Goal: Communication & Community: Answer question/provide support

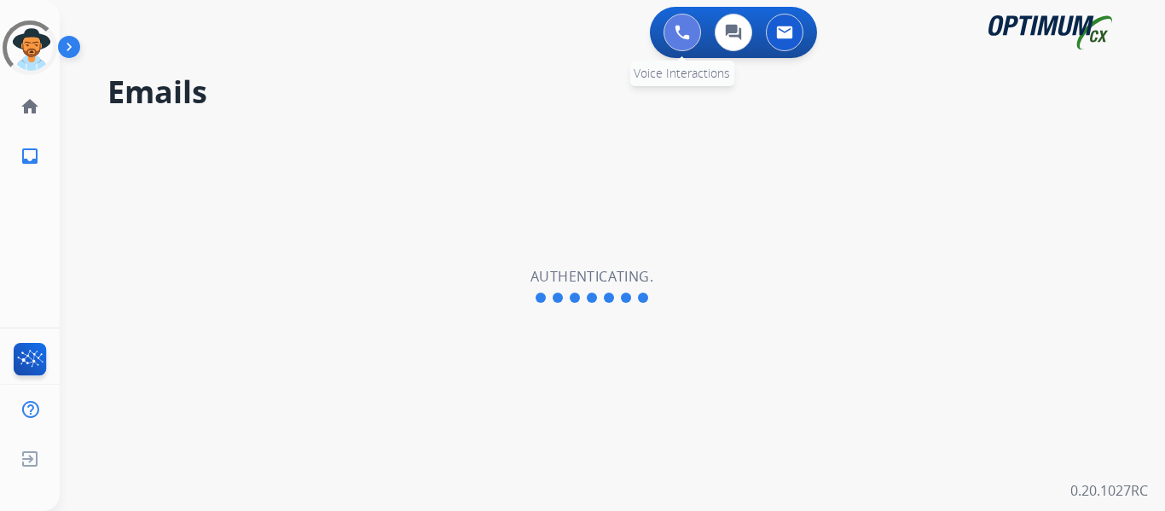
click at [670, 19] on button at bounding box center [683, 33] width 38 height 38
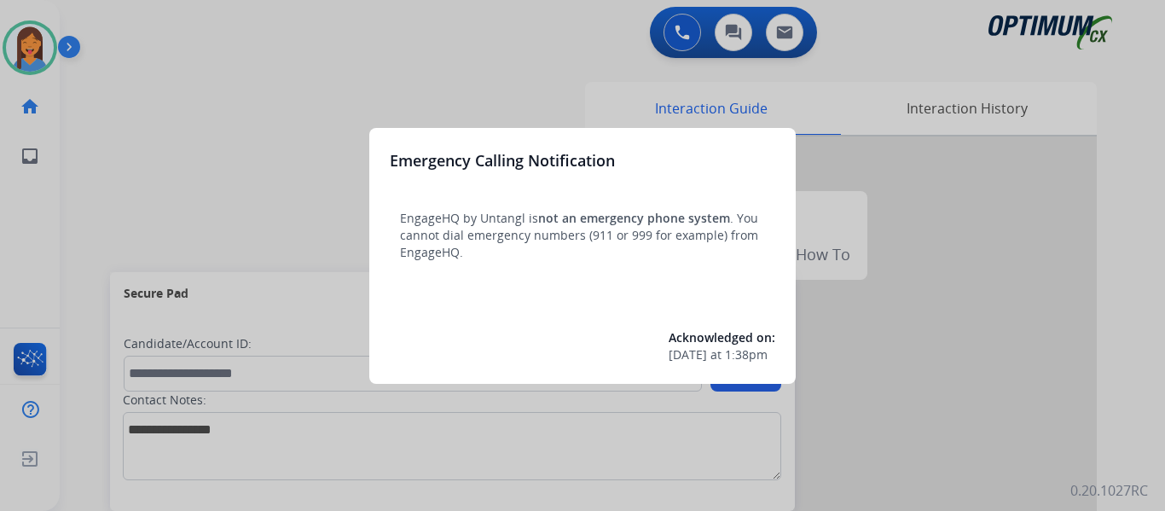
click at [102, 183] on div at bounding box center [582, 255] width 1165 height 511
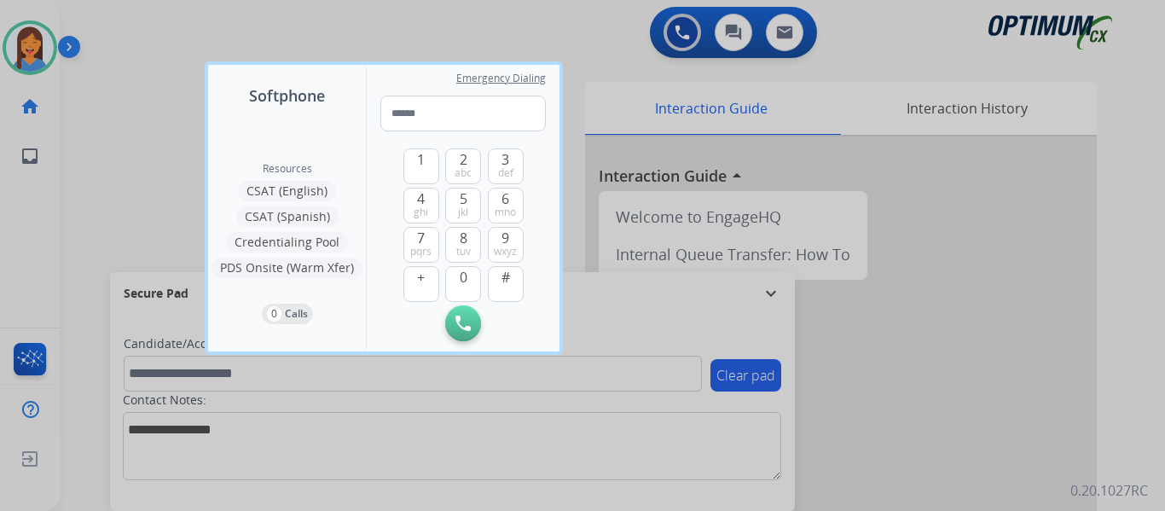
click at [84, 176] on div at bounding box center [582, 255] width 1165 height 511
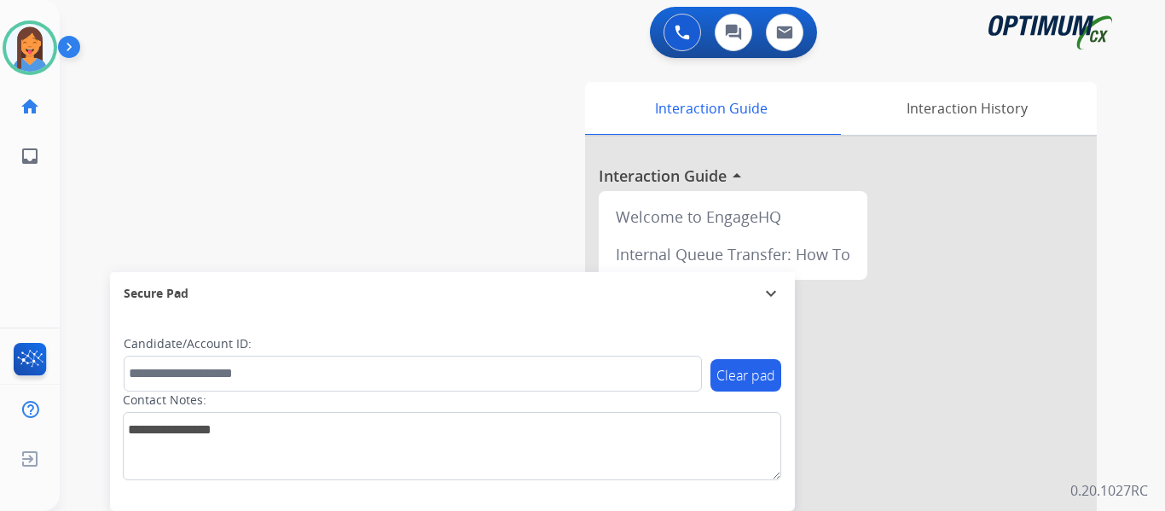
click at [36, 244] on div "[PERSON_NAME] Available Edit Avatar Agent: [PERSON_NAME] Profile: OCX Training …" at bounding box center [30, 255] width 60 height 511
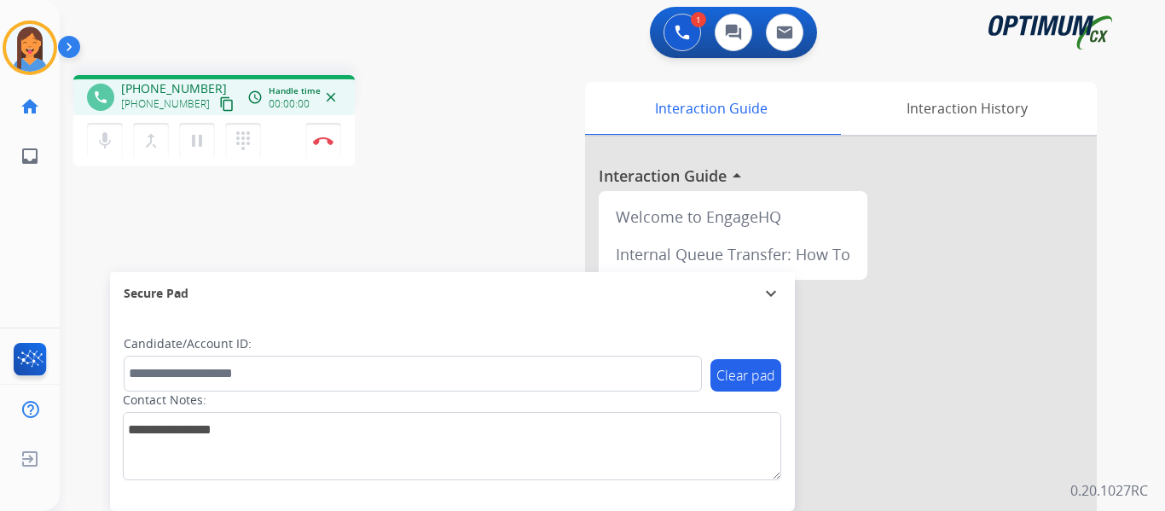
click at [219, 107] on mat-icon "content_copy" at bounding box center [226, 103] width 15 height 15
click at [326, 138] on img at bounding box center [323, 140] width 20 height 9
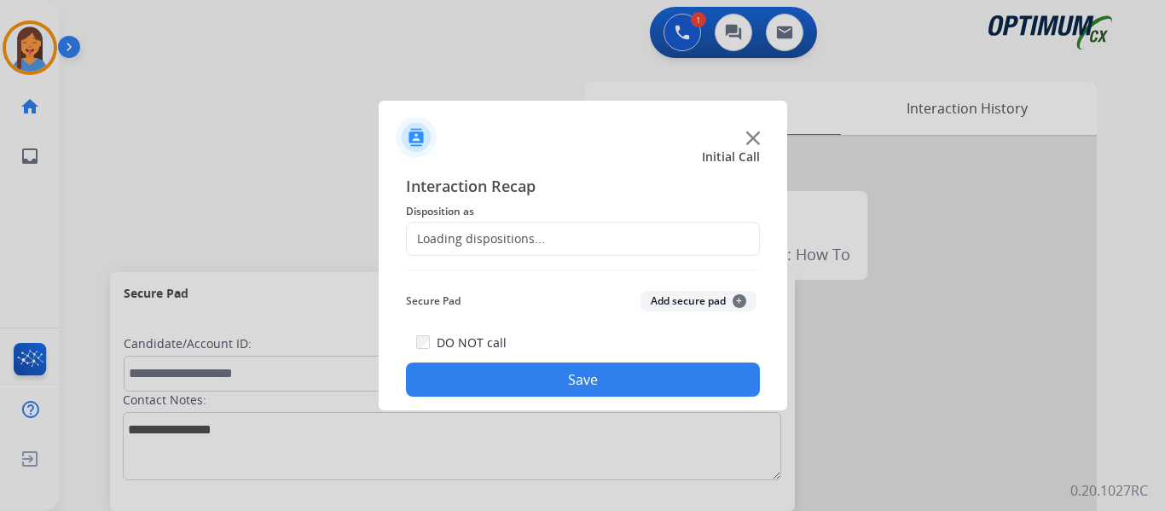
click at [496, 246] on div "Loading dispositions..." at bounding box center [476, 238] width 138 height 17
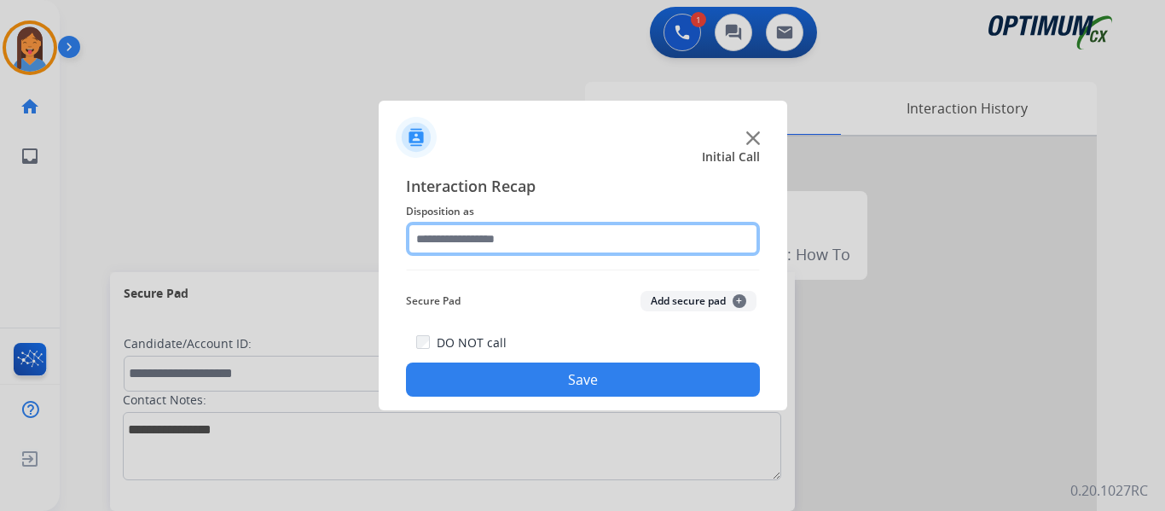
click at [570, 232] on input "text" at bounding box center [583, 239] width 354 height 34
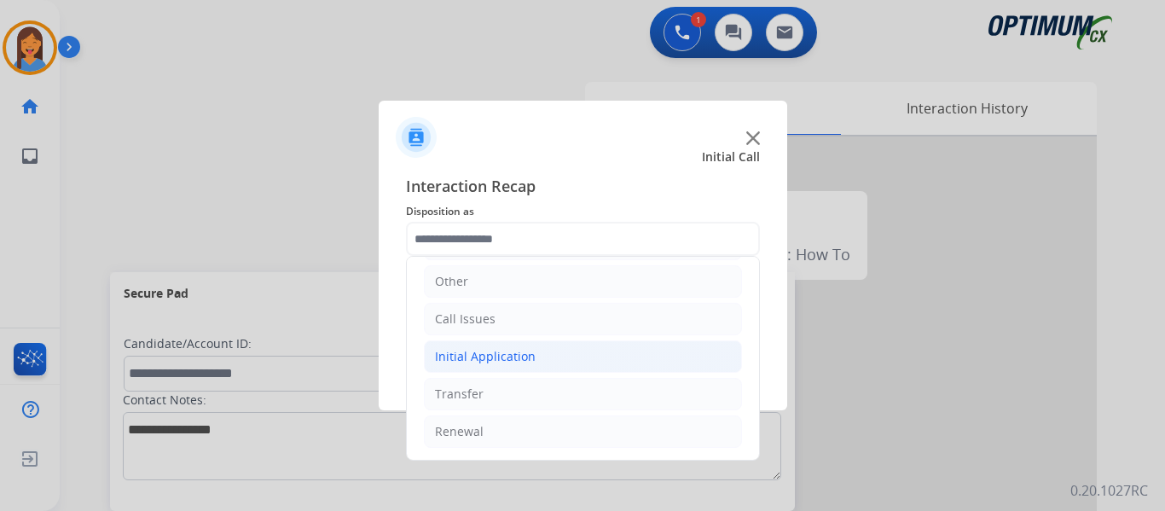
click at [497, 368] on li "Initial Application" at bounding box center [583, 356] width 318 height 32
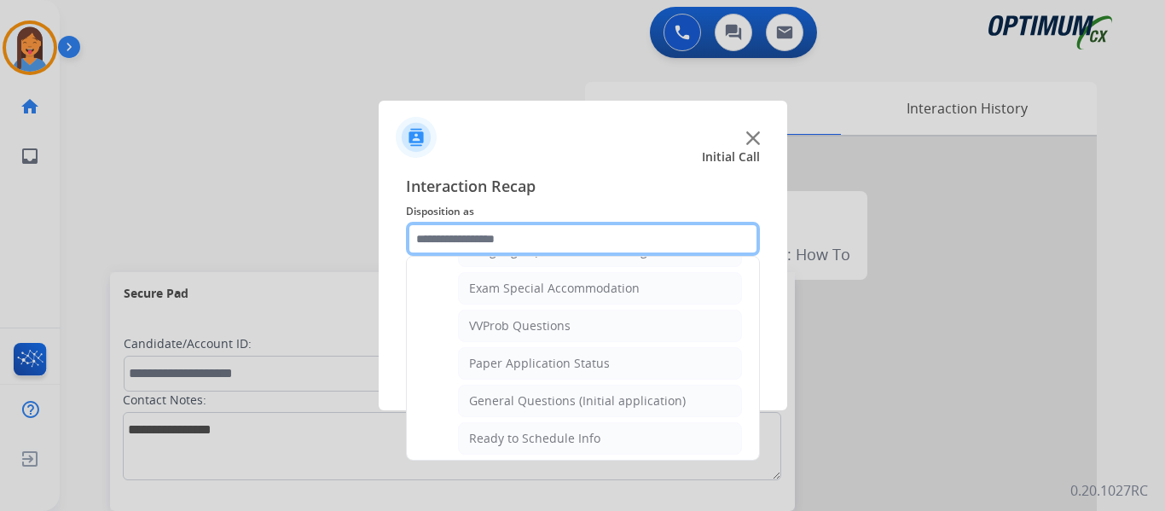
scroll to position [969, 0]
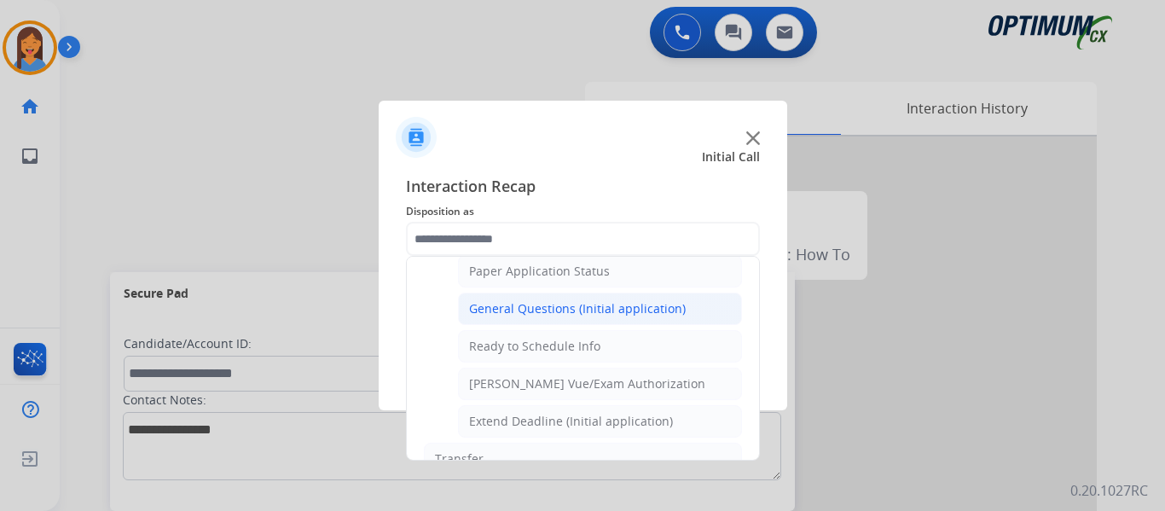
click at [538, 313] on div "General Questions (Initial application)" at bounding box center [577, 308] width 217 height 17
type input "**********"
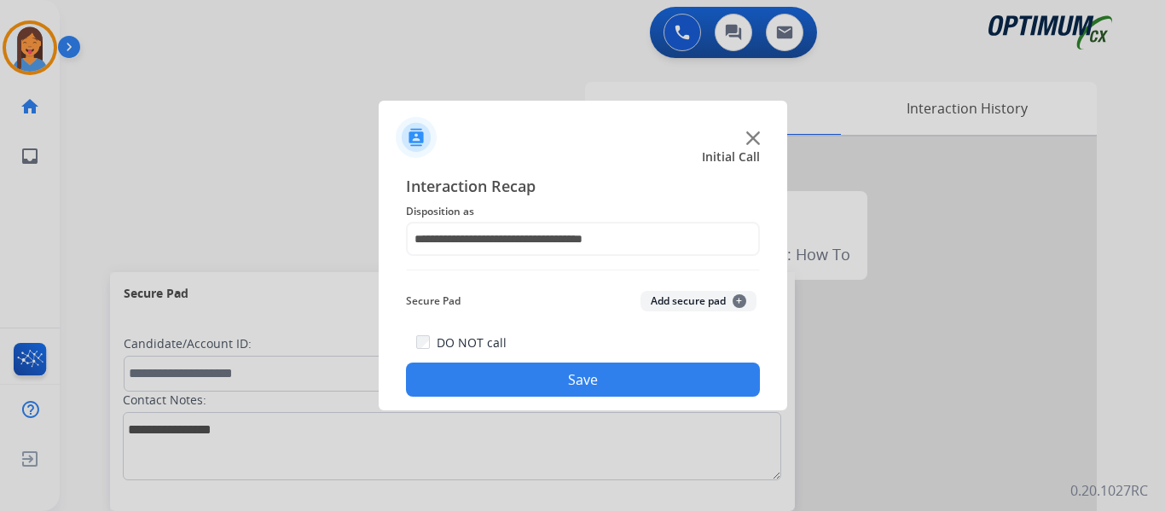
click at [569, 386] on button "Save" at bounding box center [583, 379] width 354 height 34
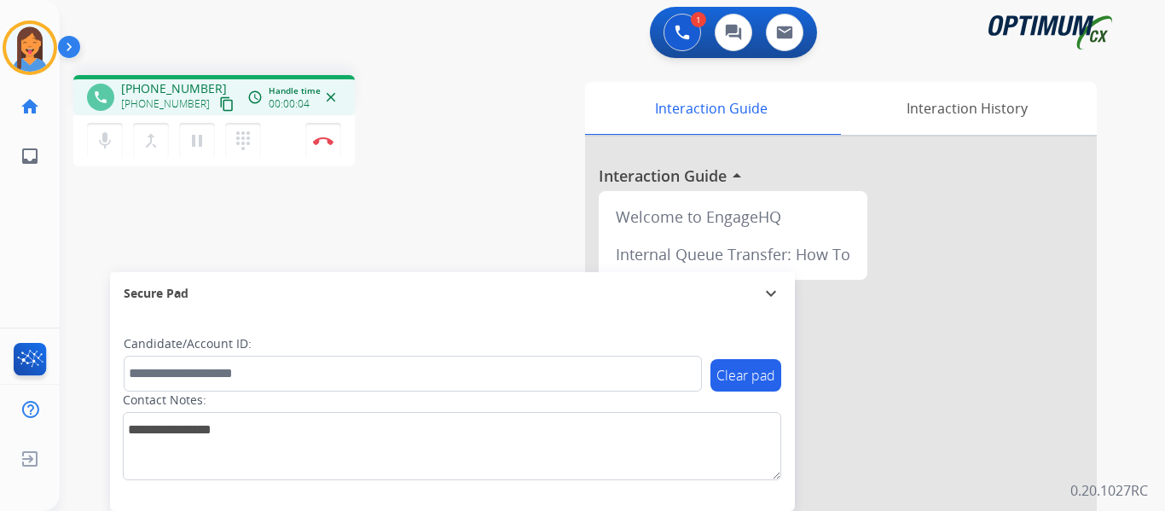
click at [219, 103] on mat-icon "content_copy" at bounding box center [226, 103] width 15 height 15
click at [318, 142] on img at bounding box center [323, 140] width 20 height 9
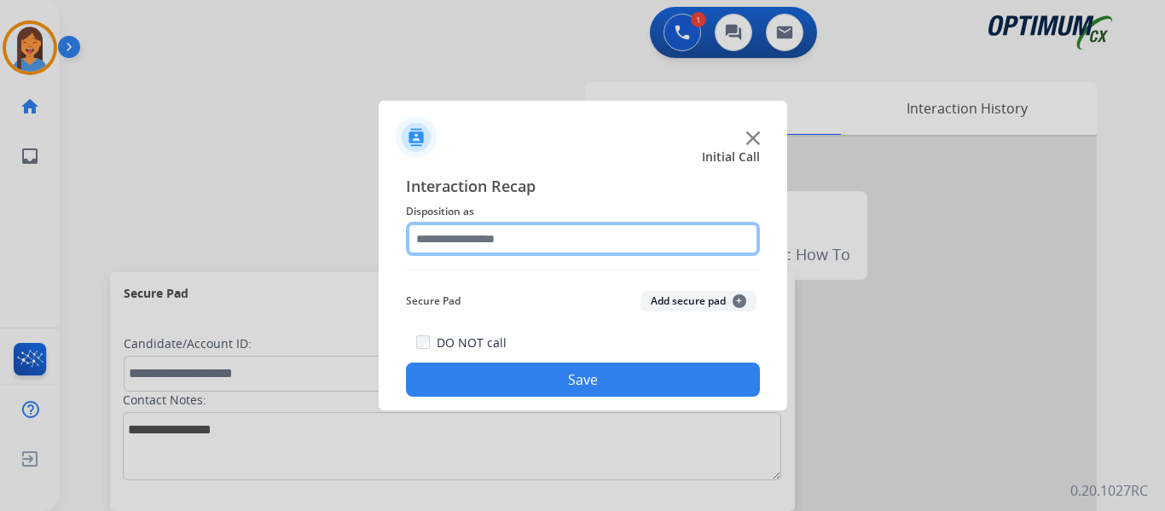
click at [476, 245] on input "text" at bounding box center [583, 239] width 354 height 34
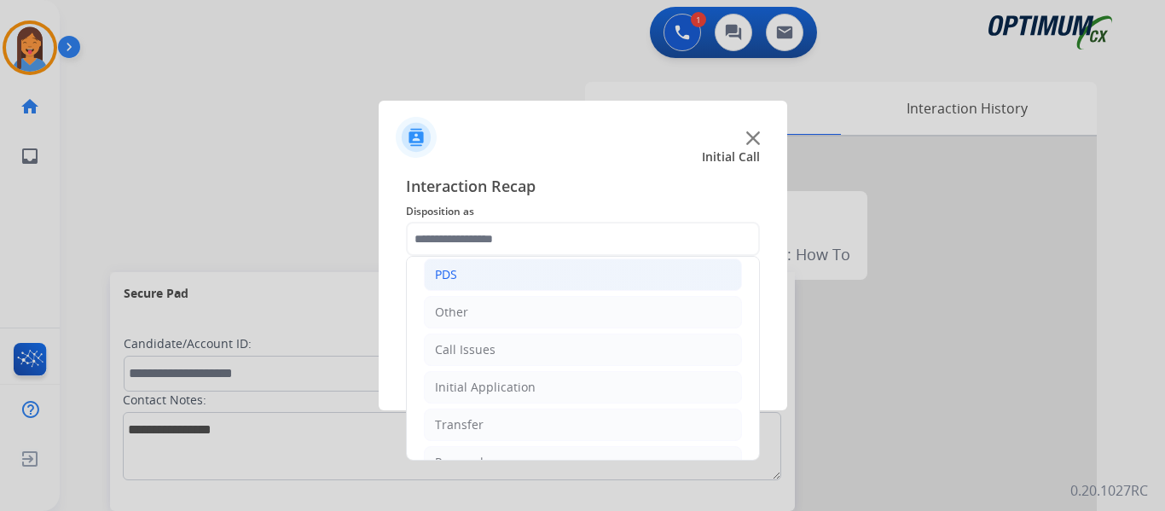
click at [488, 283] on li "PDS" at bounding box center [583, 274] width 318 height 32
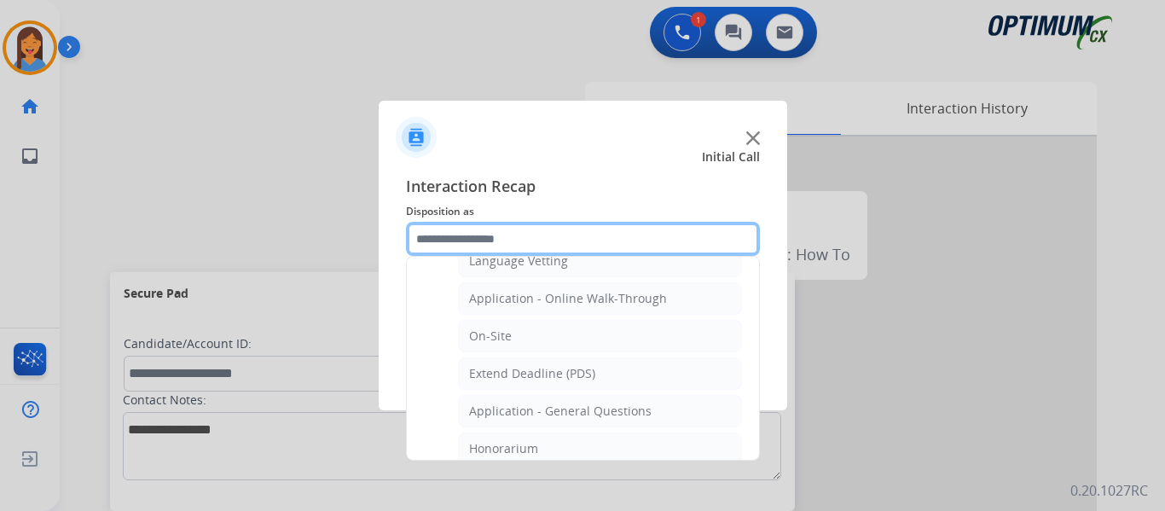
scroll to position [426, 0]
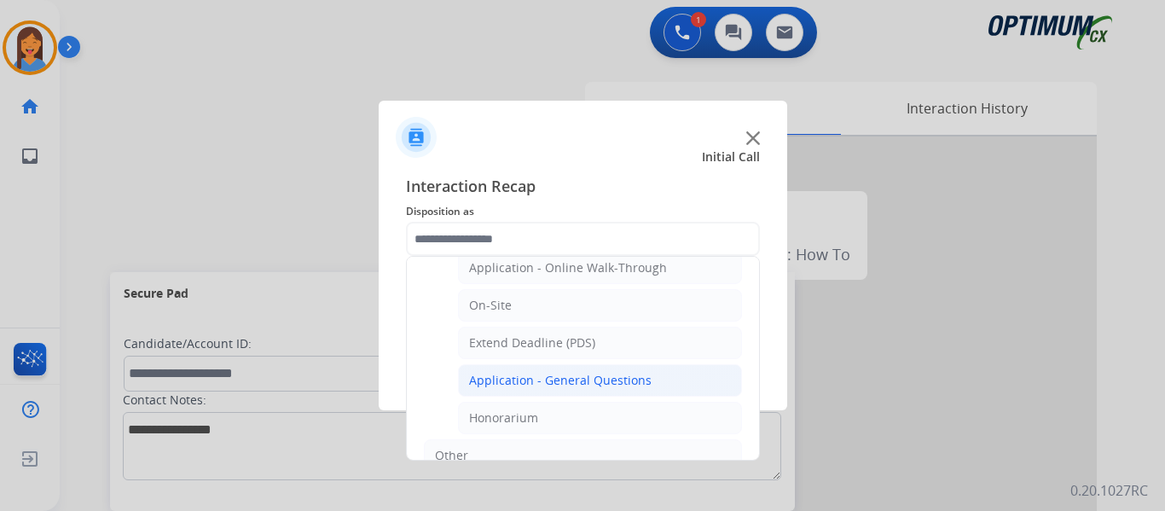
click at [511, 381] on div "Application - General Questions" at bounding box center [560, 380] width 183 height 17
type input "**********"
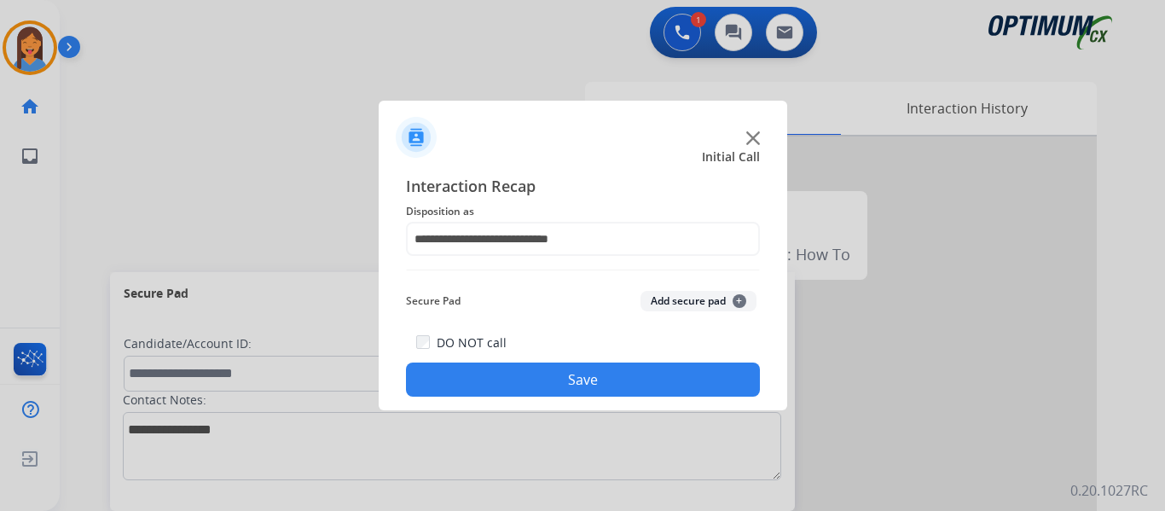
click at [525, 379] on button "Save" at bounding box center [583, 379] width 354 height 34
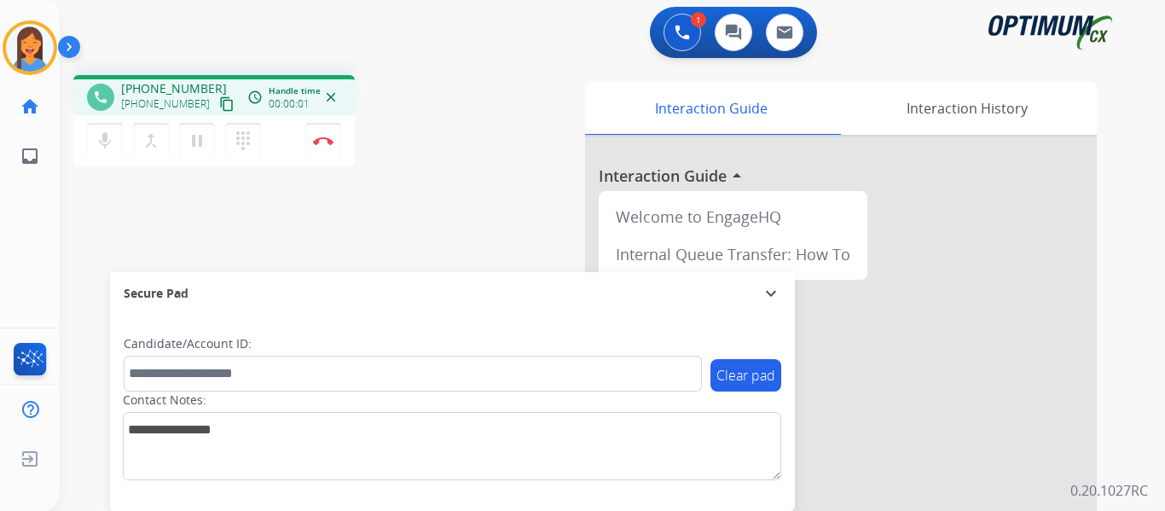
click at [219, 103] on mat-icon "content_copy" at bounding box center [226, 103] width 15 height 15
click at [487, 219] on div "phone [PHONE_NUMBER] [PHONE_NUMBER] content_copy access_time Call metrics Queue…" at bounding box center [592, 416] width 1064 height 711
click at [329, 144] on img at bounding box center [323, 140] width 20 height 9
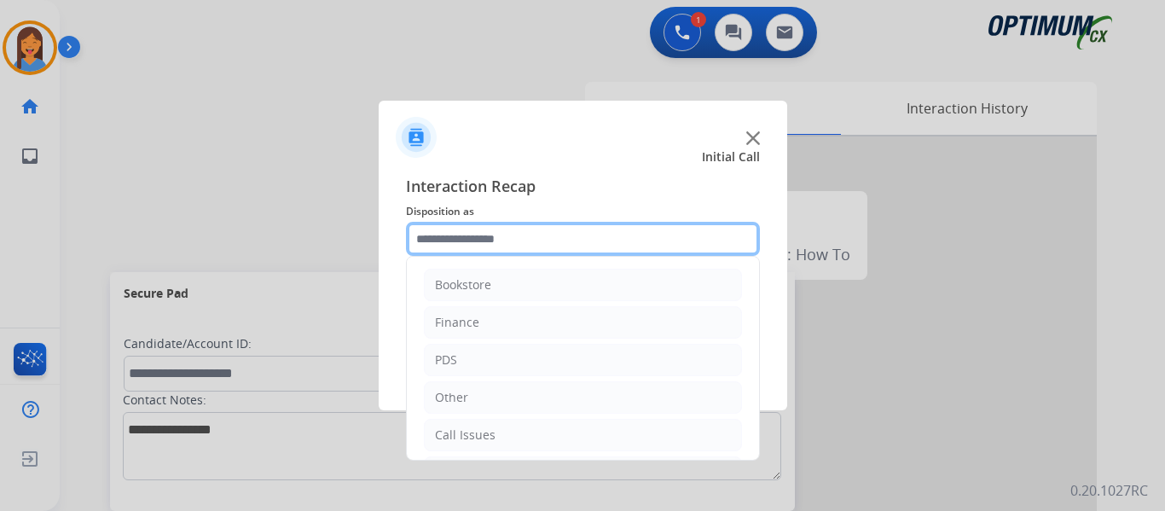
click at [546, 242] on input "text" at bounding box center [583, 239] width 354 height 34
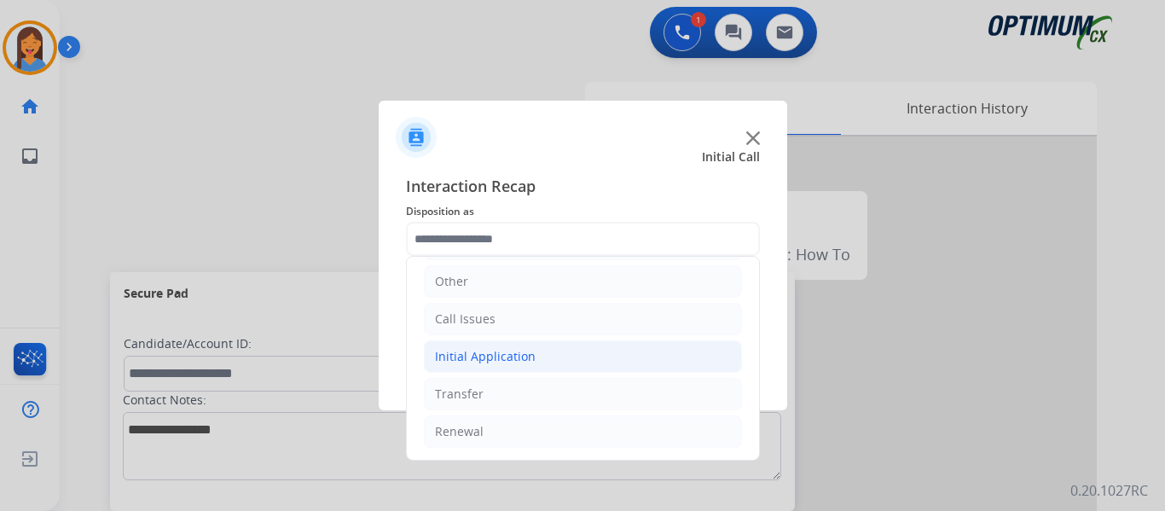
click at [505, 352] on div "Initial Application" at bounding box center [485, 356] width 101 height 17
click at [503, 354] on div "Initial Application" at bounding box center [485, 356] width 101 height 17
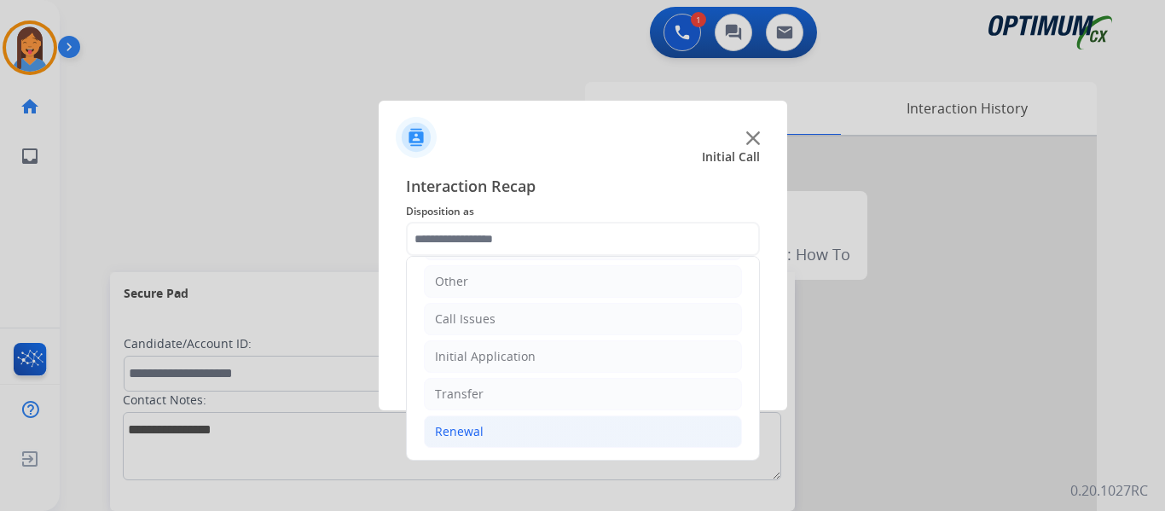
click at [455, 428] on div "Renewal" at bounding box center [459, 431] width 49 height 17
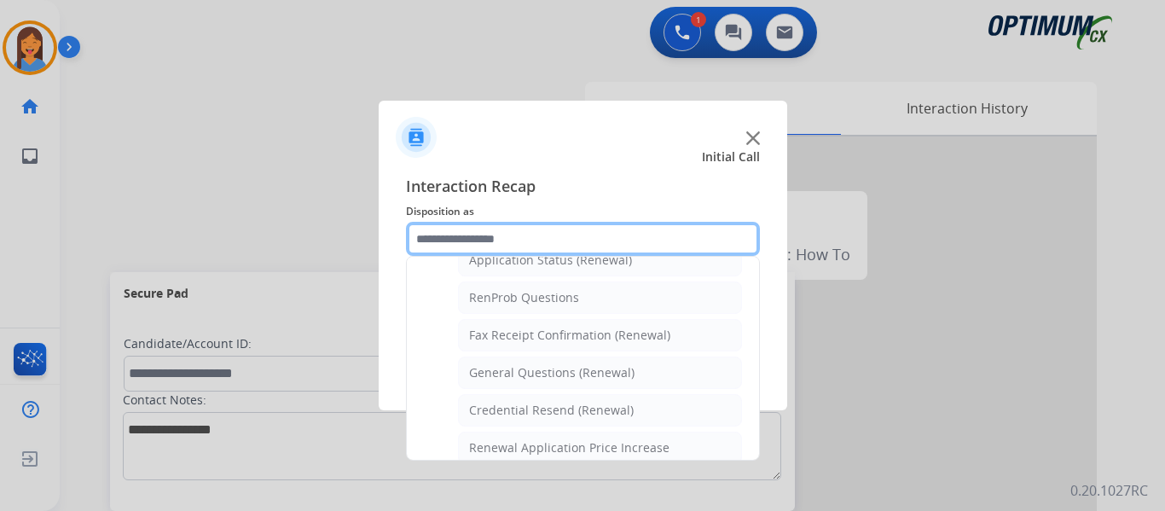
scroll to position [457, 0]
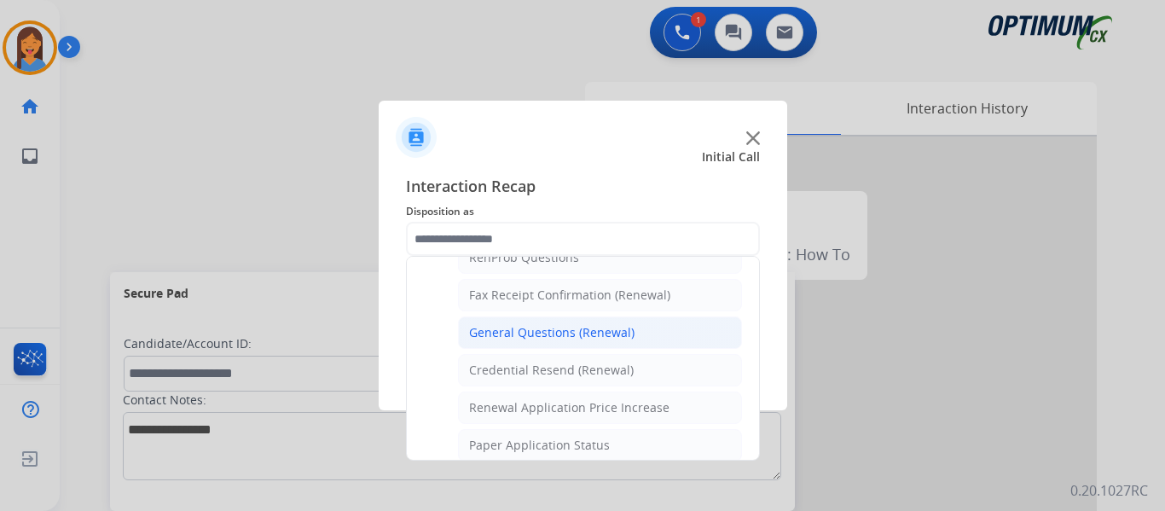
click at [535, 339] on div "General Questions (Renewal)" at bounding box center [551, 332] width 165 height 17
type input "**********"
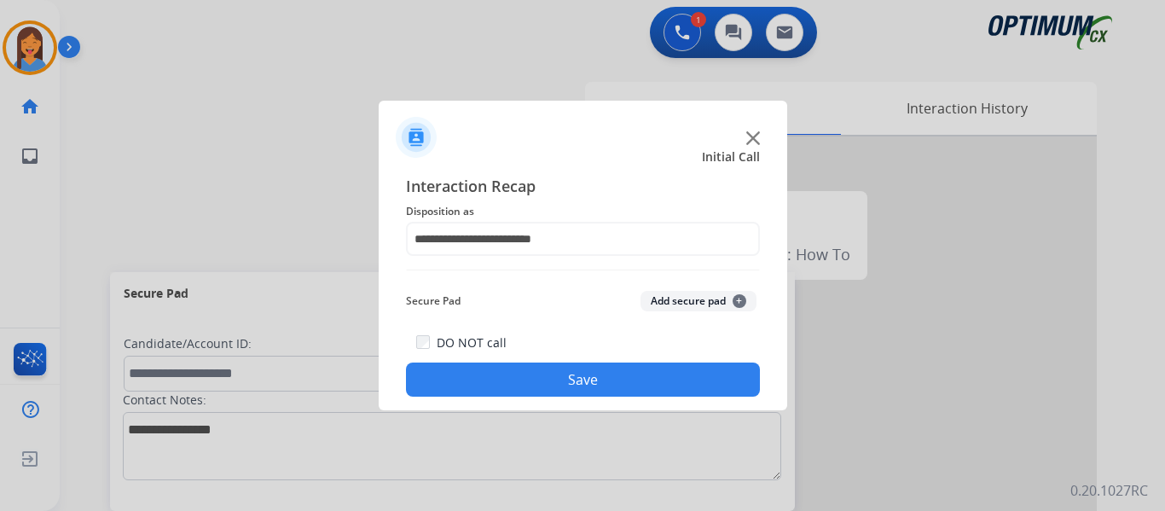
click at [577, 378] on button "Save" at bounding box center [583, 379] width 354 height 34
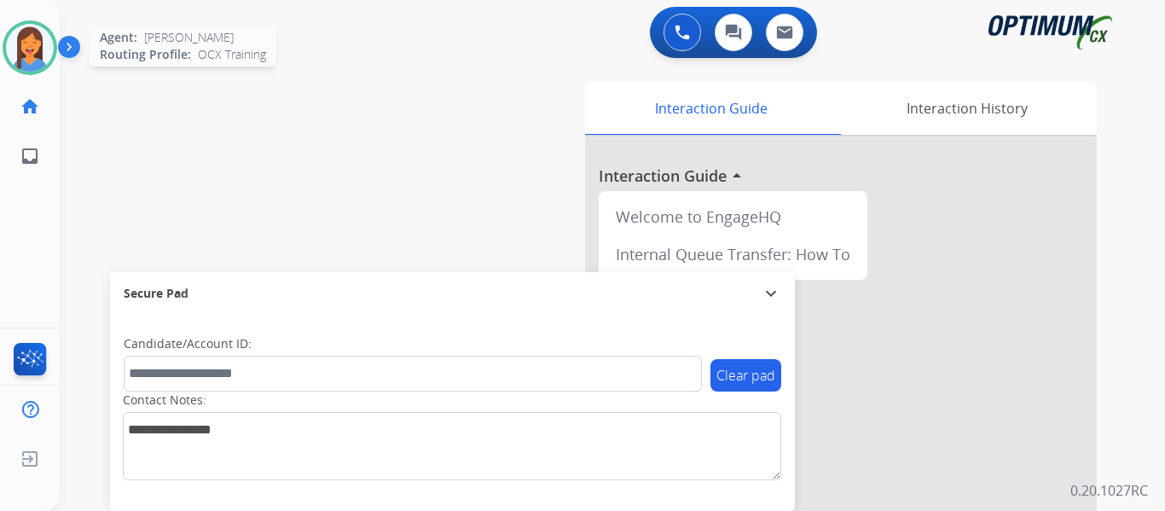
click at [45, 44] on img at bounding box center [30, 48] width 48 height 48
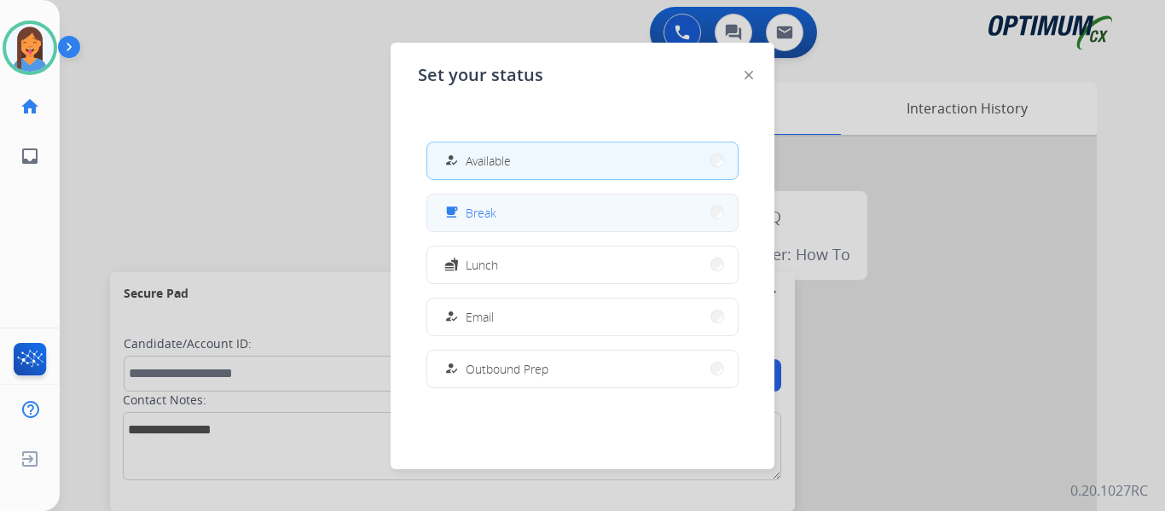
click at [446, 209] on button "free_breakfast Break" at bounding box center [582, 212] width 310 height 37
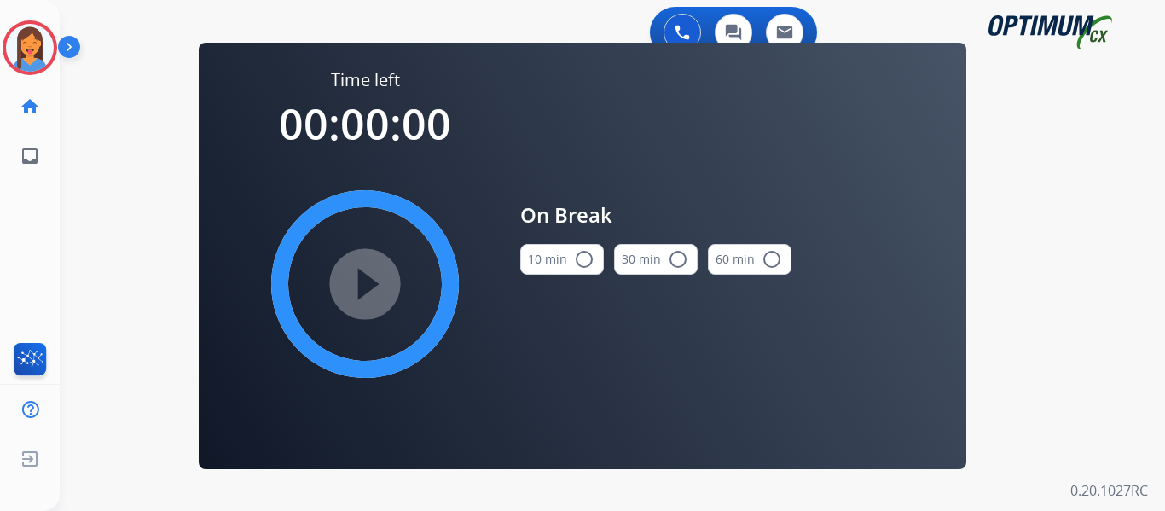
click at [536, 263] on button "10 min radio_button_unchecked" at bounding box center [562, 259] width 84 height 31
click at [367, 287] on mat-icon "play_circle_filled" at bounding box center [365, 284] width 20 height 20
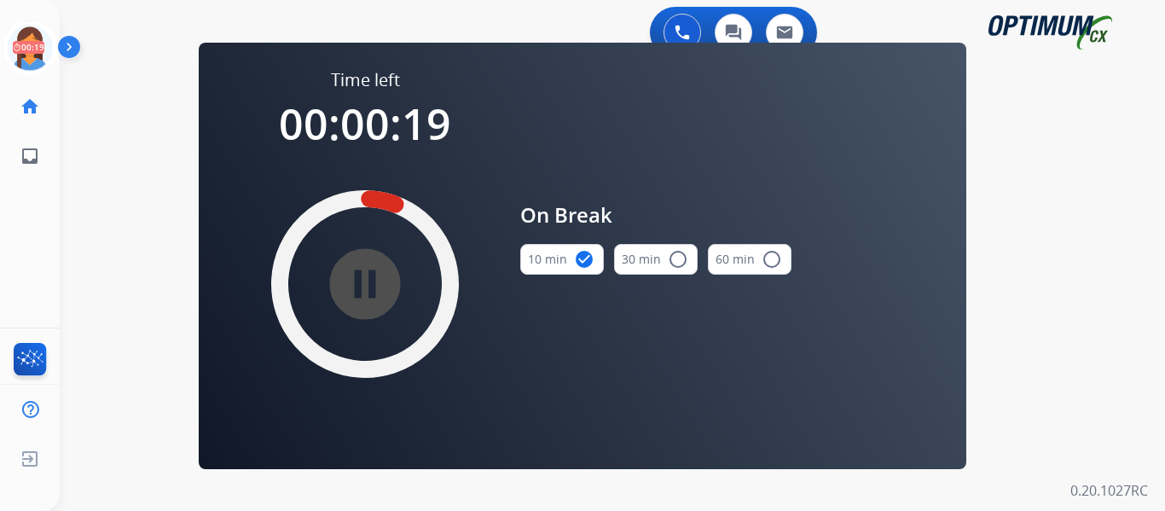
drag, startPoint x: 32, startPoint y: 54, endPoint x: 86, endPoint y: 63, distance: 55.4
click at [32, 54] on icon at bounding box center [30, 47] width 55 height 55
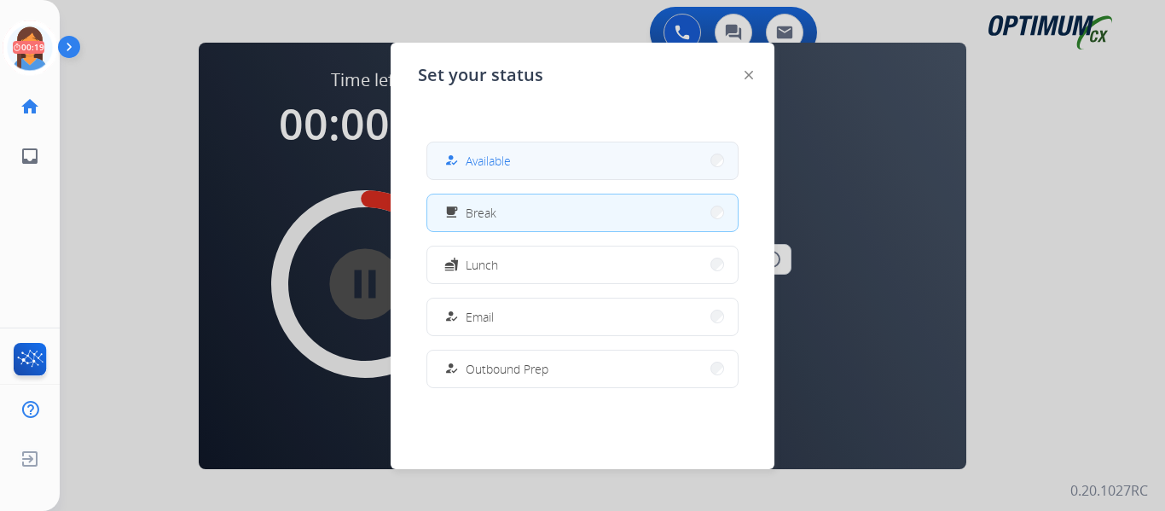
click at [488, 143] on button "how_to_reg Available" at bounding box center [582, 160] width 310 height 37
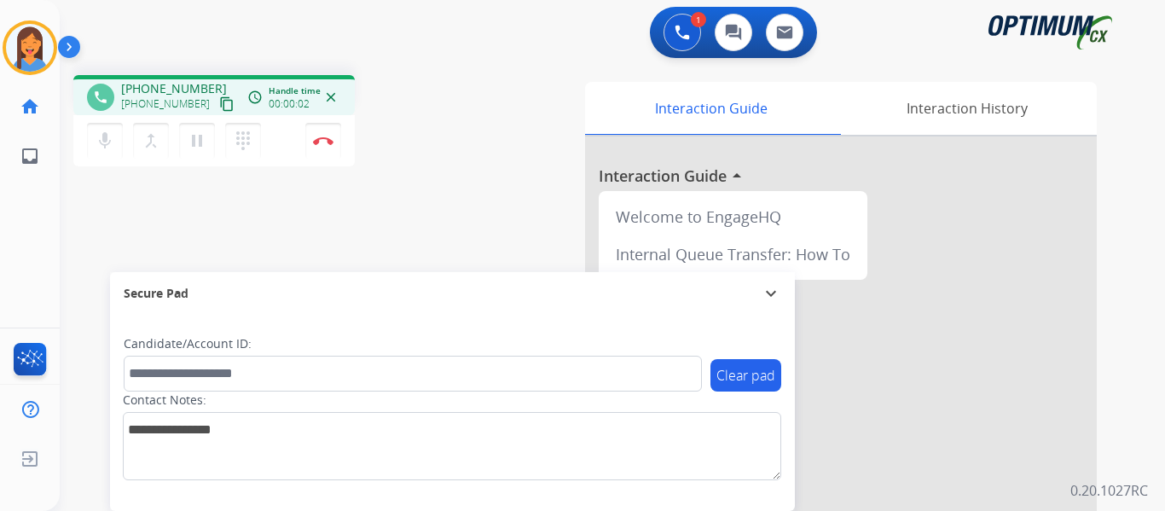
click at [219, 102] on mat-icon "content_copy" at bounding box center [226, 103] width 15 height 15
click at [331, 143] on img at bounding box center [323, 140] width 20 height 9
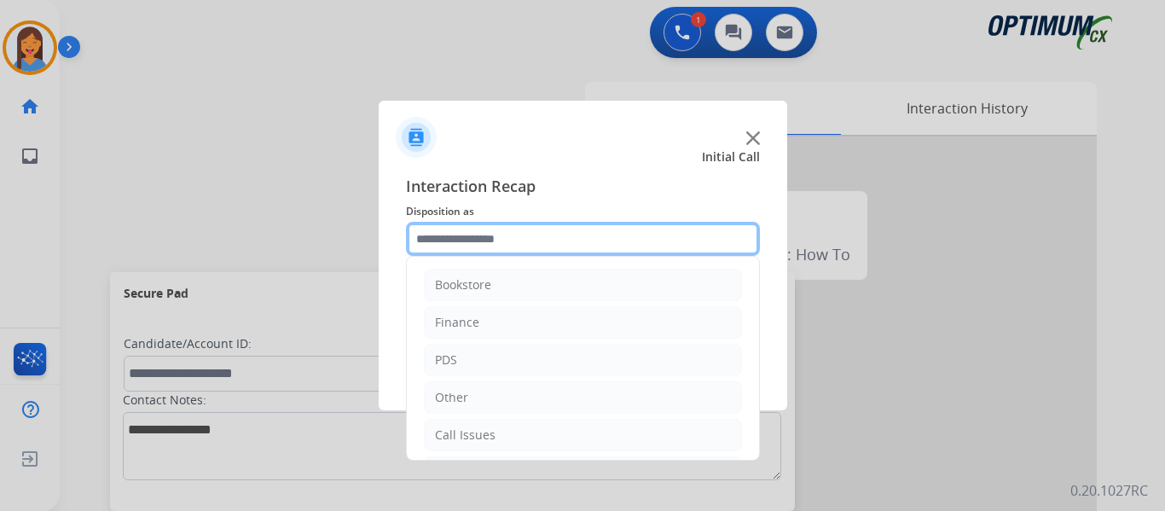
click at [430, 245] on input "text" at bounding box center [583, 239] width 354 height 34
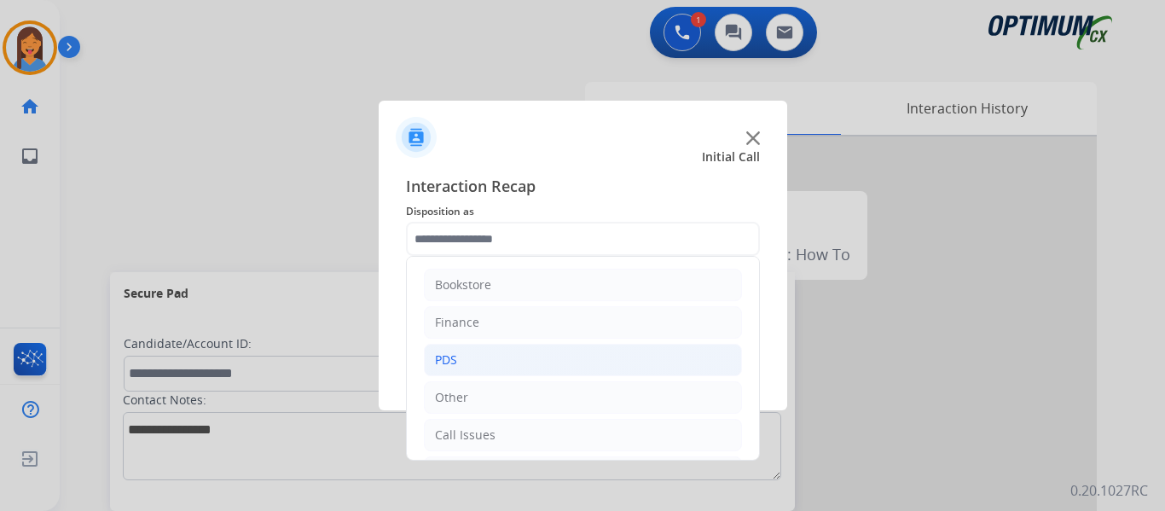
click at [458, 354] on li "PDS" at bounding box center [583, 360] width 318 height 32
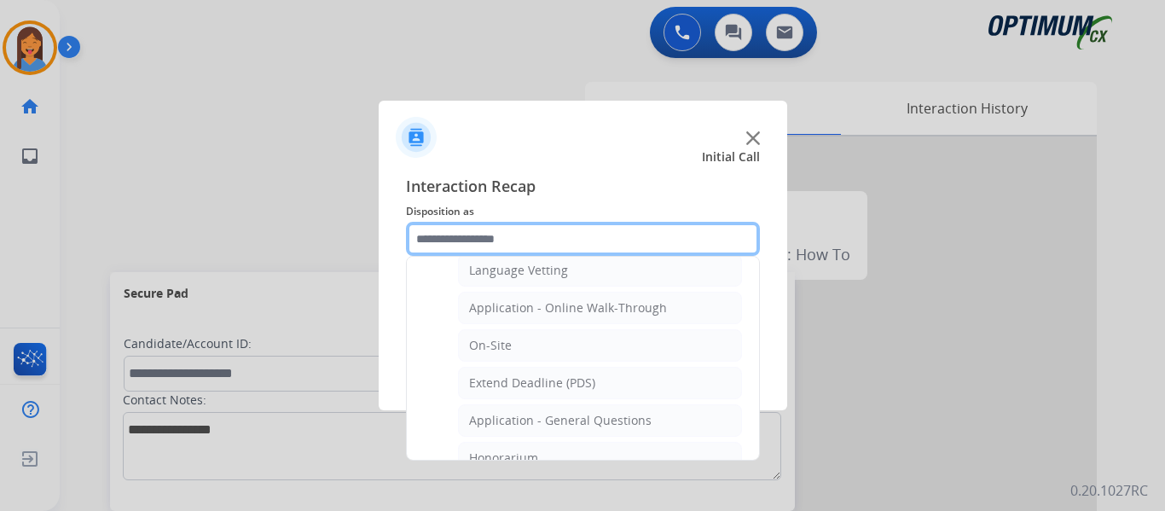
scroll to position [426, 0]
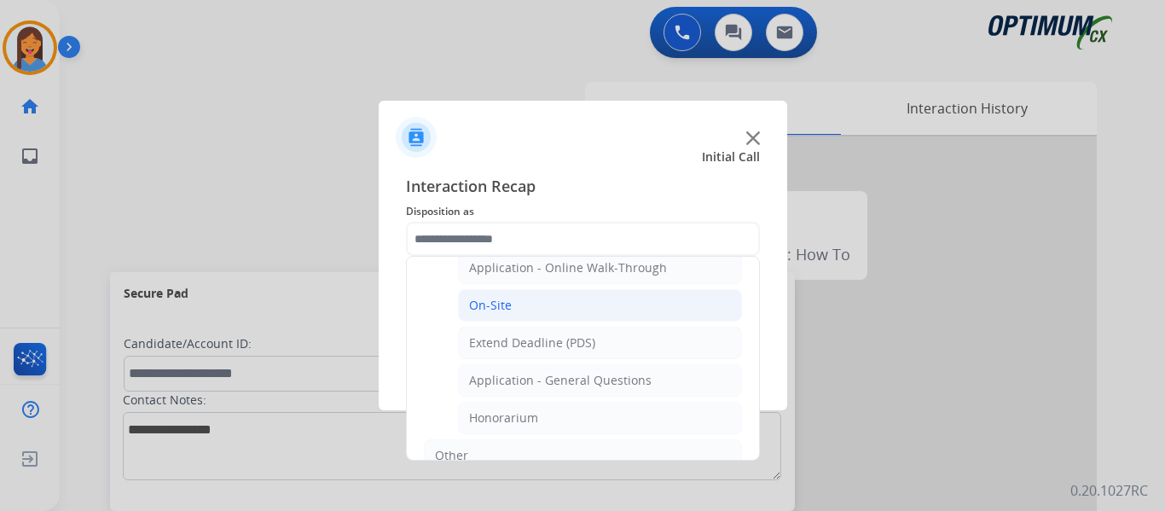
click at [494, 303] on div "On-Site" at bounding box center [490, 305] width 43 height 17
type input "*******"
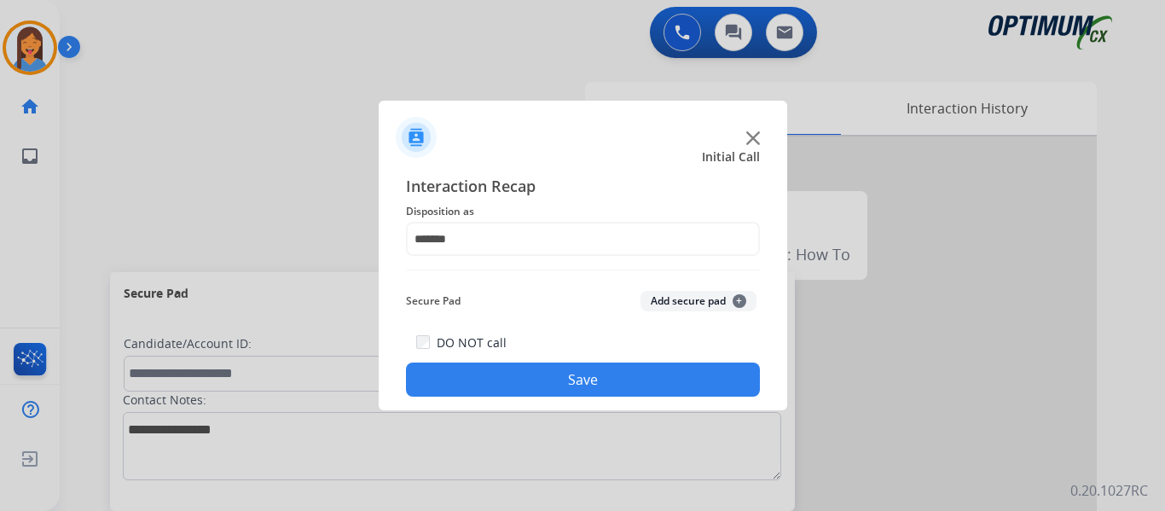
click at [549, 392] on button "Save" at bounding box center [583, 379] width 354 height 34
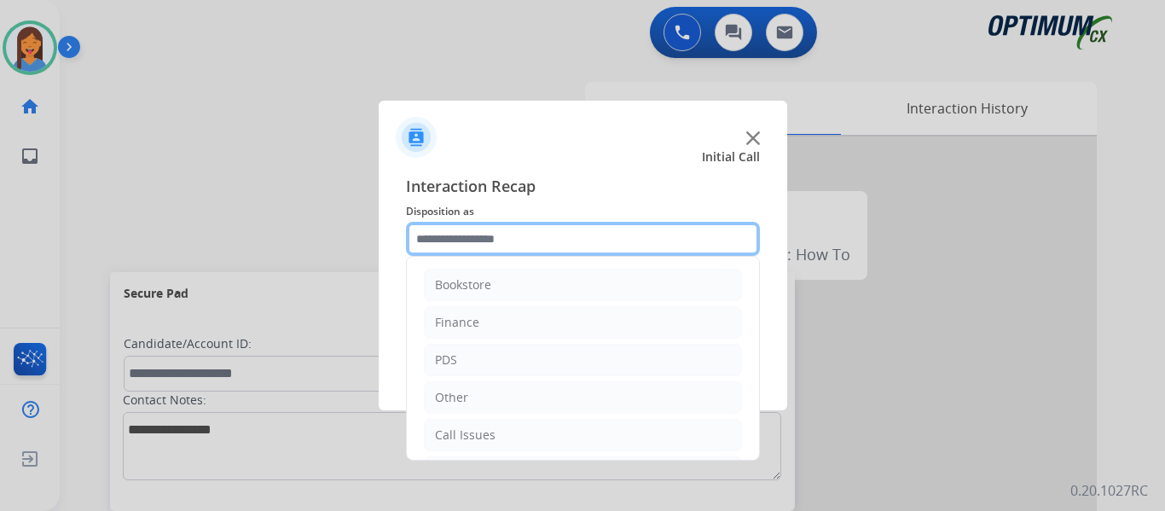
click at [510, 235] on input "text" at bounding box center [583, 239] width 354 height 34
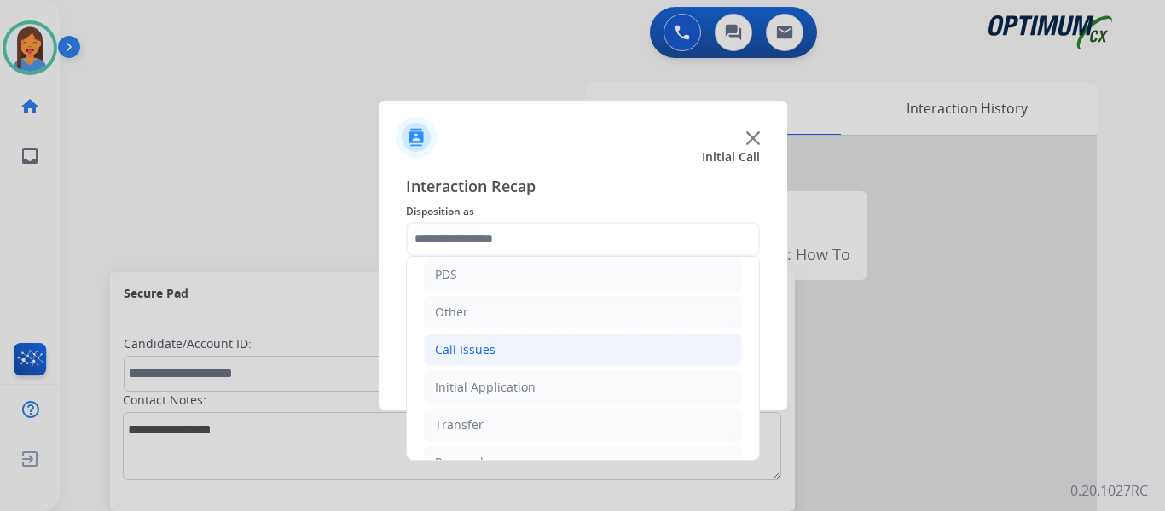
click at [473, 345] on div "Call Issues" at bounding box center [465, 349] width 61 height 17
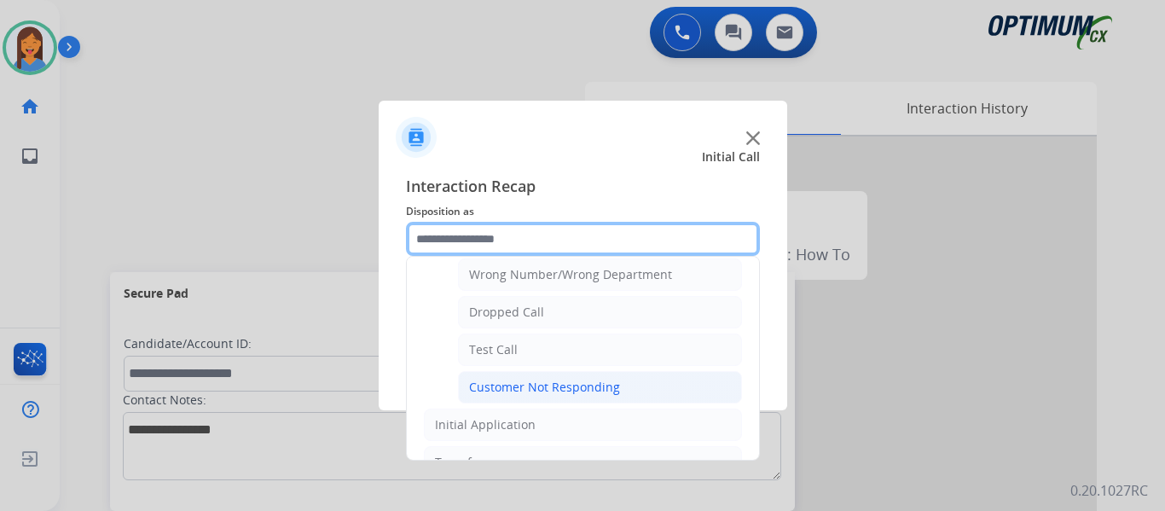
scroll to position [256, 0]
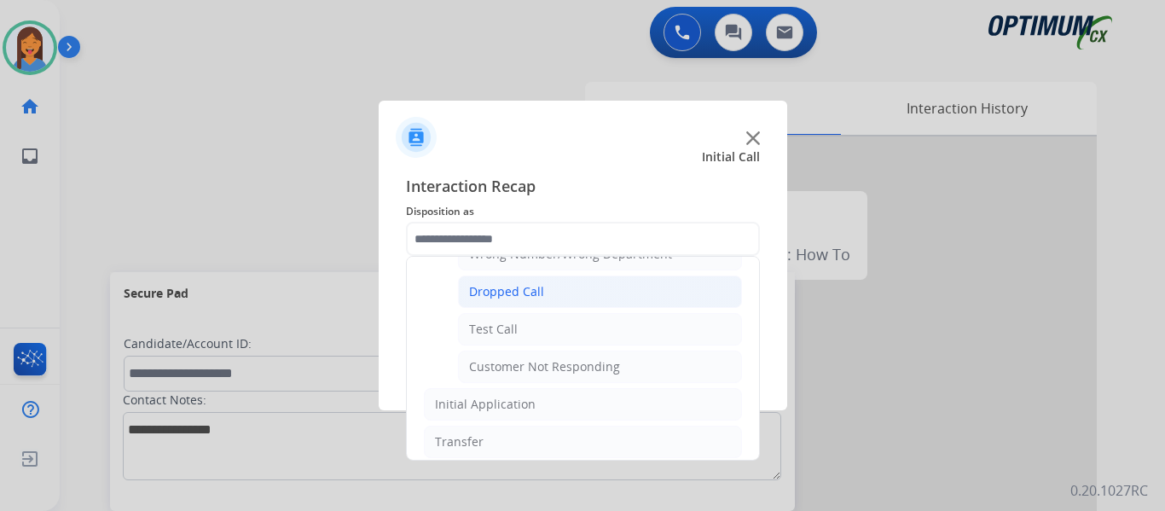
click at [495, 290] on div "Dropped Call" at bounding box center [506, 291] width 75 height 17
type input "**********"
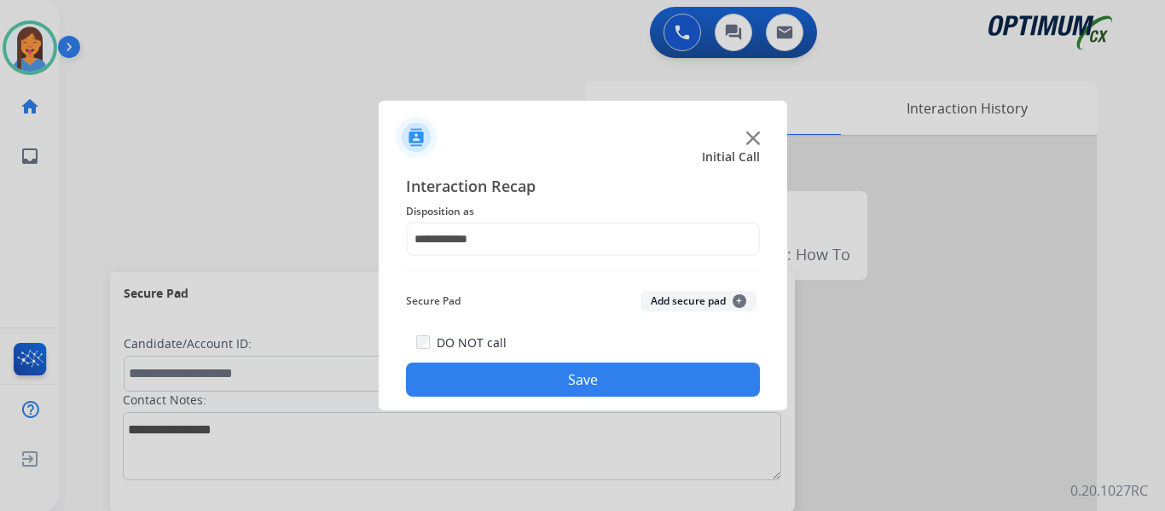
click at [517, 372] on button "Save" at bounding box center [583, 379] width 354 height 34
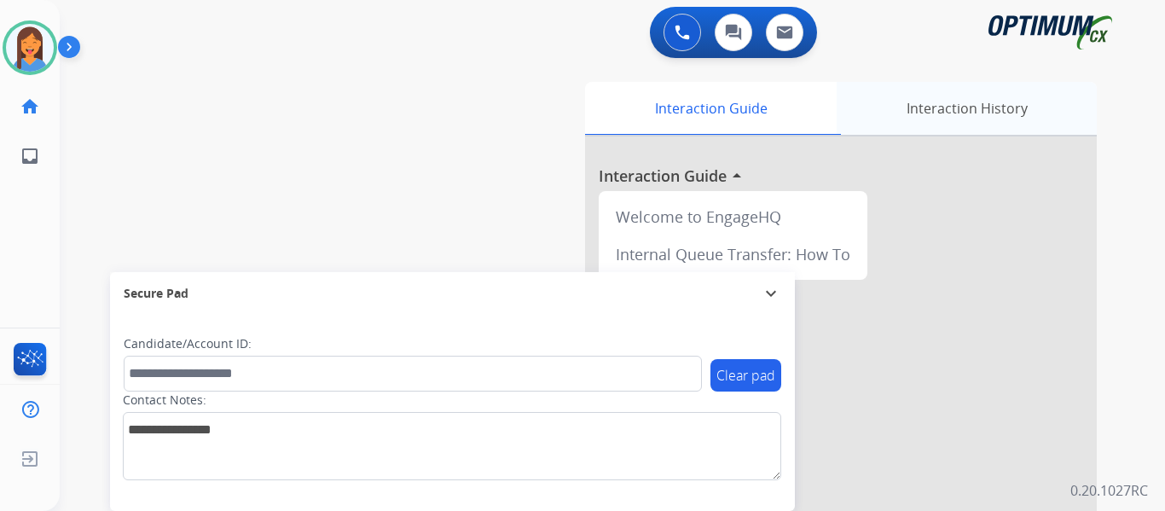
click at [1003, 113] on div "Interaction History" at bounding box center [967, 108] width 260 height 53
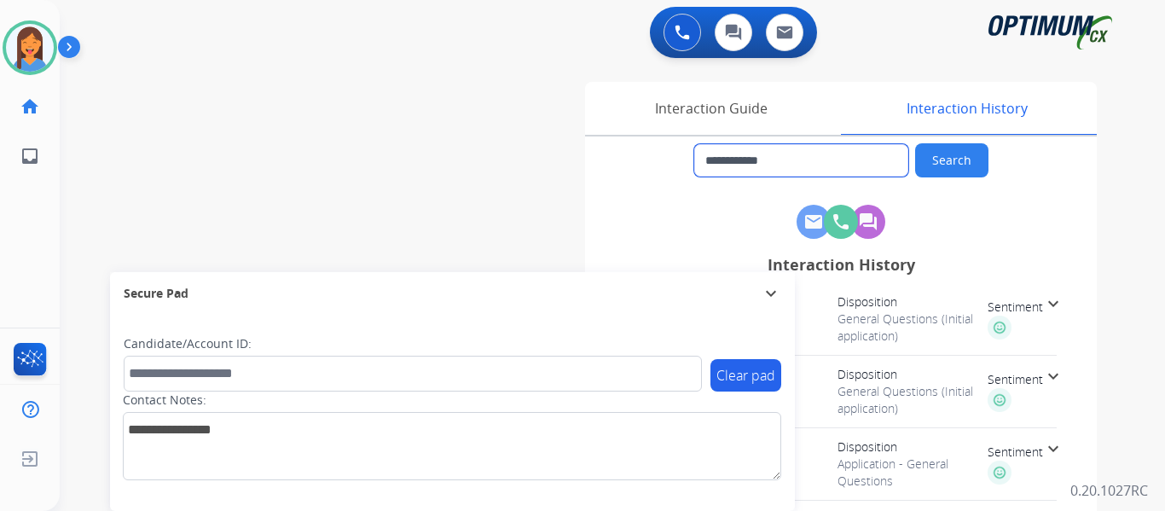
drag, startPoint x: 833, startPoint y: 163, endPoint x: 721, endPoint y: 164, distance: 112.6
click at [721, 164] on input "**********" at bounding box center [801, 160] width 214 height 32
click at [727, 101] on div "Interaction Guide" at bounding box center [711, 108] width 252 height 53
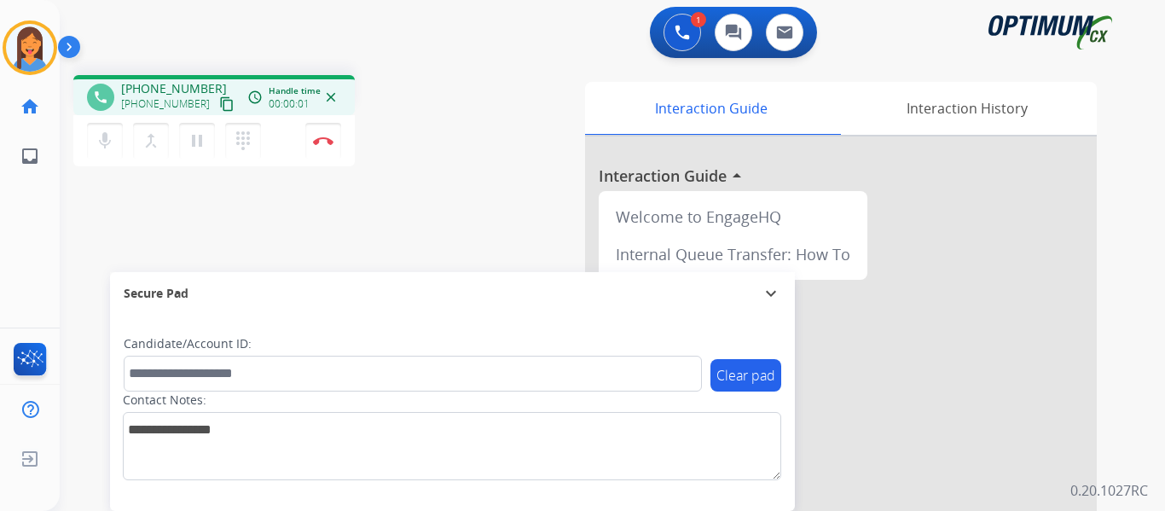
click at [219, 104] on mat-icon "content_copy" at bounding box center [226, 103] width 15 height 15
click at [316, 137] on img at bounding box center [323, 140] width 20 height 9
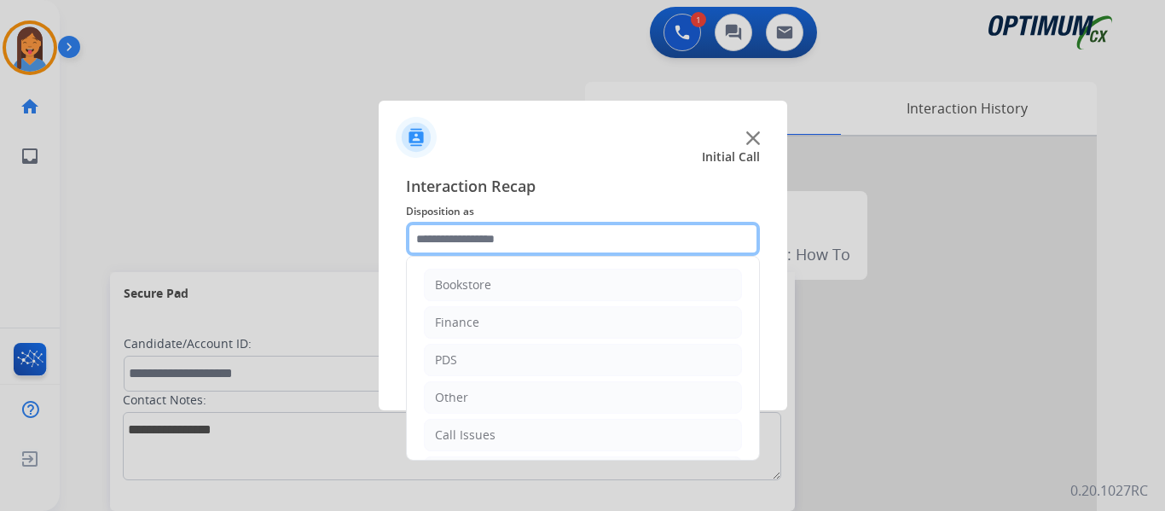
click at [482, 252] on input "text" at bounding box center [583, 239] width 354 height 34
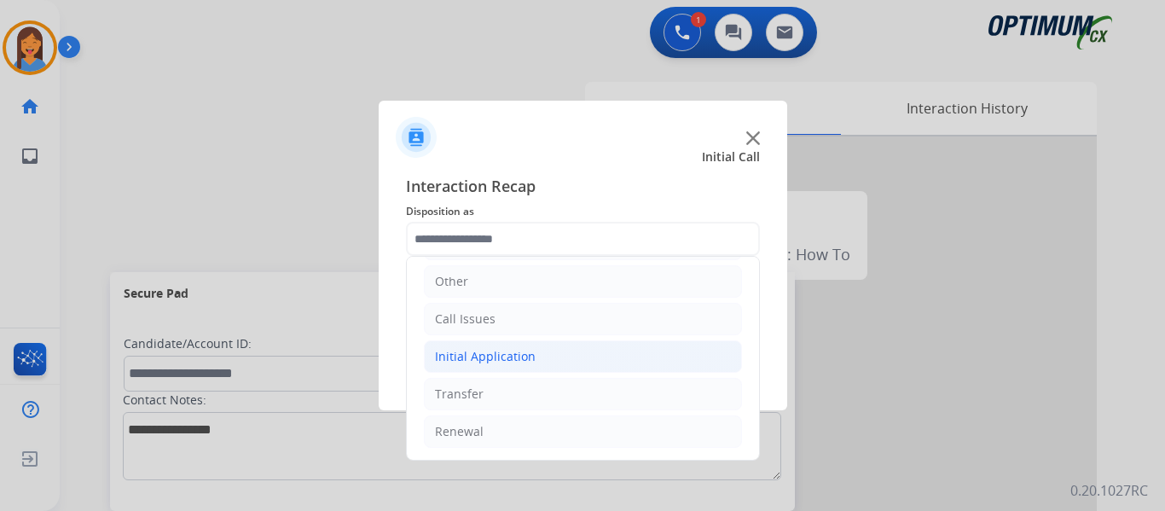
click at [508, 362] on div "Initial Application" at bounding box center [485, 356] width 101 height 17
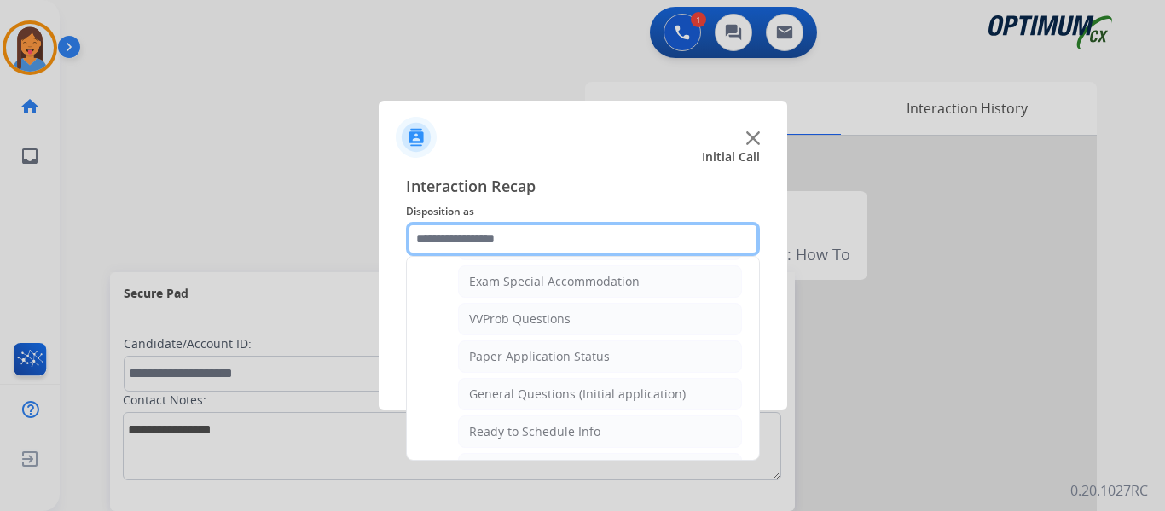
scroll to position [969, 0]
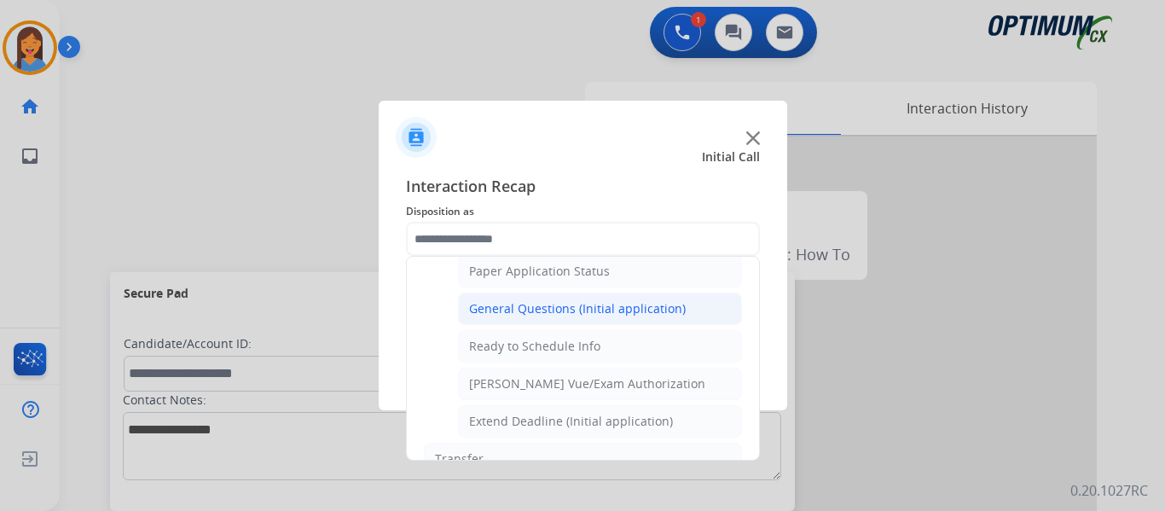
click at [542, 316] on div "General Questions (Initial application)" at bounding box center [577, 308] width 217 height 17
type input "**********"
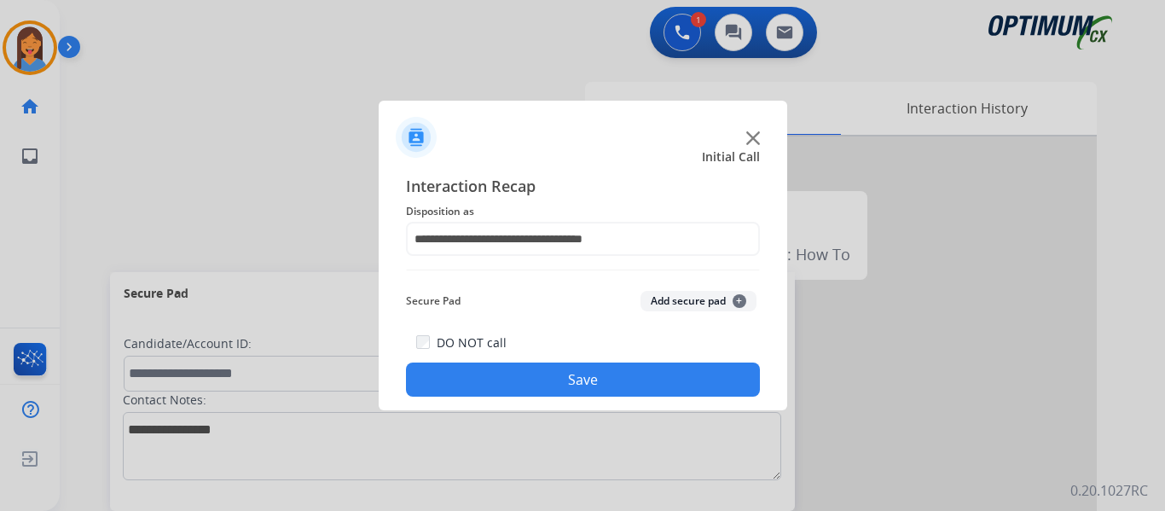
click at [567, 368] on button "Save" at bounding box center [583, 379] width 354 height 34
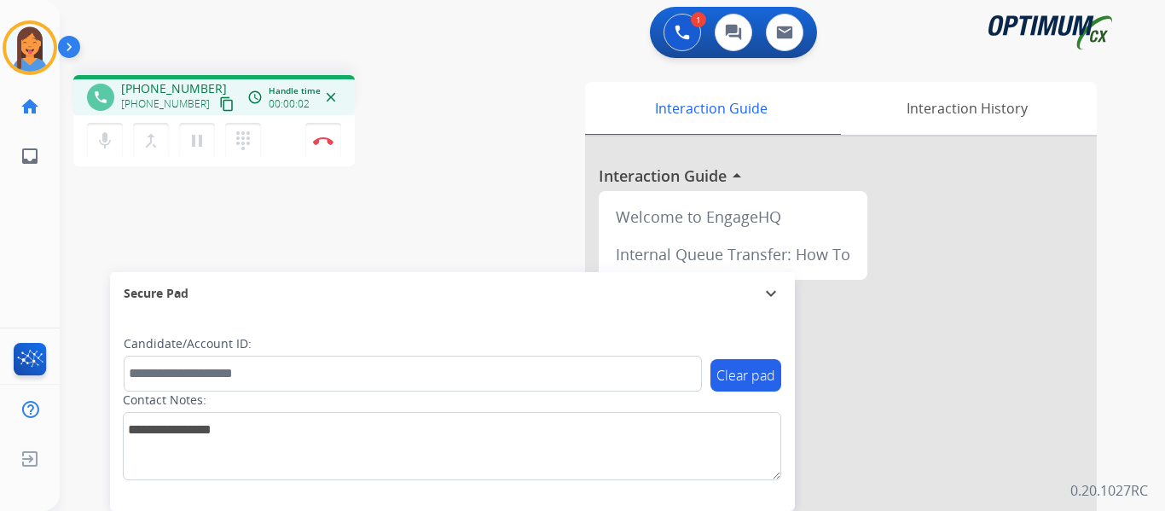
click at [219, 103] on mat-icon "content_copy" at bounding box center [226, 103] width 15 height 15
click at [328, 146] on button "Disconnect" at bounding box center [323, 141] width 36 height 36
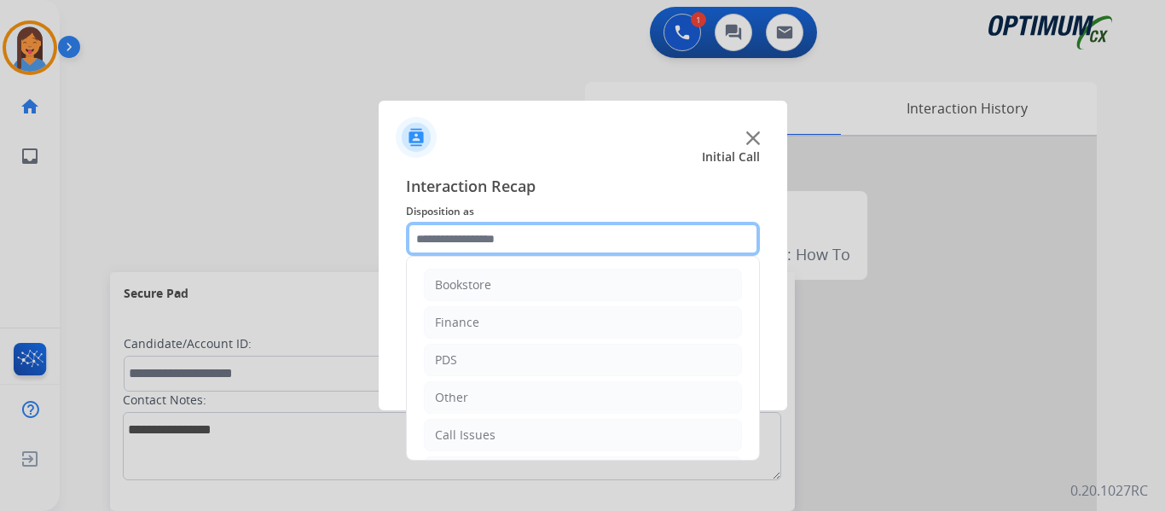
click at [509, 237] on input "text" at bounding box center [583, 239] width 354 height 34
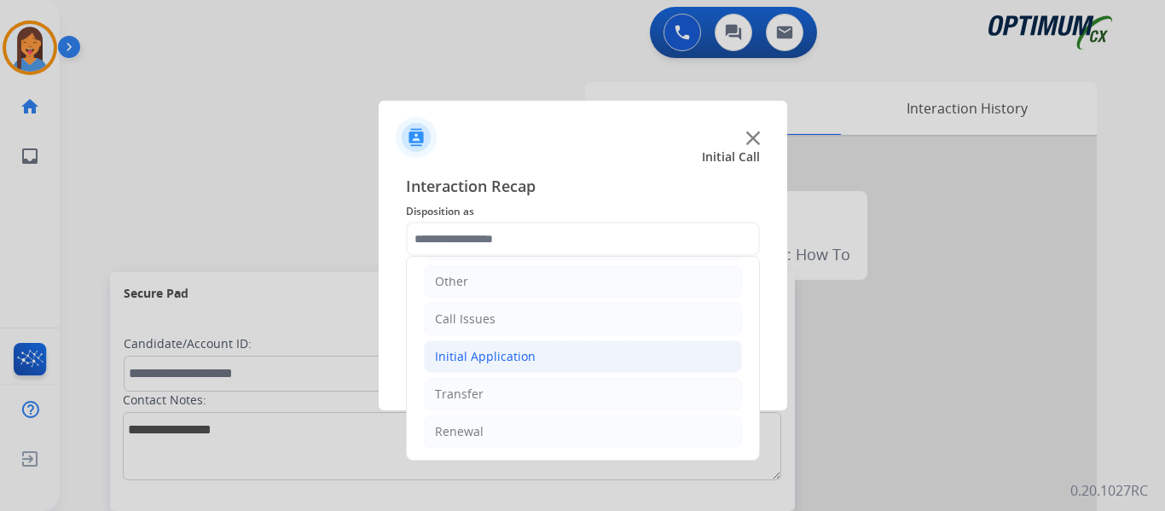
click at [520, 360] on div "Initial Application" at bounding box center [485, 356] width 101 height 17
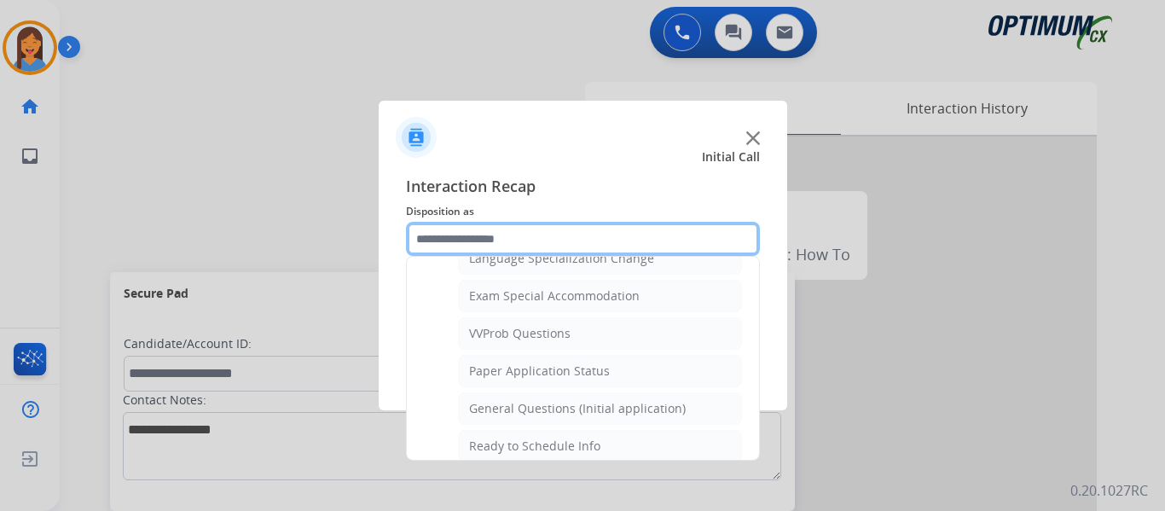
scroll to position [884, 0]
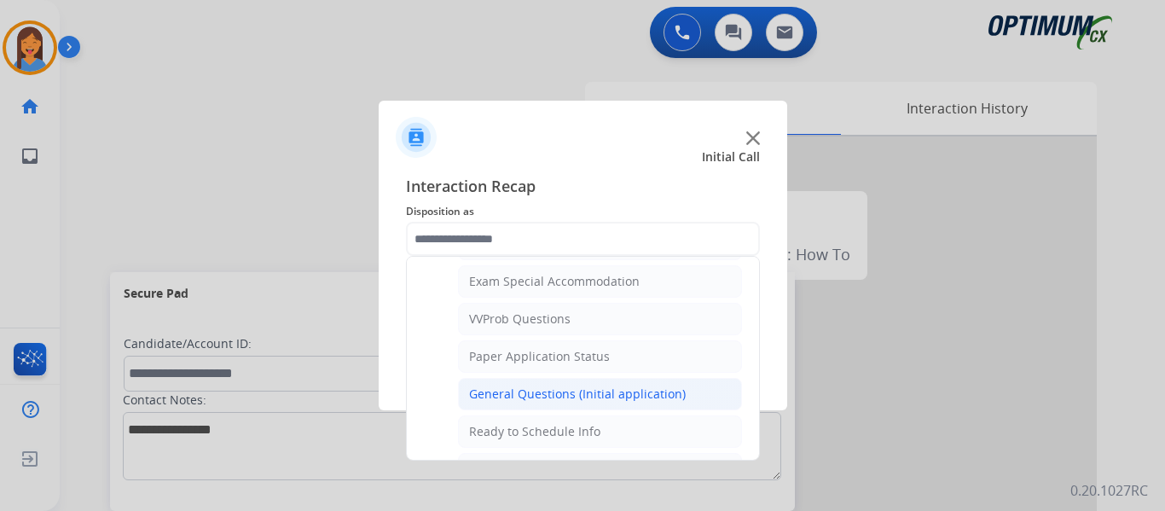
click at [554, 395] on div "General Questions (Initial application)" at bounding box center [577, 394] width 217 height 17
type input "**********"
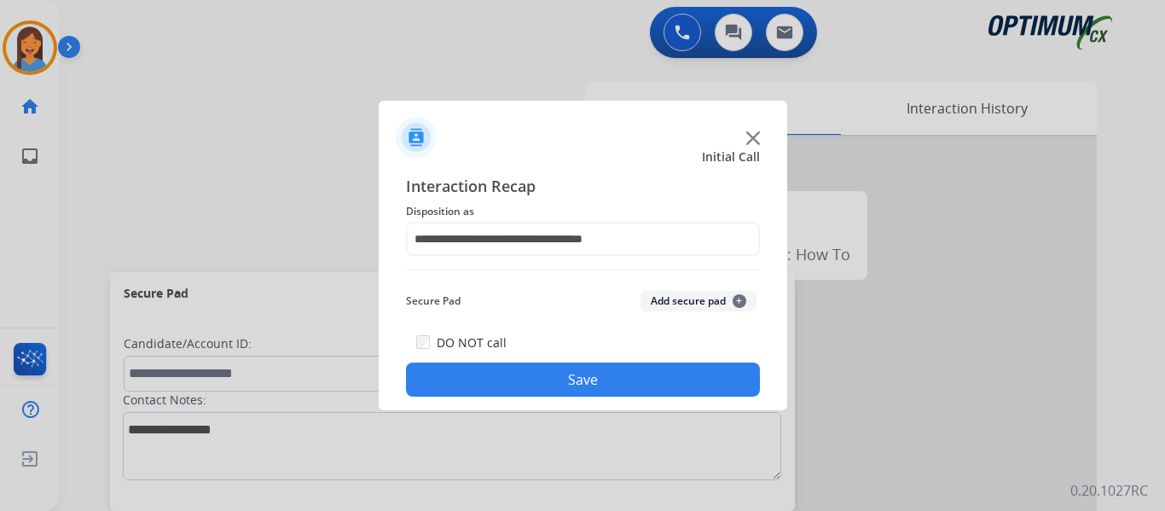
click at [554, 396] on div "DO NOT call Save" at bounding box center [583, 364] width 354 height 65
click at [550, 385] on button "Save" at bounding box center [583, 379] width 354 height 34
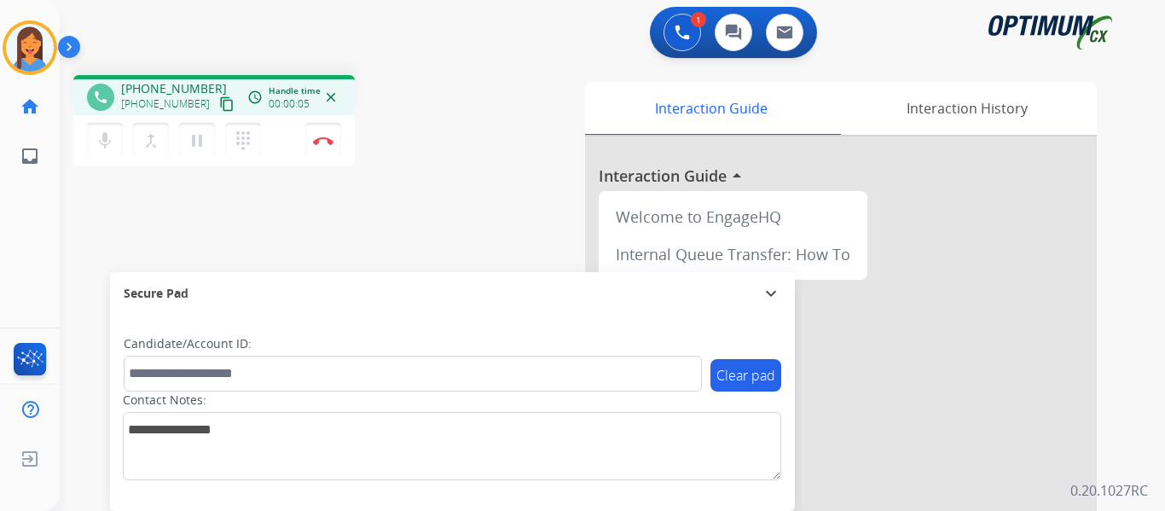
click at [197, 101] on div "[PHONE_NUMBER] content_copy" at bounding box center [179, 104] width 116 height 20
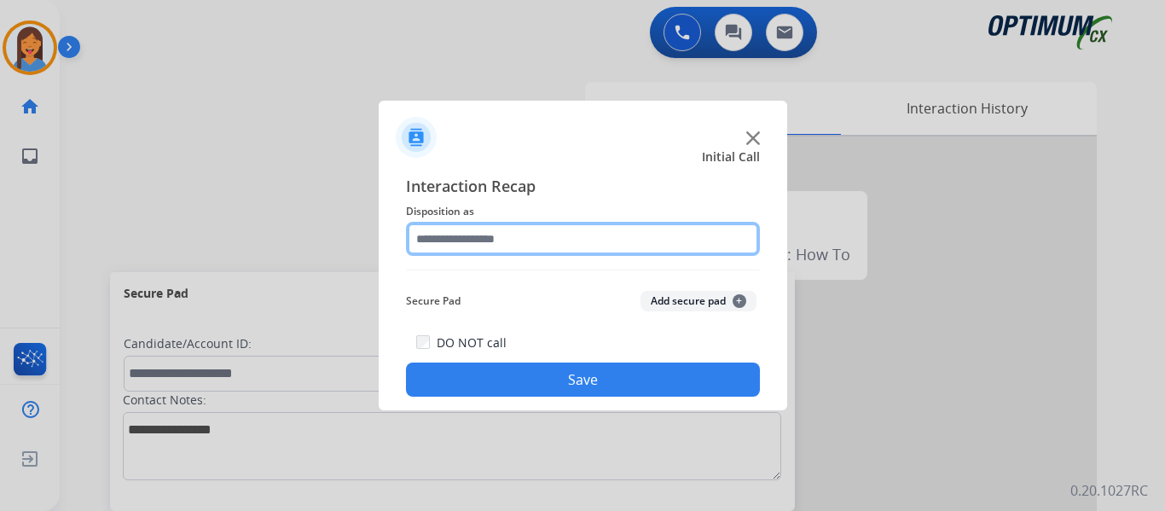
click at [511, 242] on input "text" at bounding box center [583, 239] width 354 height 34
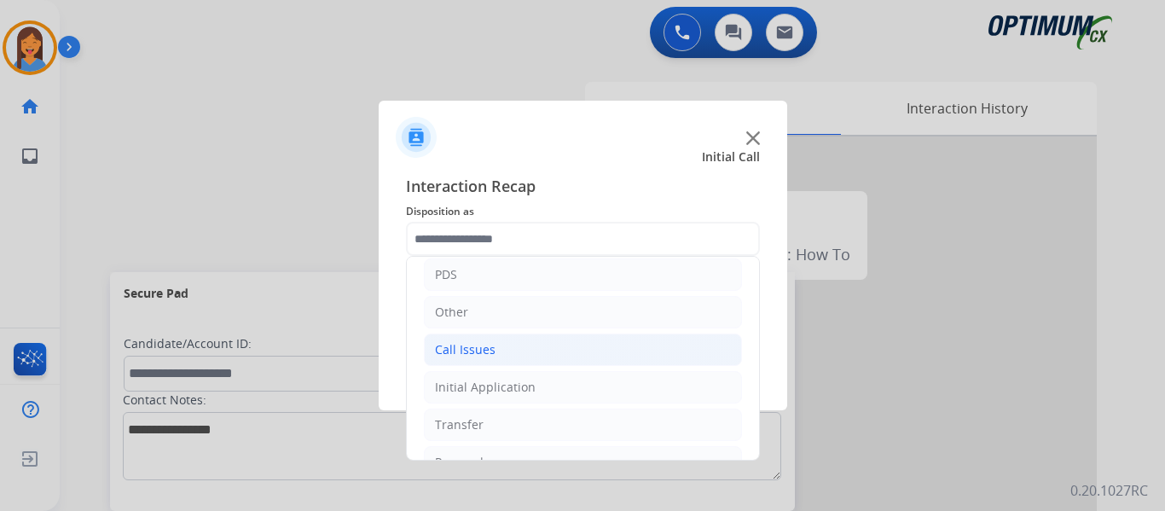
click at [489, 350] on div "Call Issues" at bounding box center [465, 349] width 61 height 17
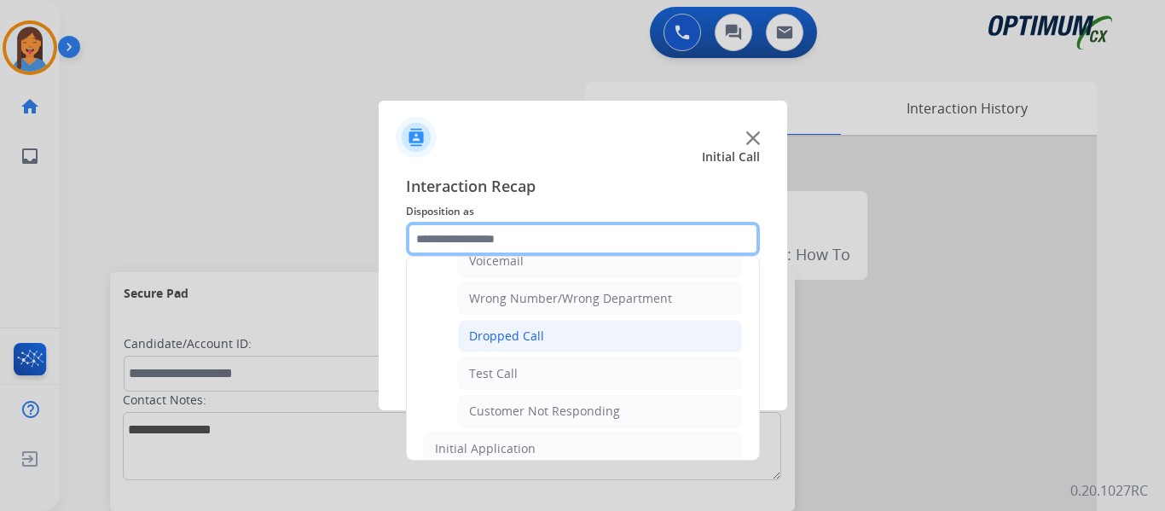
scroll to position [171, 0]
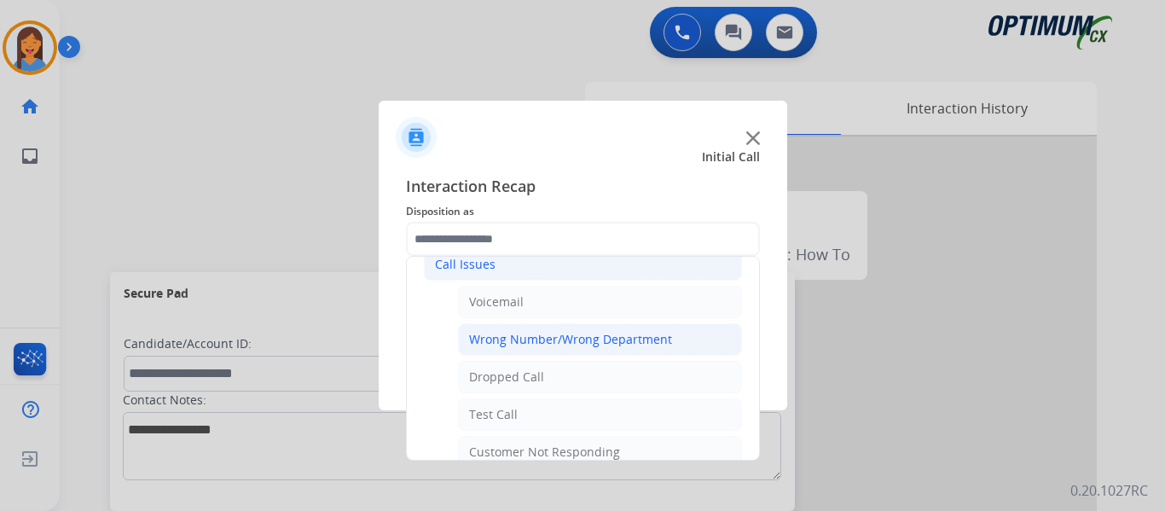
click at [565, 333] on div "Wrong Number/Wrong Department" at bounding box center [570, 339] width 203 height 17
type input "**********"
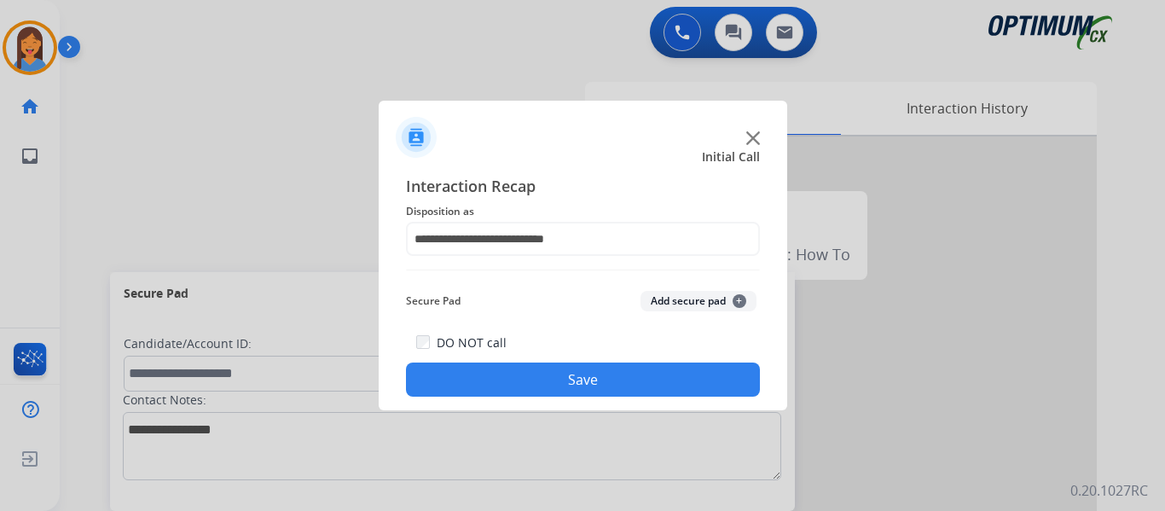
click at [585, 367] on button "Save" at bounding box center [583, 379] width 354 height 34
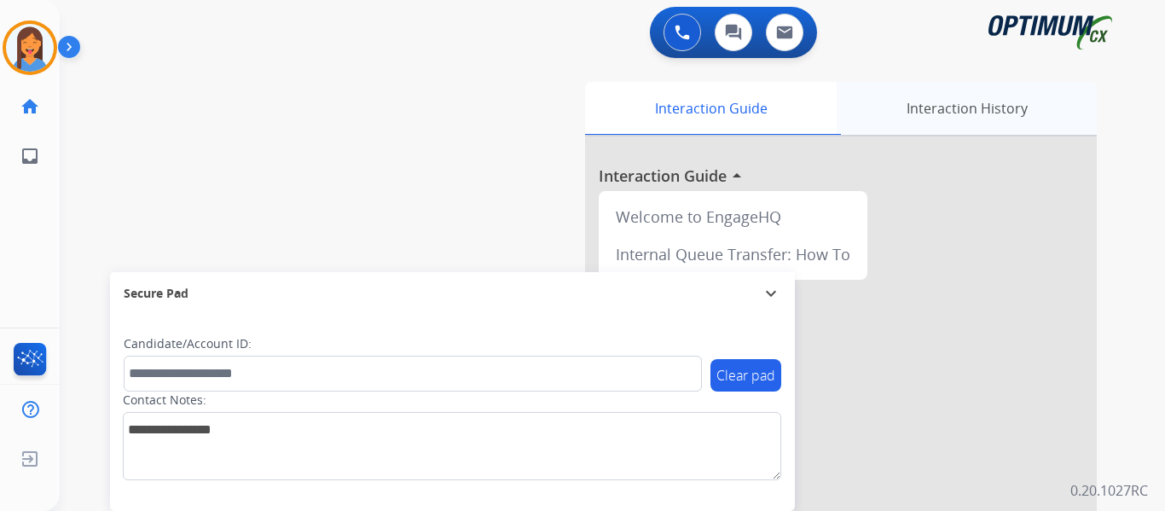
click at [975, 107] on div "Interaction History" at bounding box center [967, 108] width 260 height 53
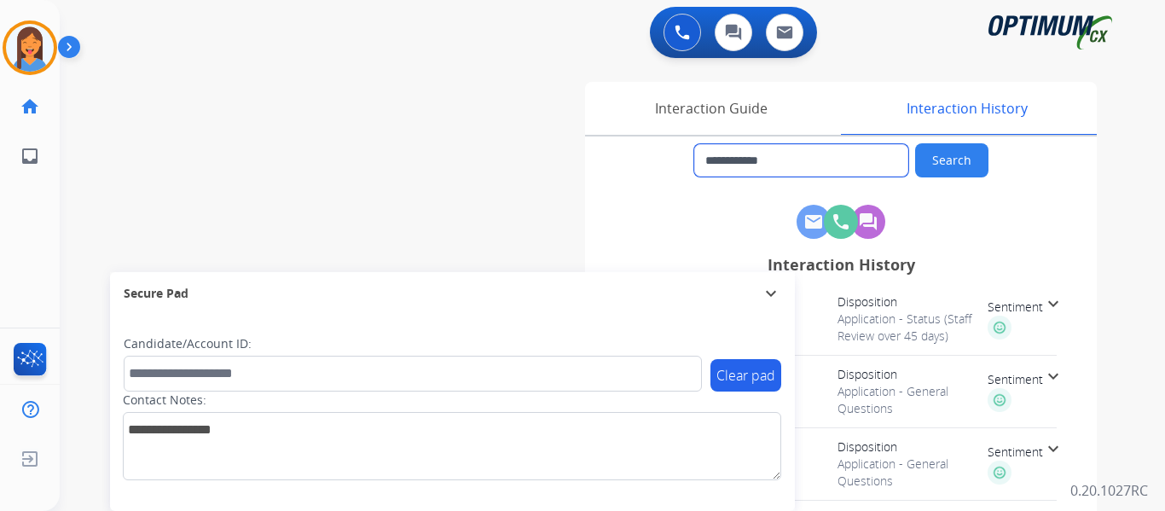
click at [792, 152] on input "**********" at bounding box center [801, 160] width 214 height 32
drag, startPoint x: 815, startPoint y: 163, endPoint x: 721, endPoint y: 169, distance: 94.0
click at [721, 169] on input "**********" at bounding box center [801, 160] width 214 height 32
click at [35, 47] on img at bounding box center [30, 48] width 48 height 48
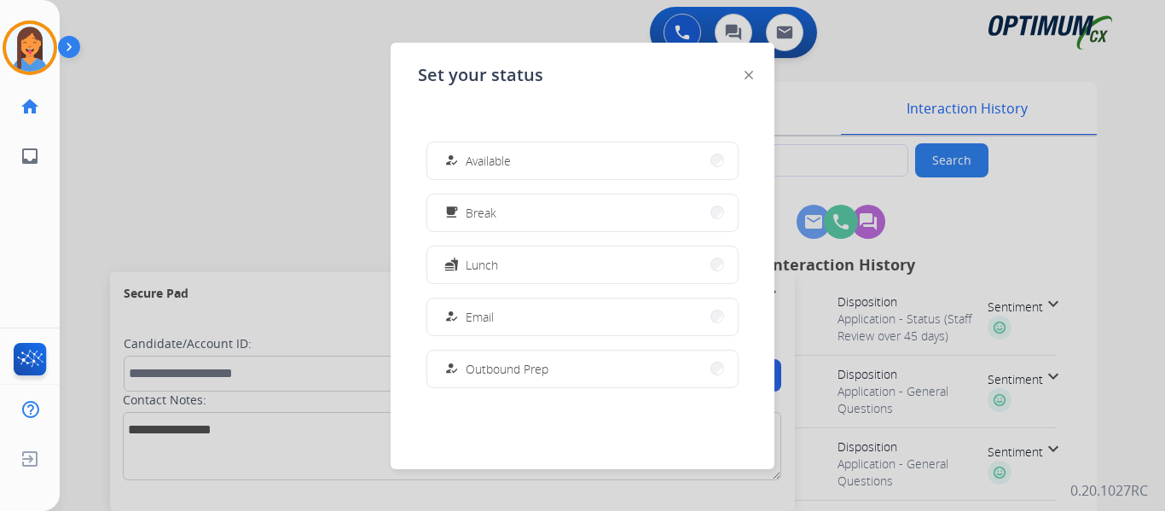
click at [475, 154] on span "Available" at bounding box center [488, 161] width 45 height 18
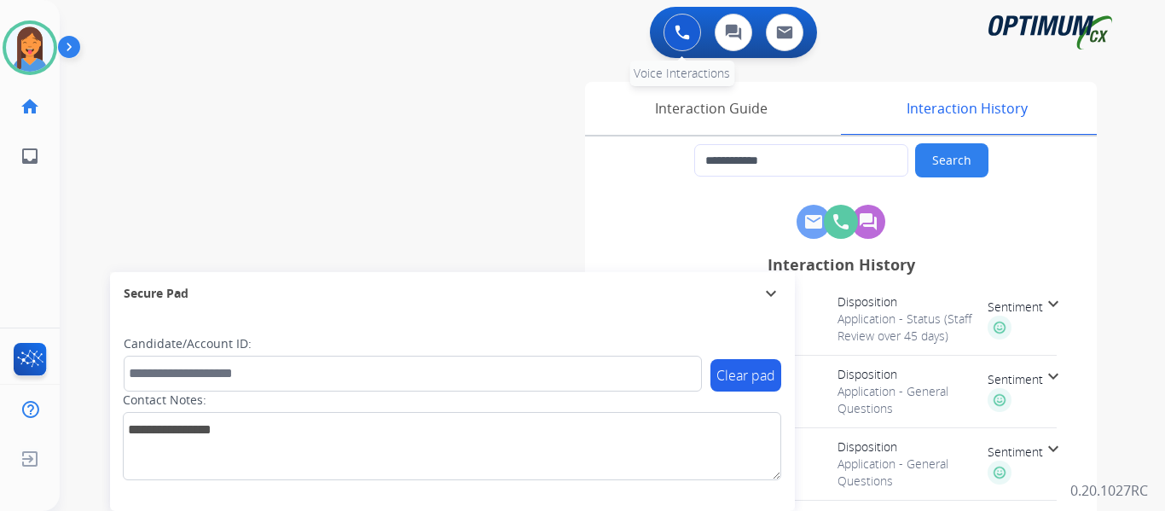
click at [678, 27] on img at bounding box center [682, 32] width 15 height 15
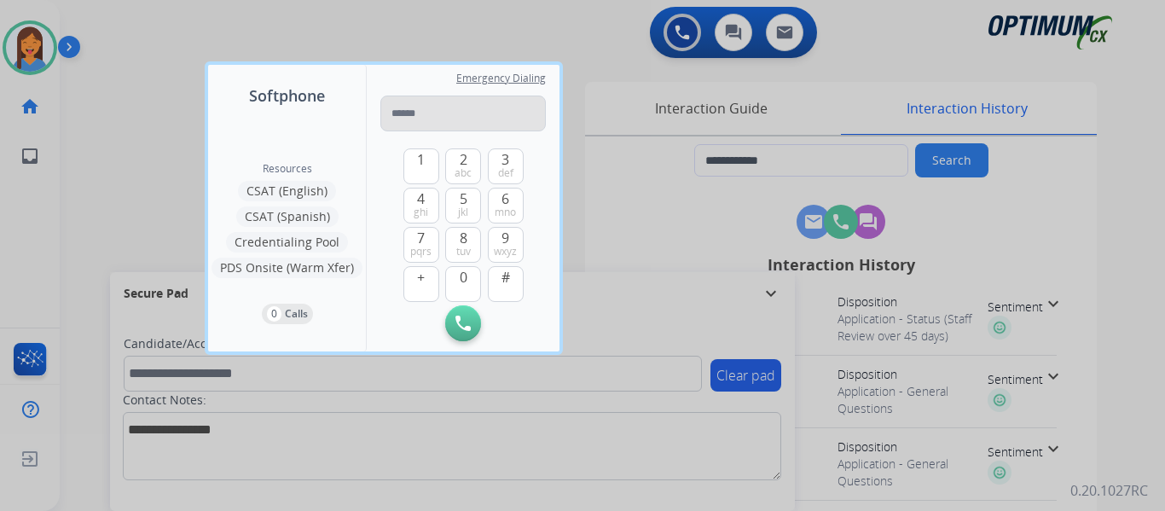
click at [478, 118] on input "tel" at bounding box center [462, 114] width 165 height 36
type input "**********"
click at [459, 322] on img at bounding box center [462, 323] width 15 height 15
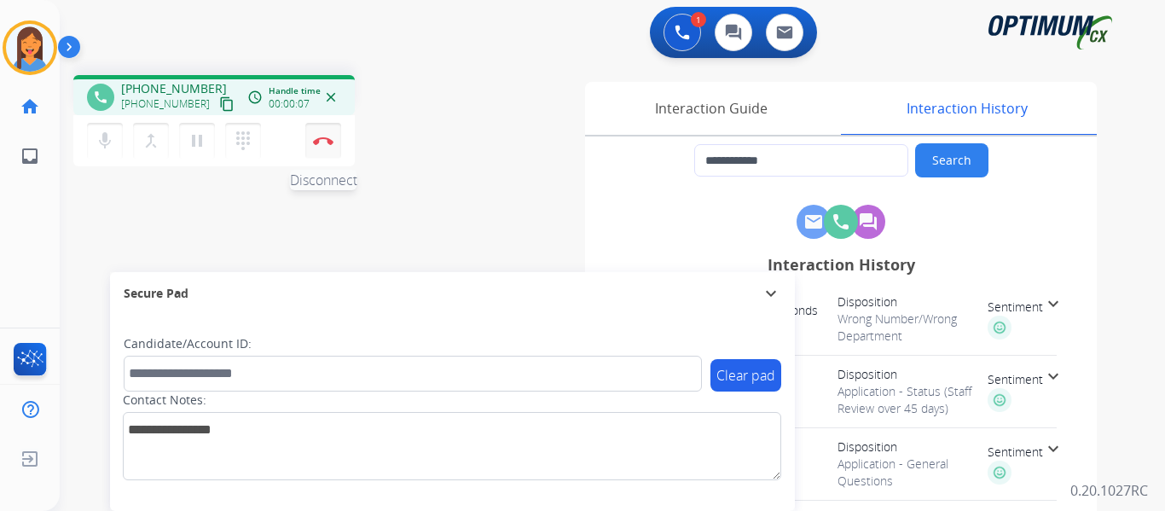
click at [330, 143] on img at bounding box center [323, 140] width 20 height 9
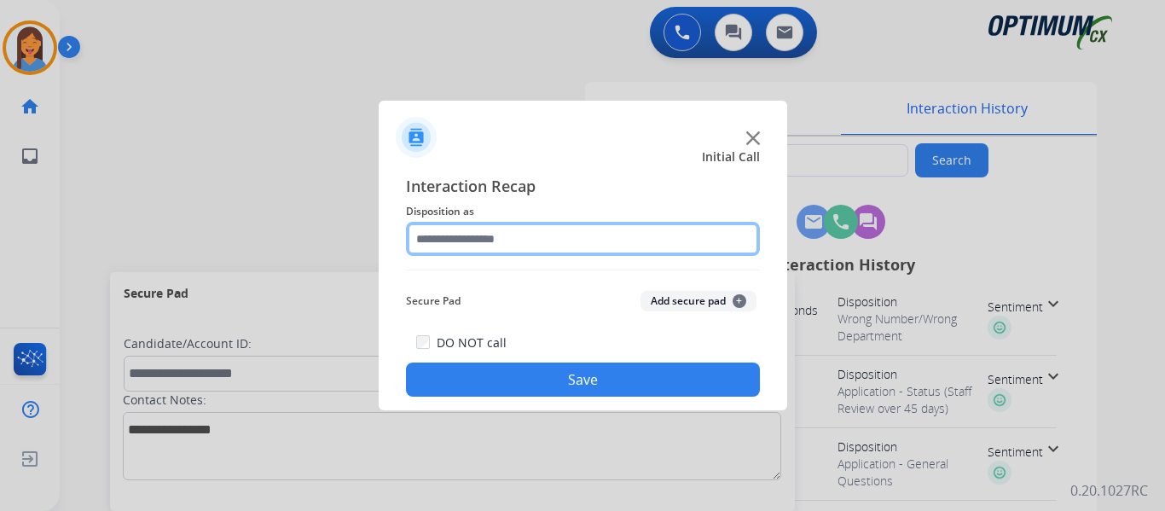
click at [469, 240] on input "text" at bounding box center [583, 239] width 354 height 34
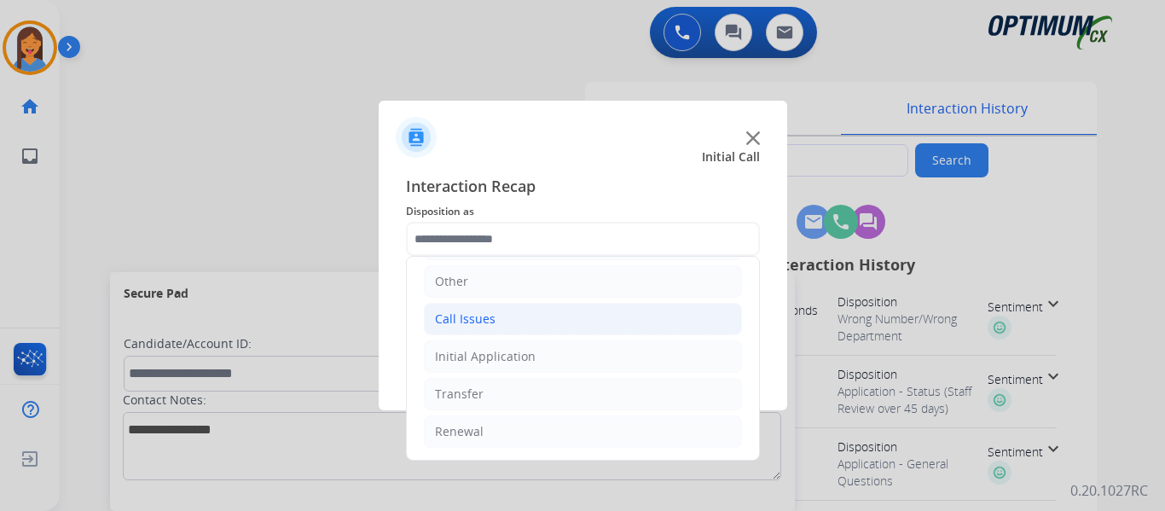
click at [490, 331] on li "Call Issues" at bounding box center [583, 319] width 318 height 32
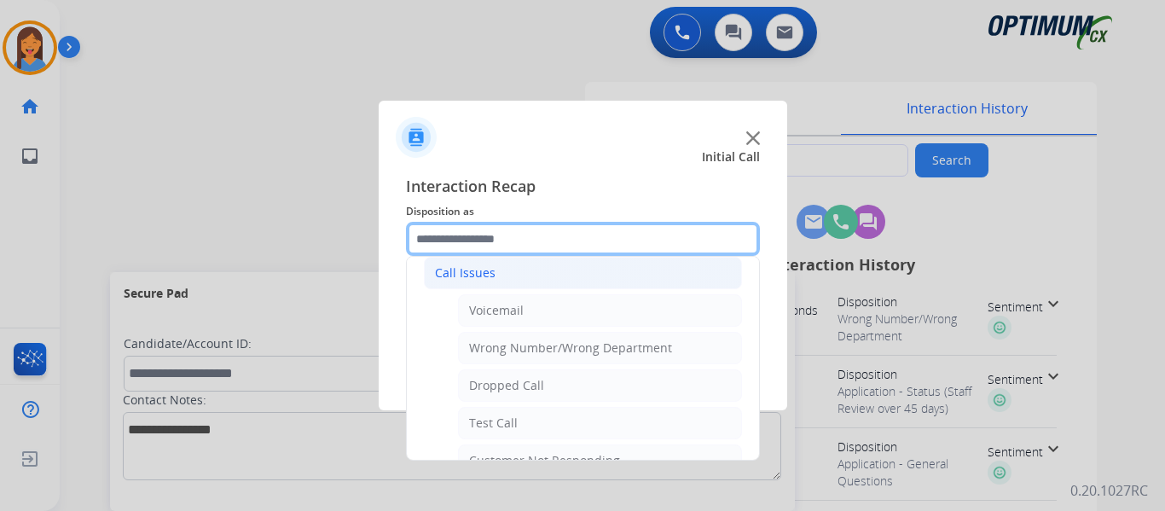
scroll to position [201, 0]
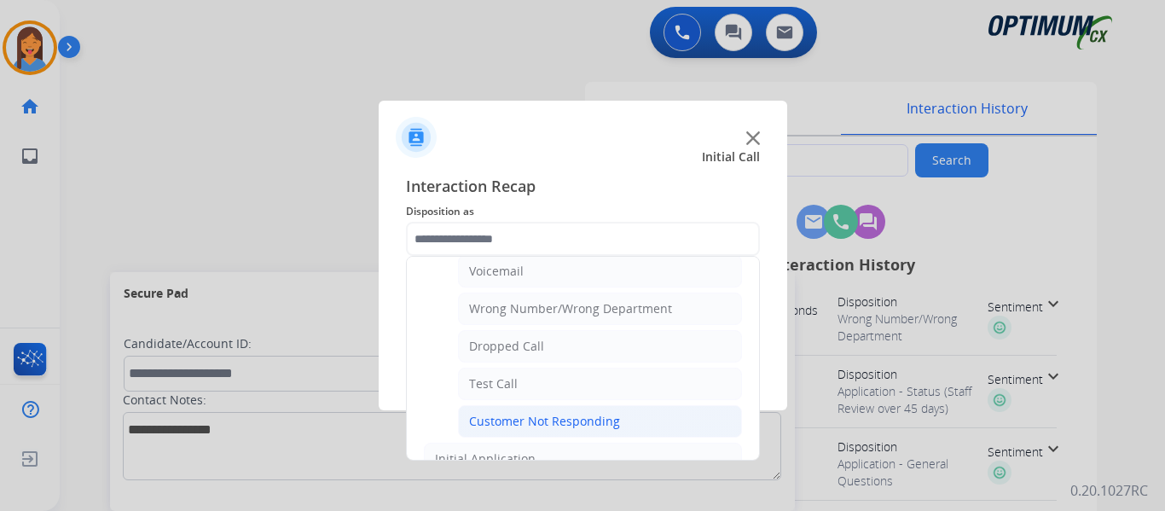
click at [557, 417] on div "Customer Not Responding" at bounding box center [544, 421] width 151 height 17
type input "**********"
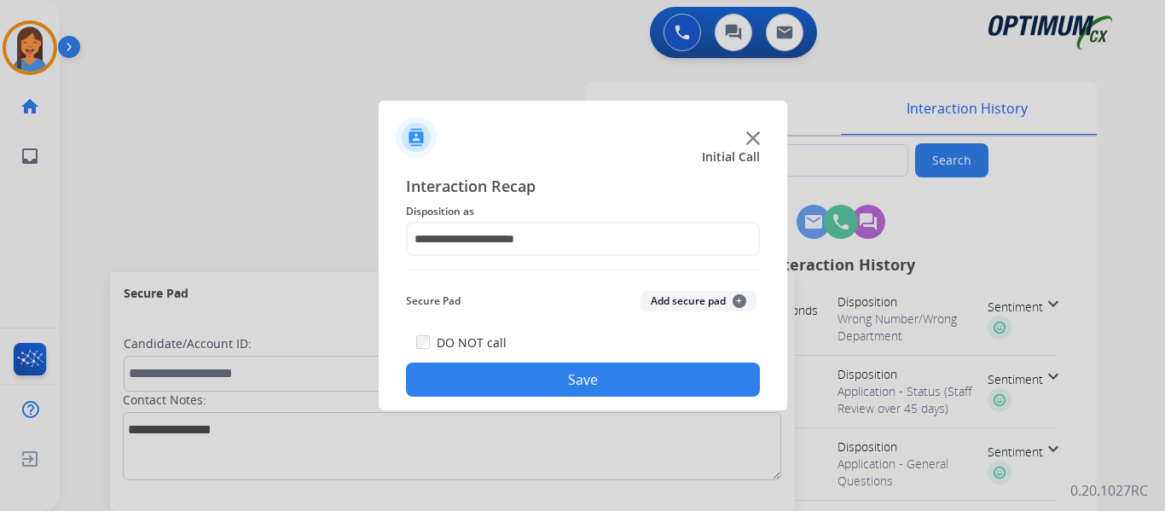
drag, startPoint x: 560, startPoint y: 382, endPoint x: 747, endPoint y: 381, distance: 187.6
click at [560, 382] on button "Save" at bounding box center [583, 379] width 354 height 34
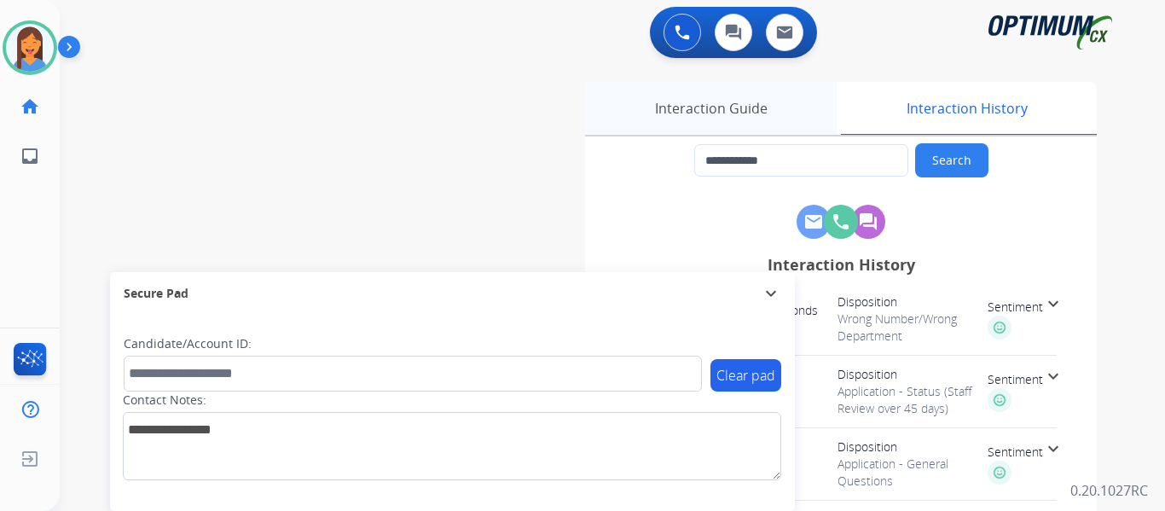
click at [734, 122] on div "Interaction Guide" at bounding box center [711, 108] width 252 height 53
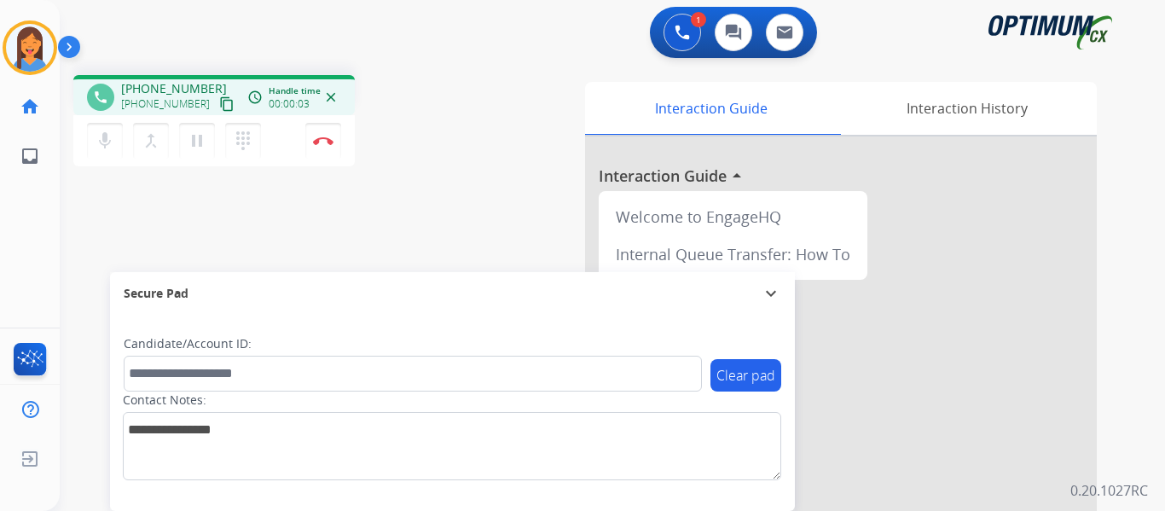
click at [219, 107] on mat-icon "content_copy" at bounding box center [226, 103] width 15 height 15
click at [250, 138] on mat-icon "dialpad" at bounding box center [243, 140] width 20 height 20
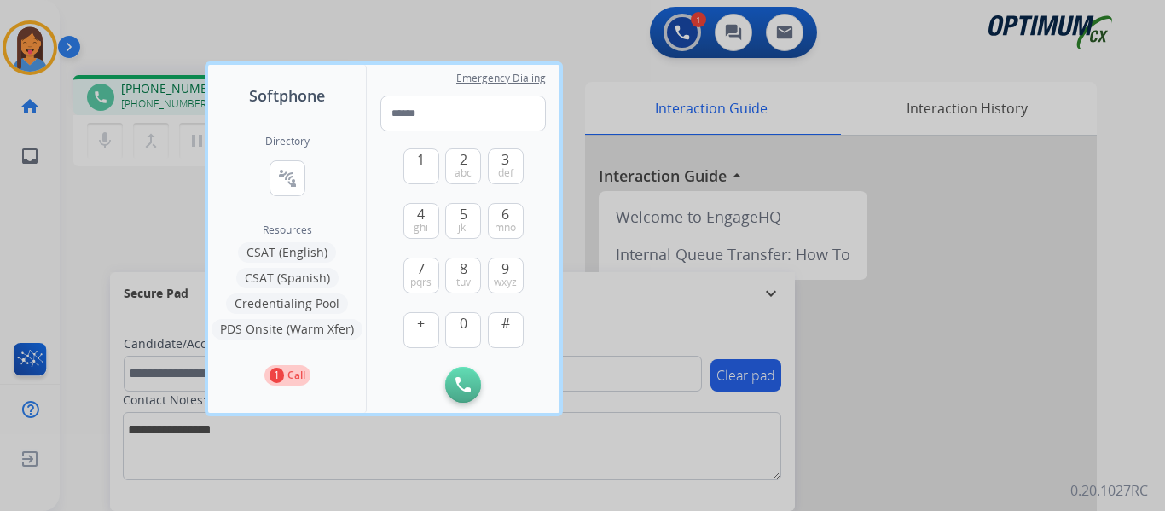
click at [288, 304] on button "Credentialing Pool" at bounding box center [287, 303] width 122 height 20
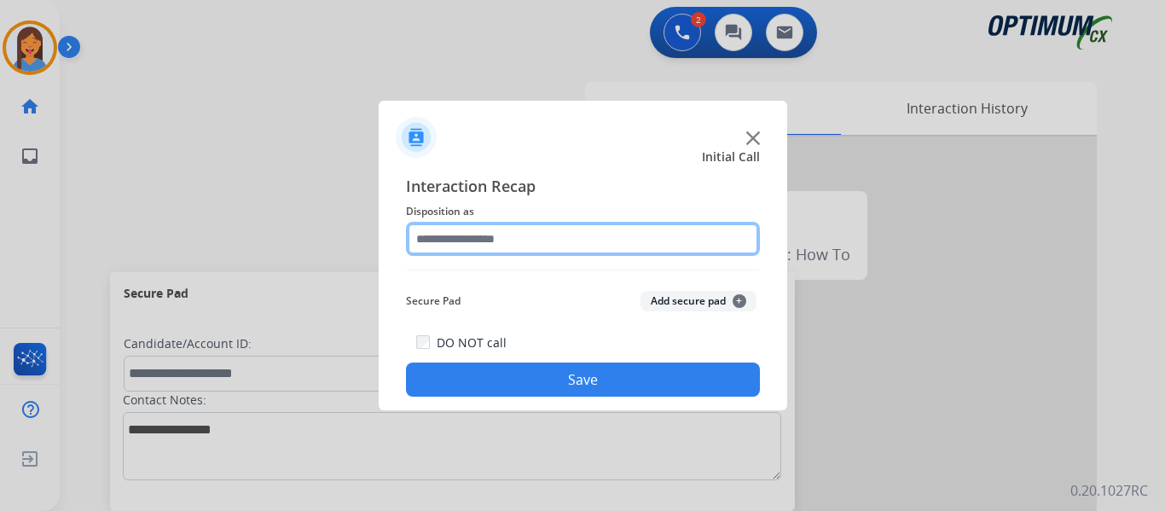
drag, startPoint x: 474, startPoint y: 240, endPoint x: 515, endPoint y: 249, distance: 42.0
click at [474, 240] on input "text" at bounding box center [583, 239] width 354 height 34
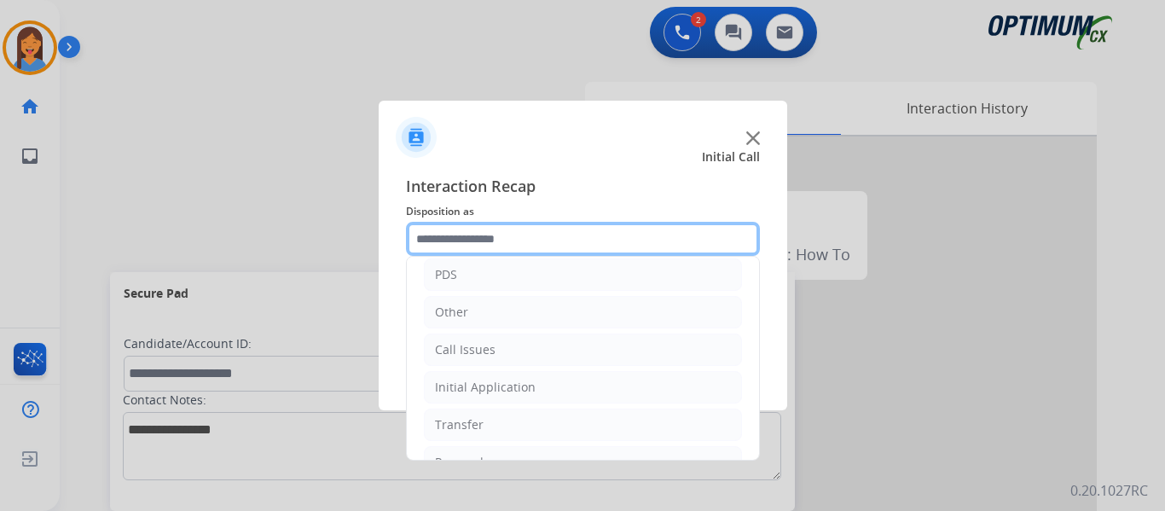
scroll to position [116, 0]
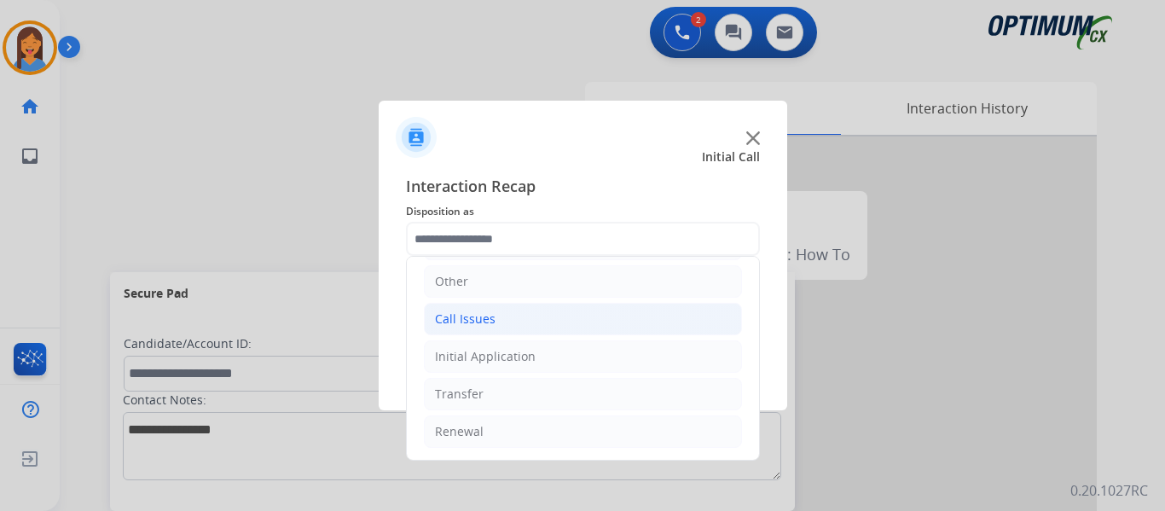
click at [469, 324] on div "Call Issues" at bounding box center [465, 318] width 61 height 17
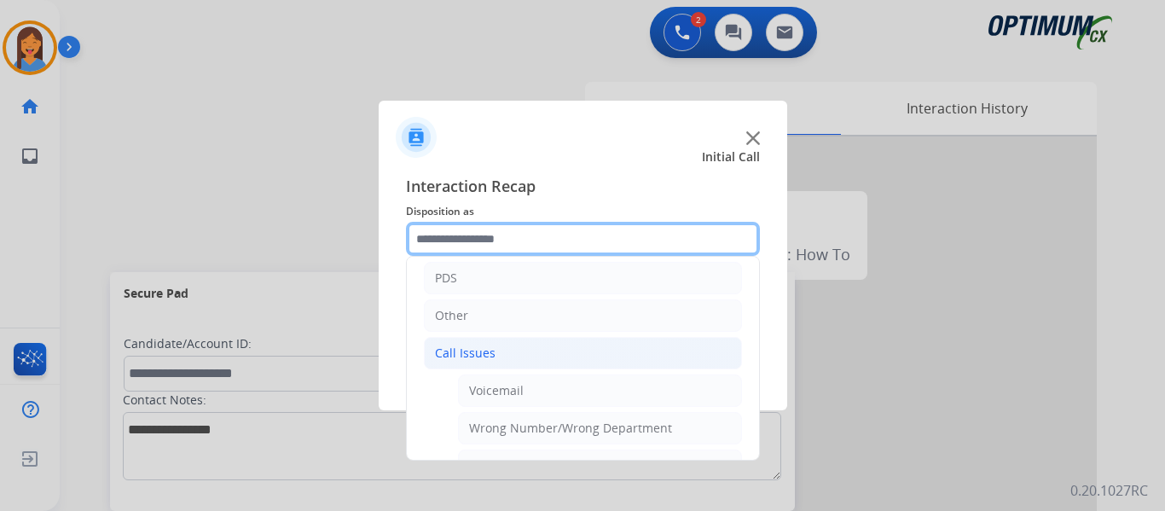
scroll to position [31, 0]
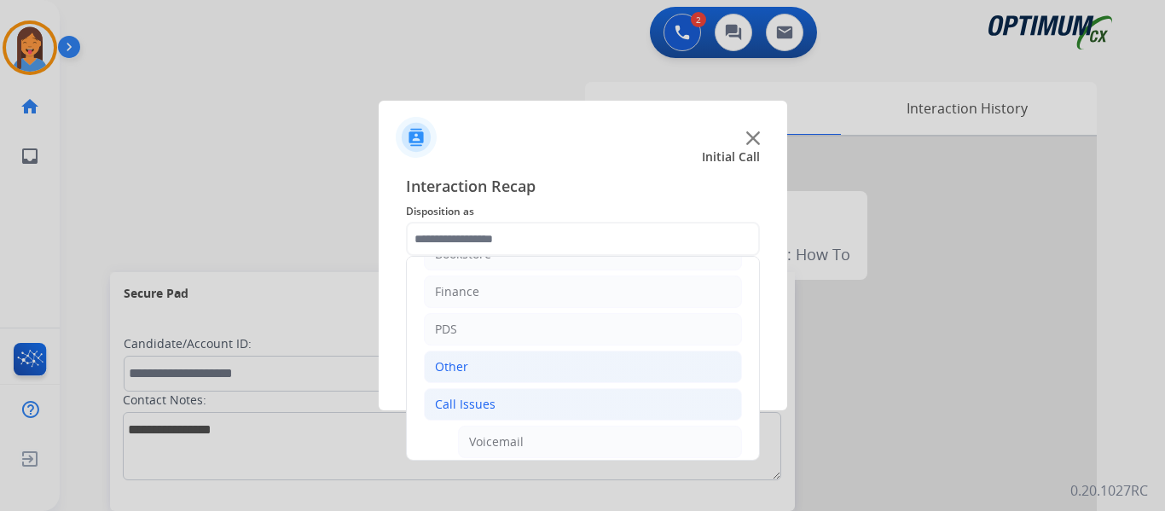
click at [476, 368] on li "Other" at bounding box center [583, 367] width 318 height 32
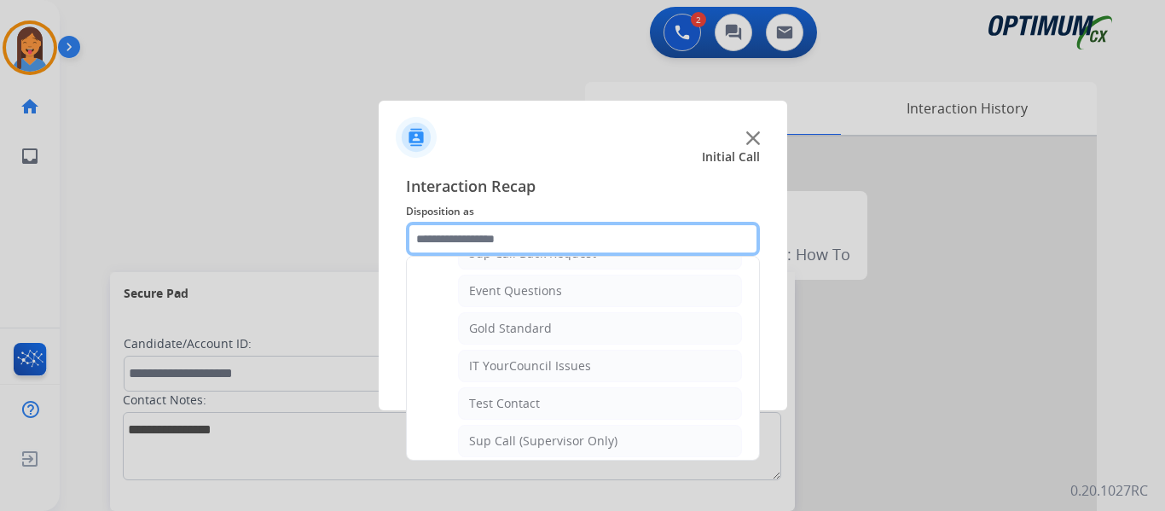
scroll to position [287, 0]
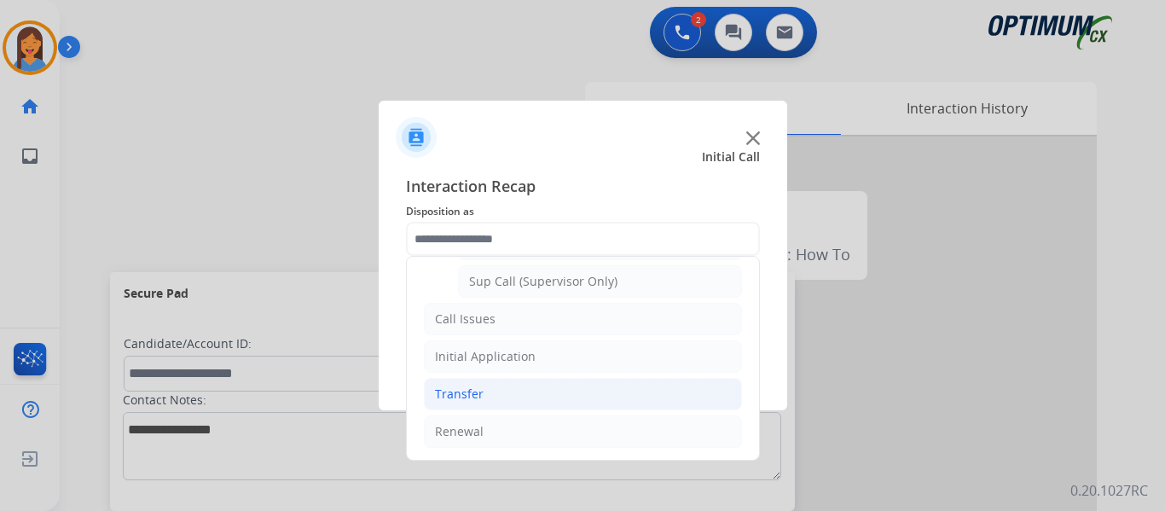
click at [467, 394] on div "Transfer" at bounding box center [459, 394] width 49 height 17
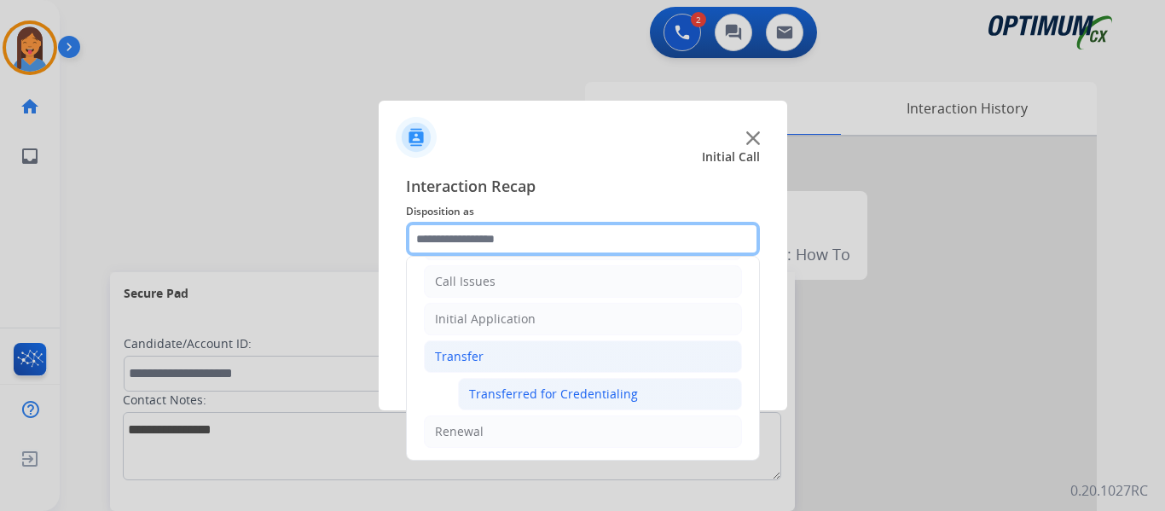
scroll to position [154, 0]
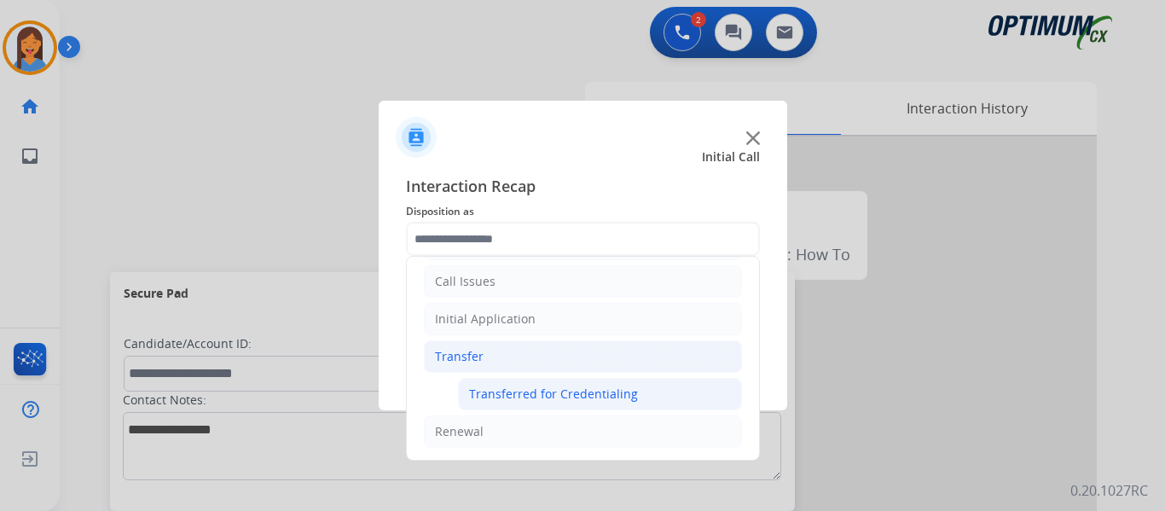
click at [500, 396] on div "Transferred for Credentialing" at bounding box center [553, 394] width 169 height 17
type input "**********"
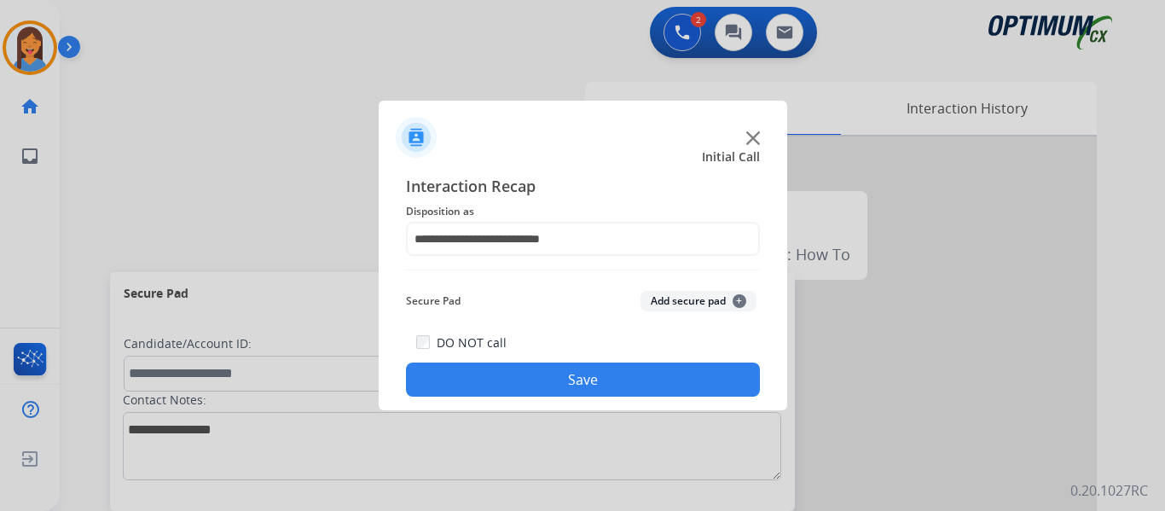
click at [507, 377] on button "Save" at bounding box center [583, 379] width 354 height 34
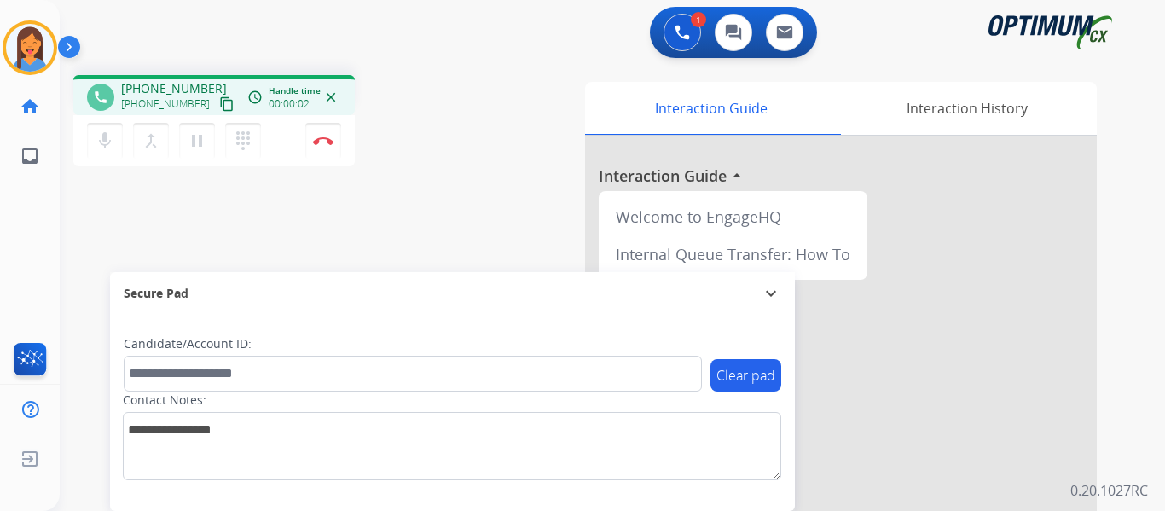
click at [219, 105] on mat-icon "content_copy" at bounding box center [226, 103] width 15 height 15
click at [327, 145] on button "Disconnect" at bounding box center [323, 141] width 36 height 36
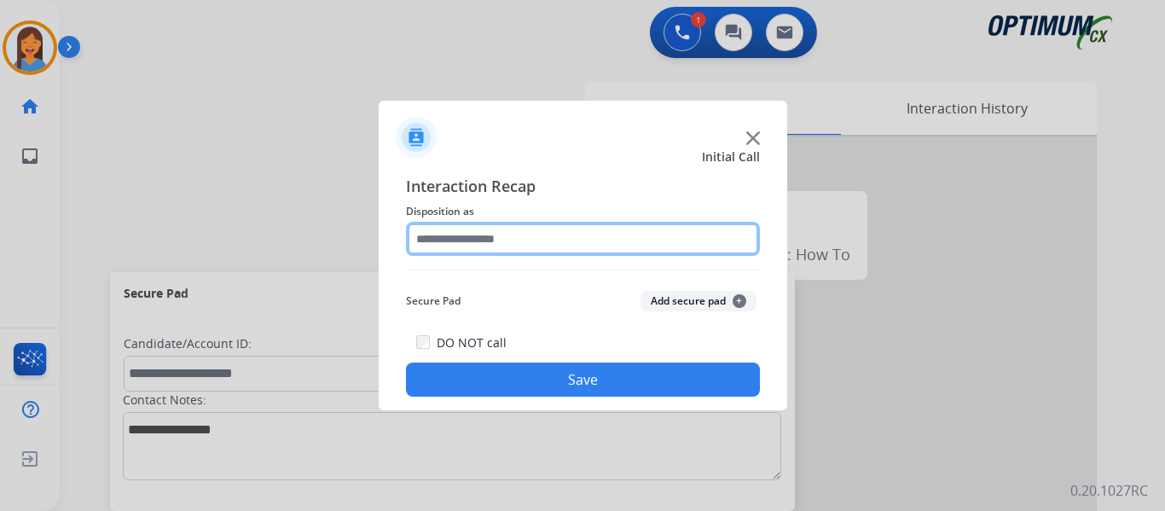
click at [453, 235] on input "text" at bounding box center [583, 239] width 354 height 34
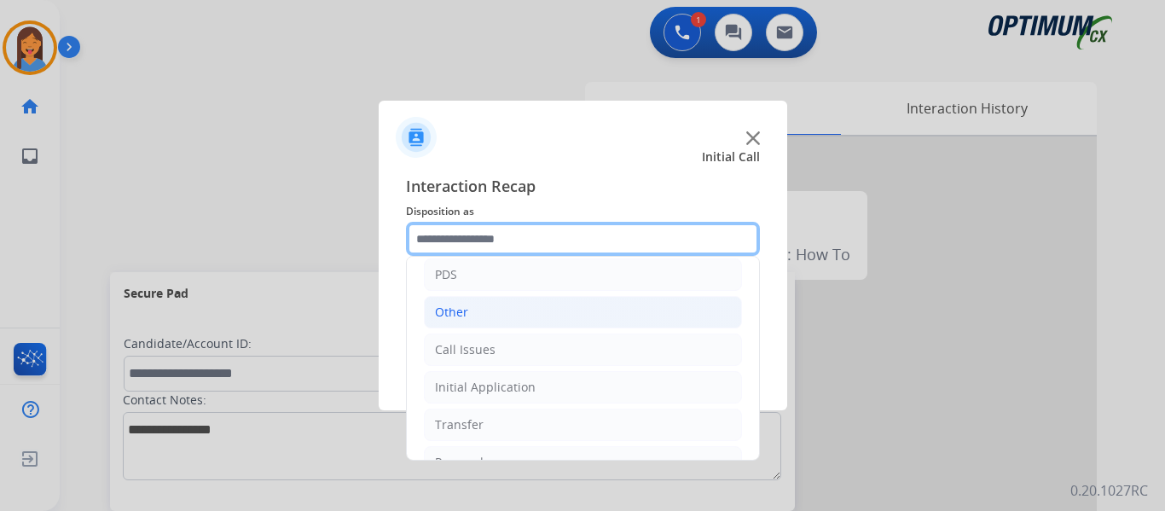
scroll to position [0, 0]
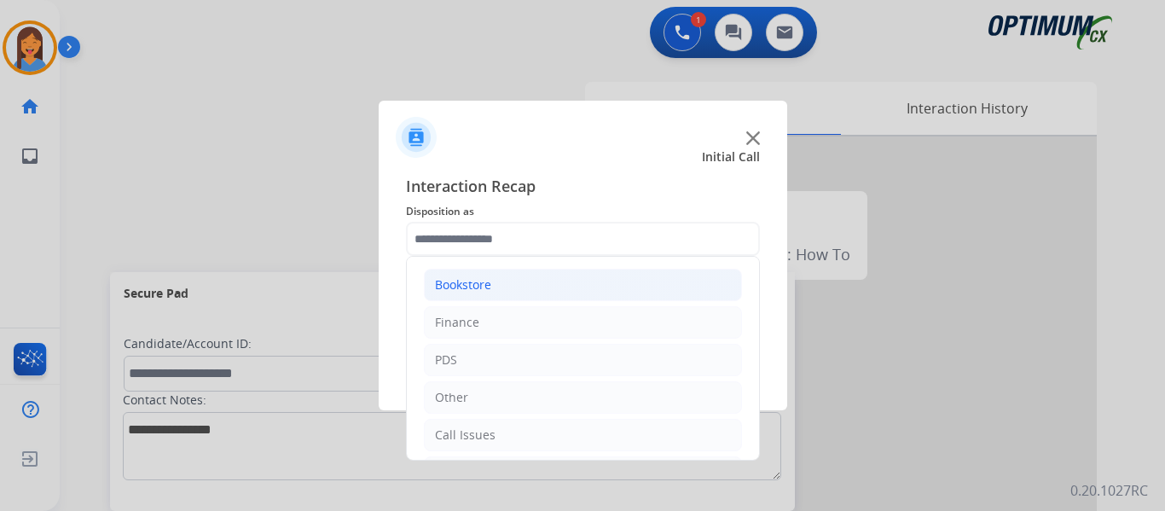
click at [490, 281] on div "Bookstore" at bounding box center [463, 284] width 56 height 17
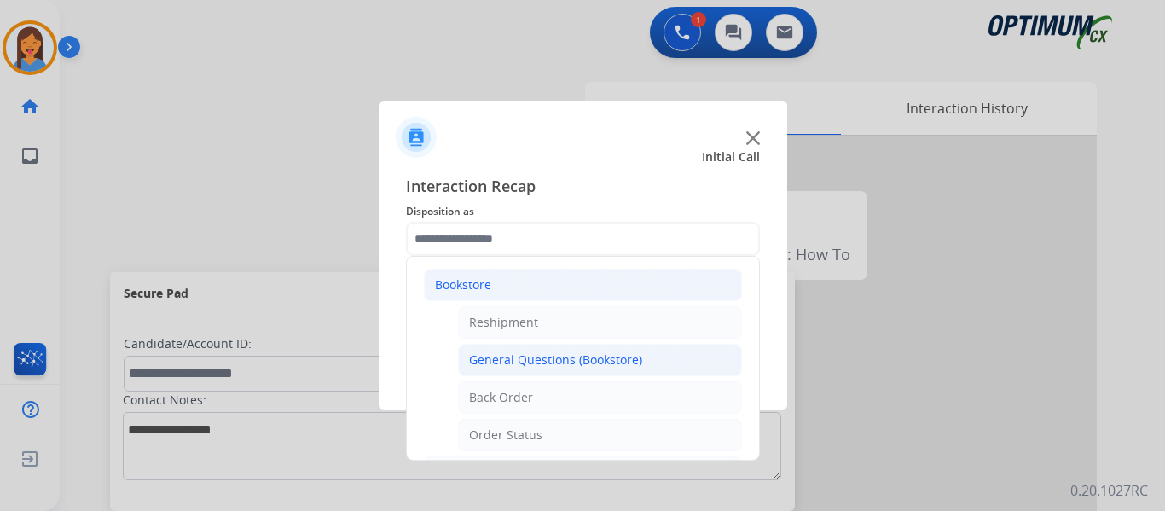
click at [506, 361] on div "General Questions (Bookstore)" at bounding box center [555, 359] width 173 height 17
type input "**********"
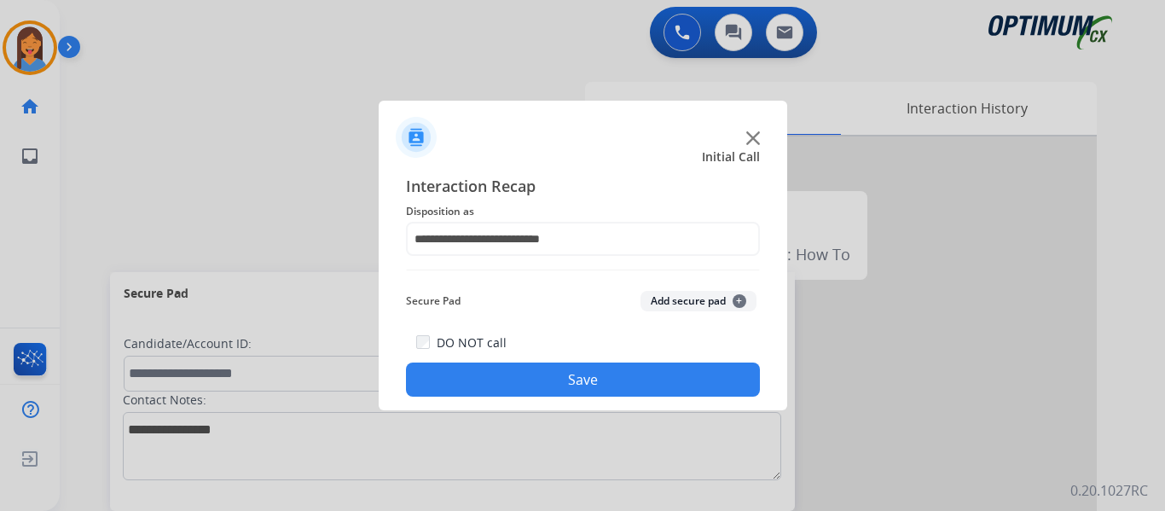
click at [699, 383] on button "Save" at bounding box center [583, 379] width 354 height 34
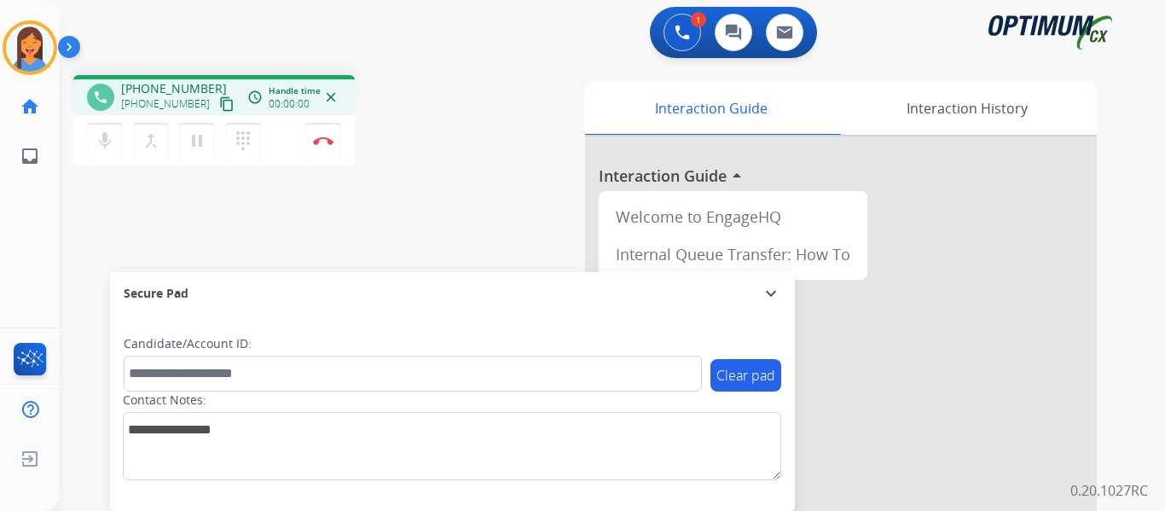
click at [219, 104] on mat-icon "content_copy" at bounding box center [226, 103] width 15 height 15
click at [320, 142] on img at bounding box center [323, 140] width 20 height 9
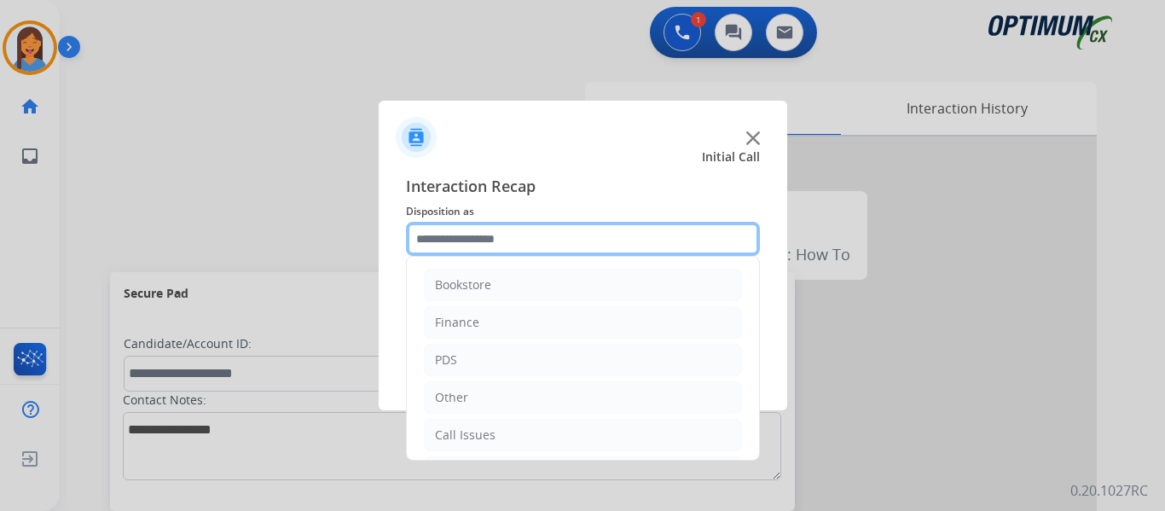
click at [472, 246] on input "text" at bounding box center [583, 239] width 354 height 34
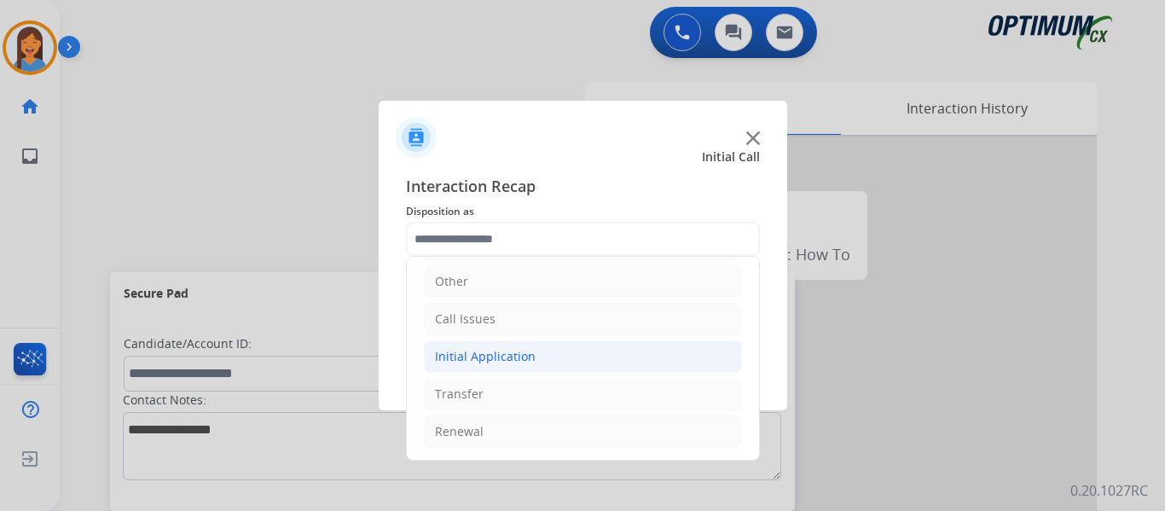
click at [481, 361] on div "Initial Application" at bounding box center [485, 356] width 101 height 17
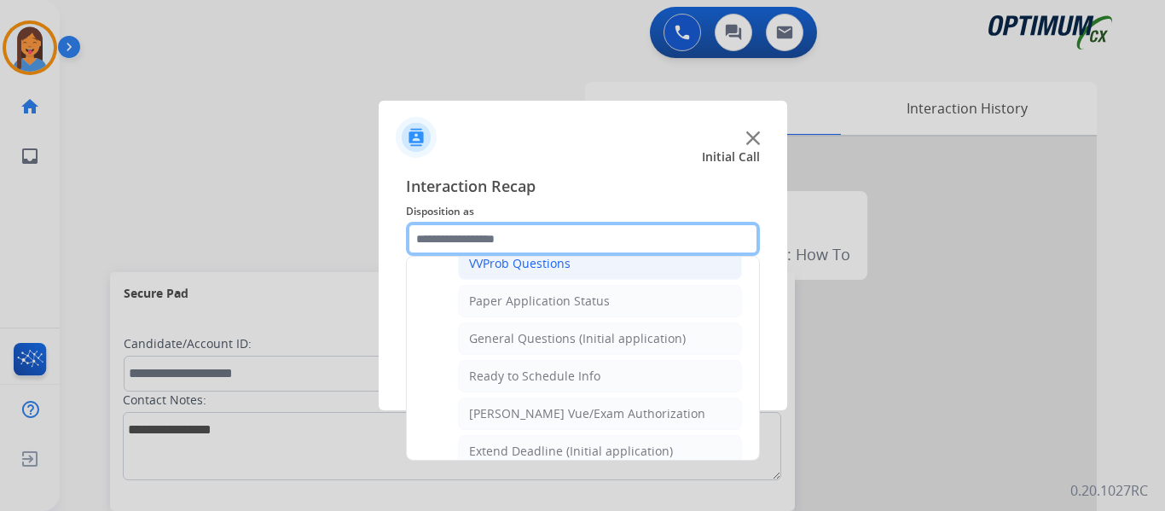
scroll to position [969, 0]
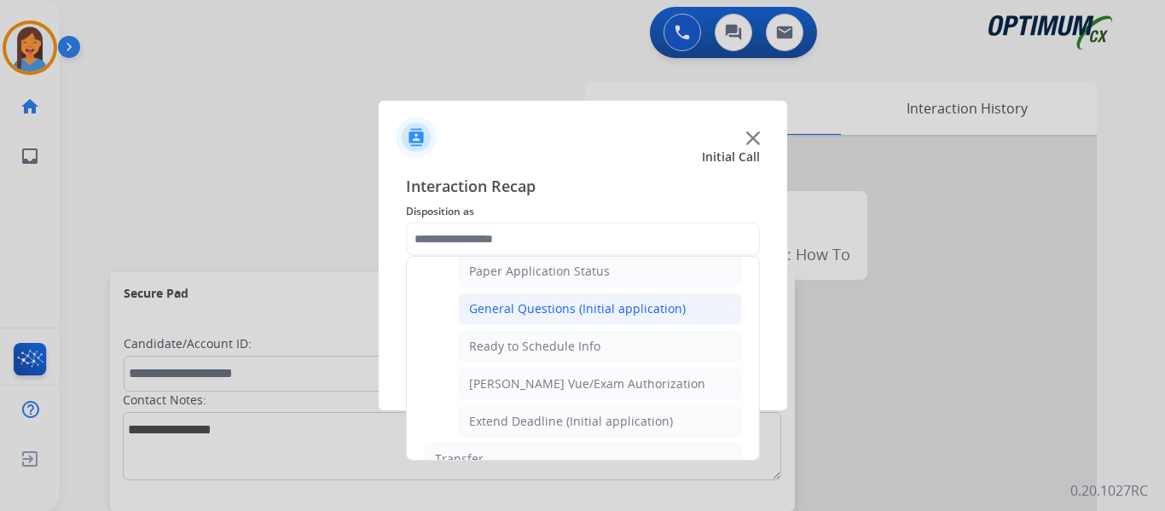
click at [536, 310] on div "General Questions (Initial application)" at bounding box center [577, 308] width 217 height 17
type input "**********"
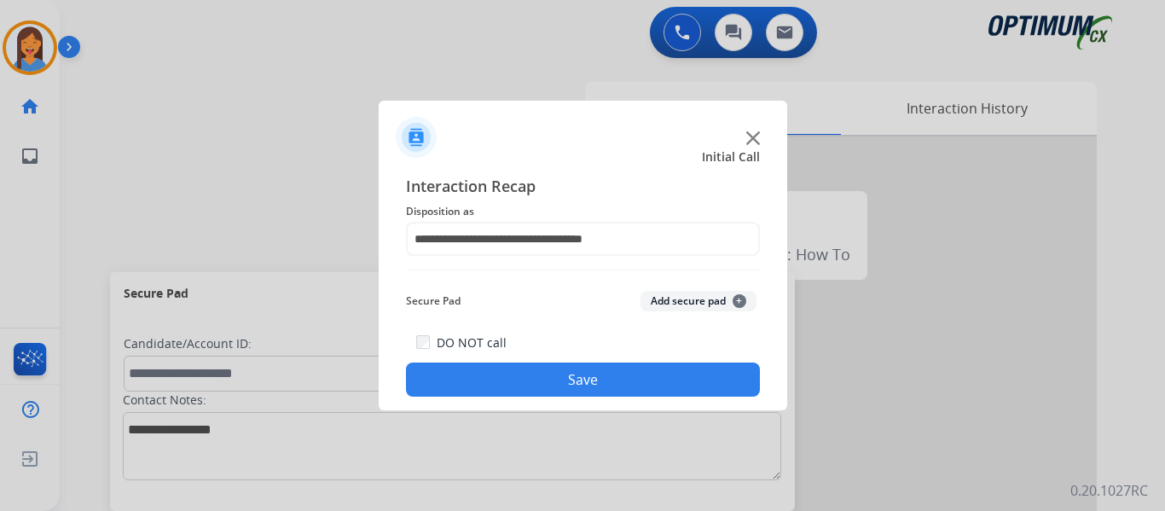
click at [583, 374] on button "Save" at bounding box center [583, 379] width 354 height 34
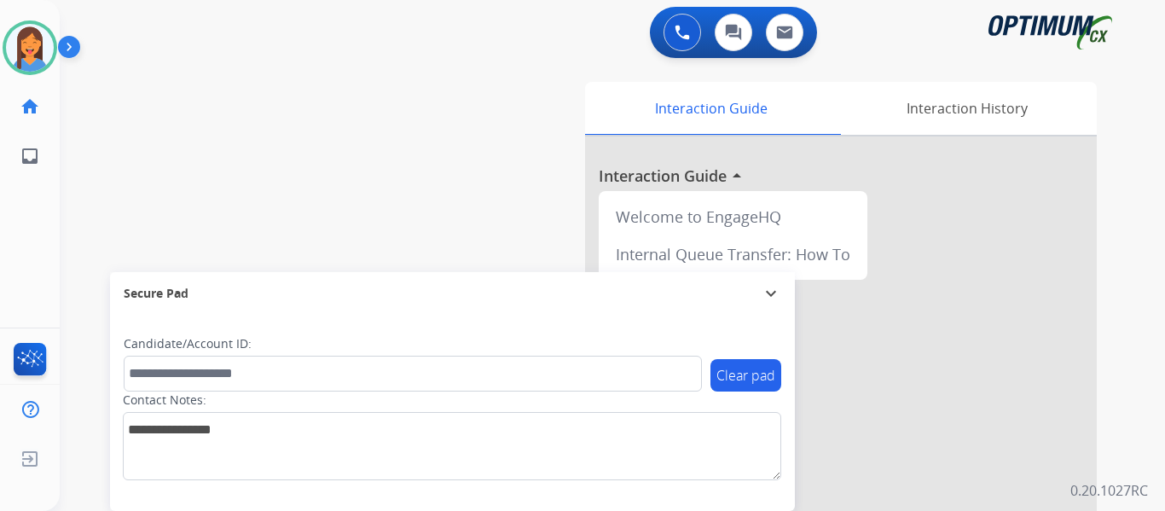
drag, startPoint x: 25, startPoint y: 47, endPoint x: 87, endPoint y: 51, distance: 62.4
click at [25, 47] on img at bounding box center [30, 48] width 48 height 48
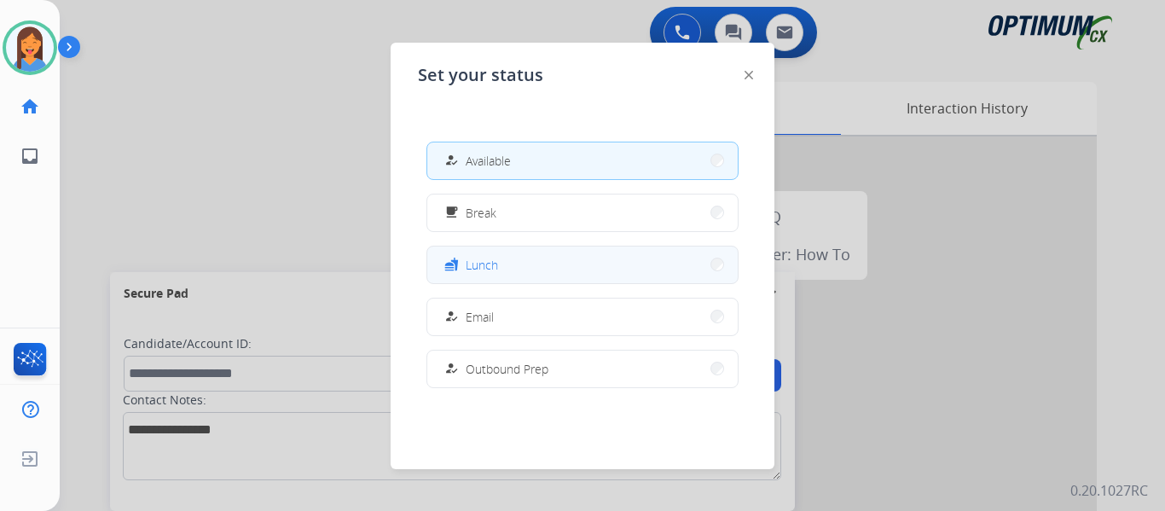
click at [502, 270] on button "fastfood Lunch" at bounding box center [582, 264] width 310 height 37
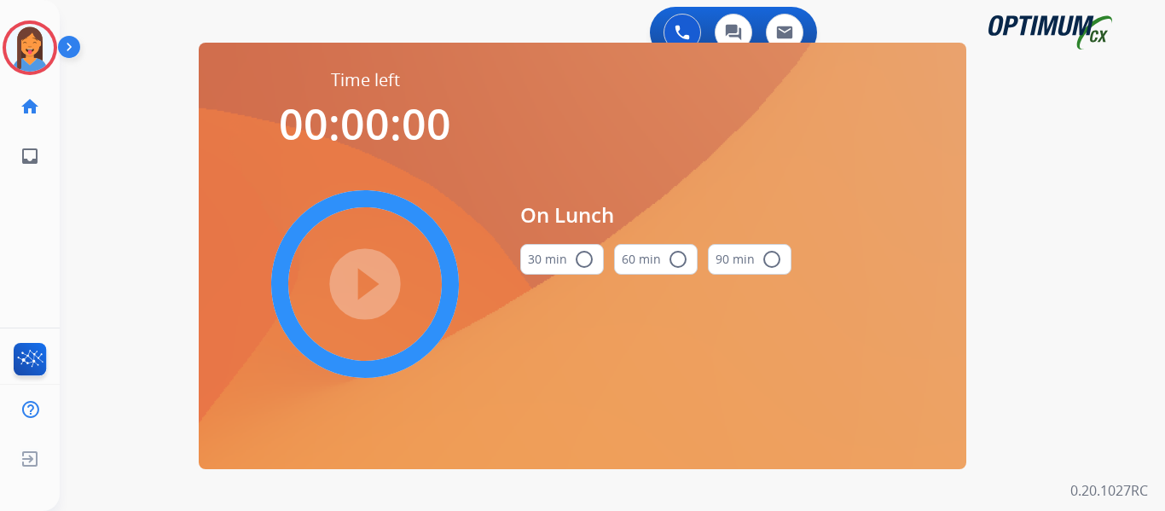
click at [580, 257] on mat-icon "radio_button_unchecked" at bounding box center [584, 259] width 20 height 20
click at [355, 292] on mat-icon "play_circle_filled" at bounding box center [365, 284] width 20 height 20
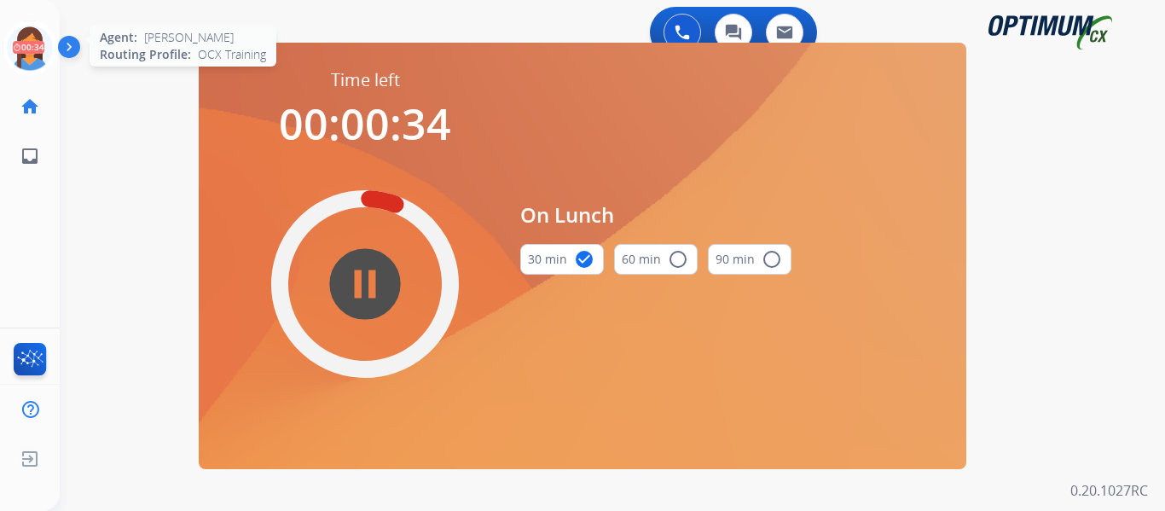
click at [32, 52] on icon at bounding box center [30, 47] width 55 height 55
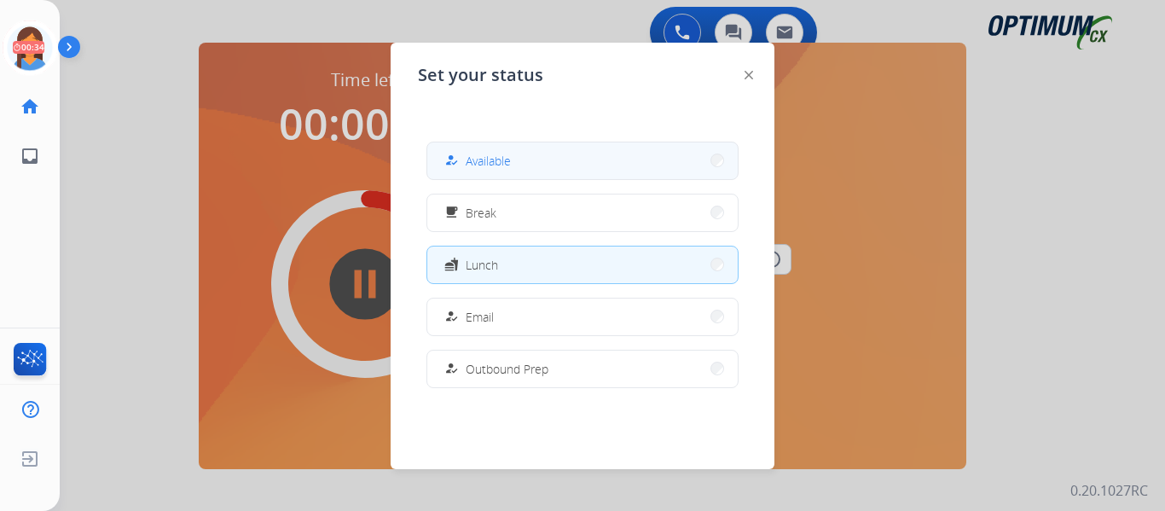
click at [461, 165] on div "how_to_reg" at bounding box center [453, 160] width 25 height 20
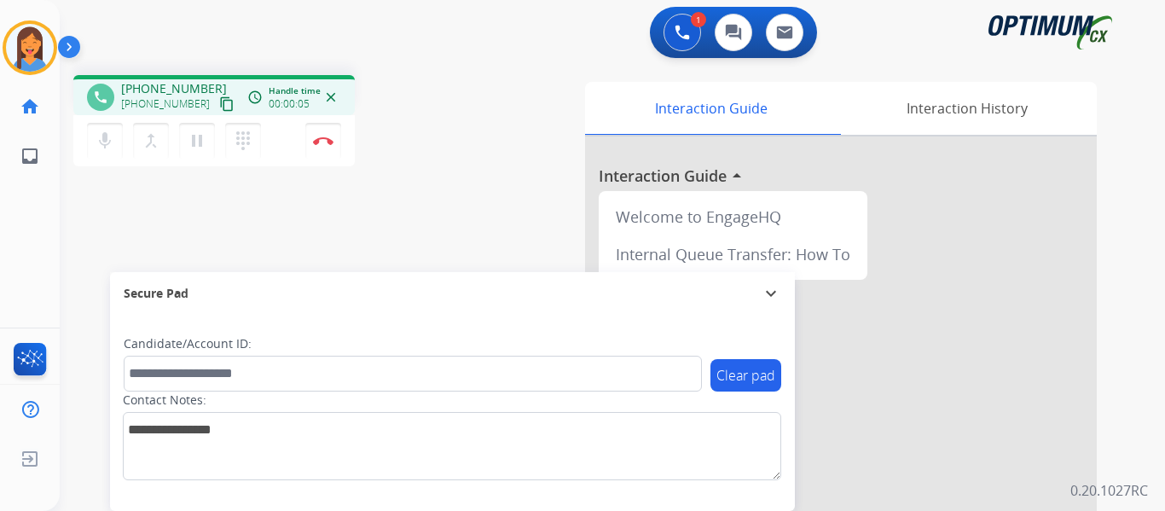
drag, startPoint x: 211, startPoint y: 107, endPoint x: 264, endPoint y: 118, distance: 54.9
click at [219, 107] on mat-icon "content_copy" at bounding box center [226, 103] width 15 height 15
click at [323, 140] on img at bounding box center [323, 140] width 20 height 9
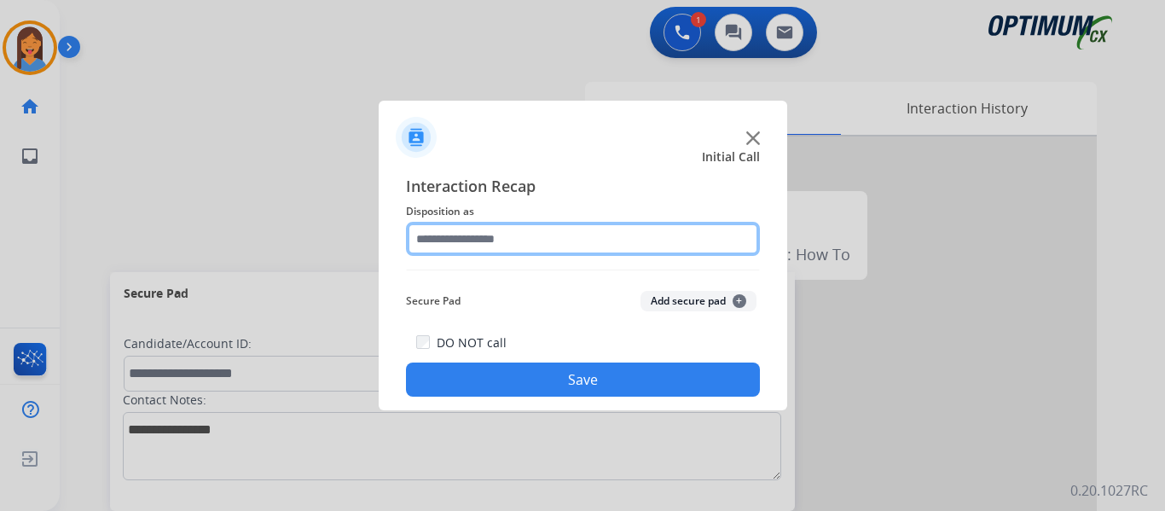
click at [516, 241] on input "text" at bounding box center [583, 239] width 354 height 34
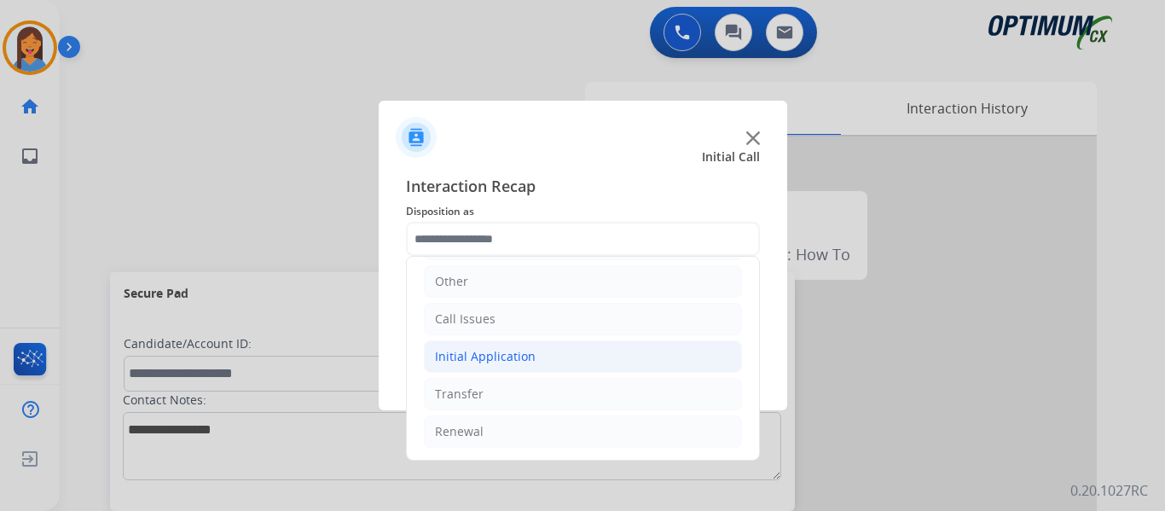
click at [494, 360] on div "Initial Application" at bounding box center [485, 356] width 101 height 17
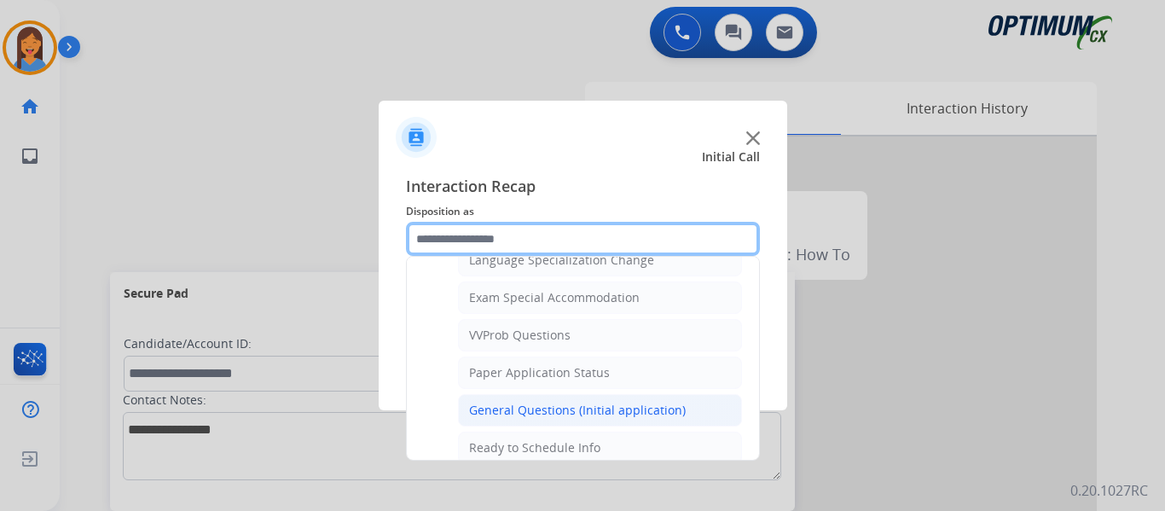
scroll to position [884, 0]
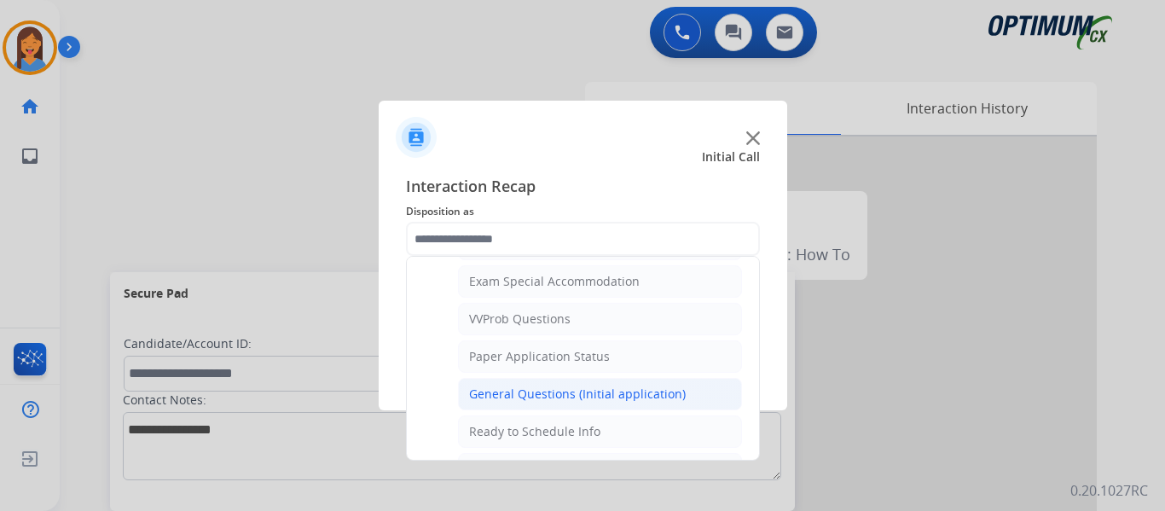
click at [520, 396] on div "General Questions (Initial application)" at bounding box center [577, 394] width 217 height 17
type input "**********"
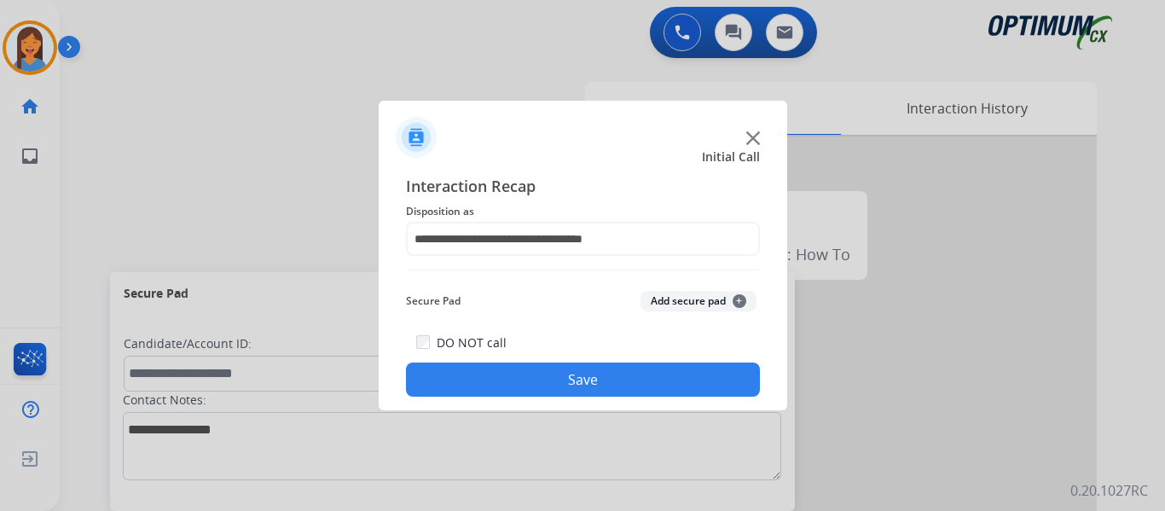
click at [521, 396] on div "DO NOT call Save" at bounding box center [583, 364] width 354 height 65
click at [712, 391] on button "Save" at bounding box center [583, 379] width 354 height 34
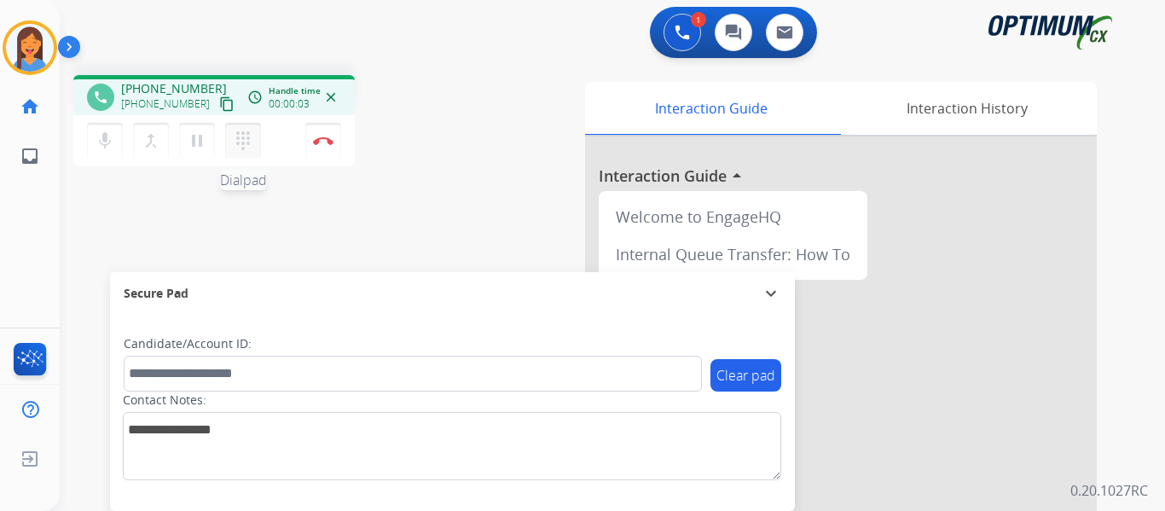
drag, startPoint x: 209, startPoint y: 104, endPoint x: 241, endPoint y: 129, distance: 40.1
click at [219, 104] on mat-icon "content_copy" at bounding box center [226, 103] width 15 height 15
click at [322, 142] on img at bounding box center [323, 140] width 20 height 9
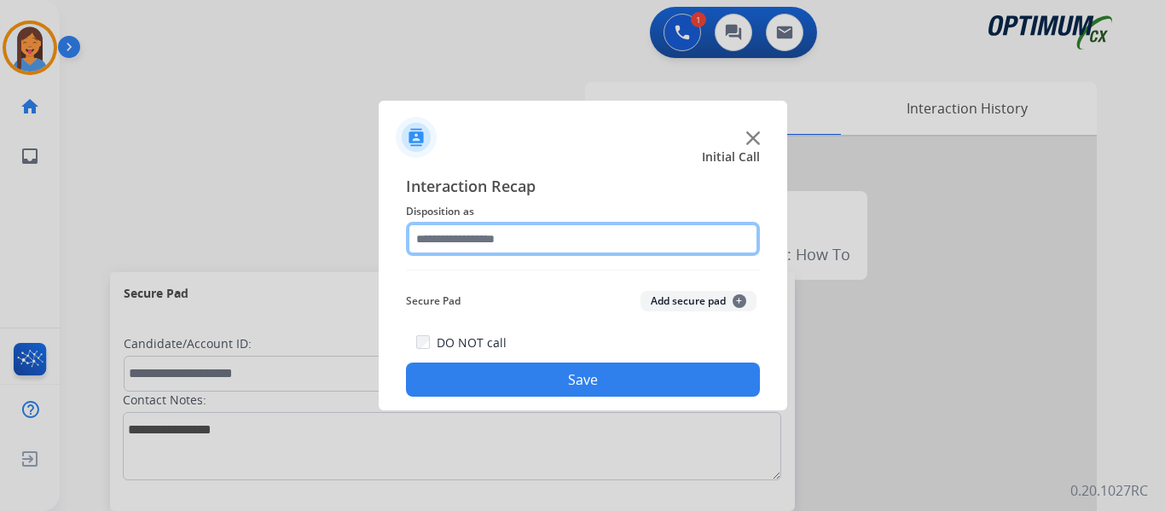
click at [485, 241] on input "text" at bounding box center [583, 239] width 354 height 34
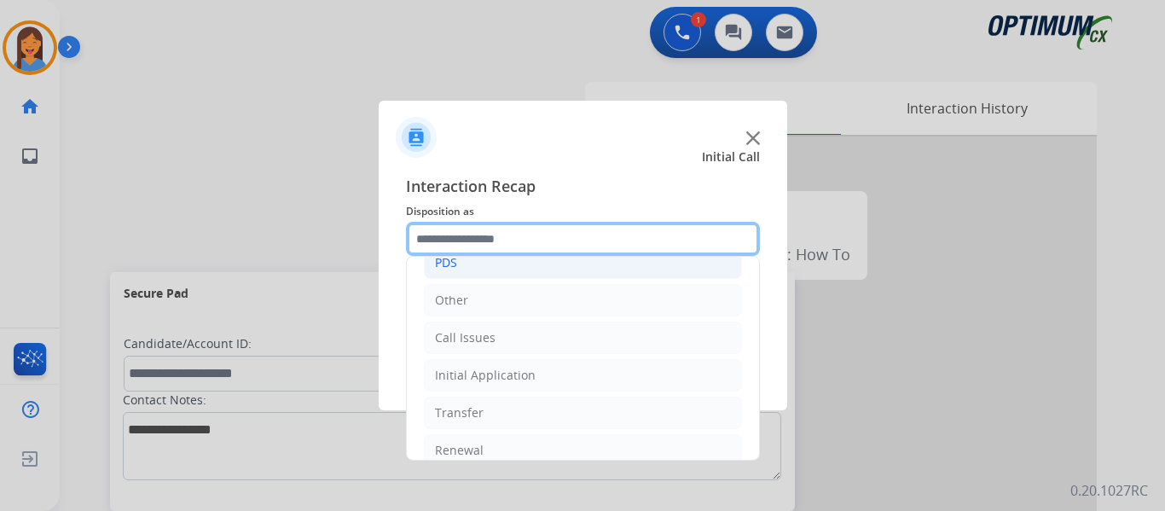
scroll to position [116, 0]
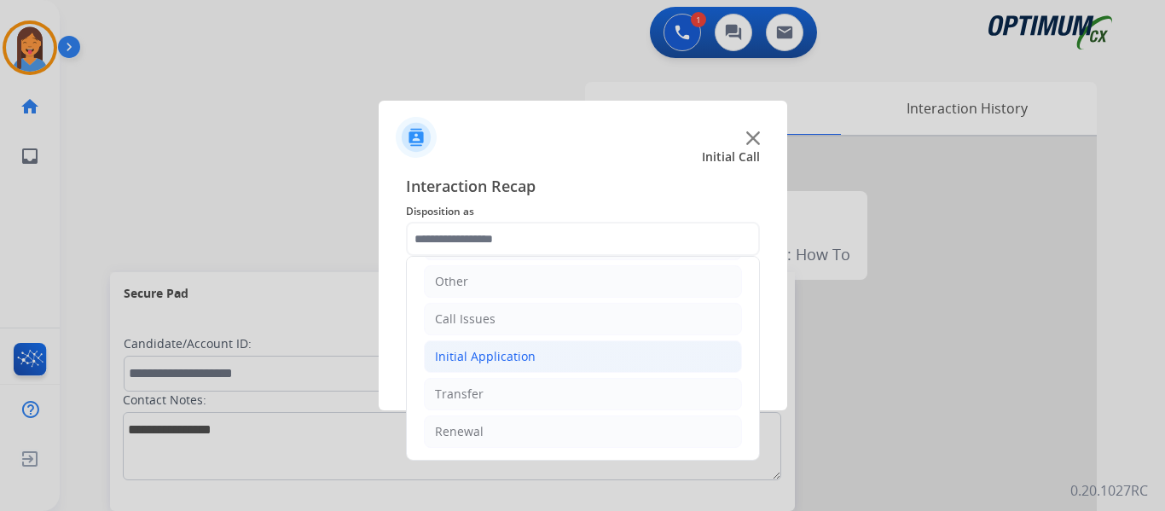
click at [483, 353] on div "Initial Application" at bounding box center [485, 356] width 101 height 17
click at [462, 357] on div "Initial Application" at bounding box center [485, 356] width 101 height 17
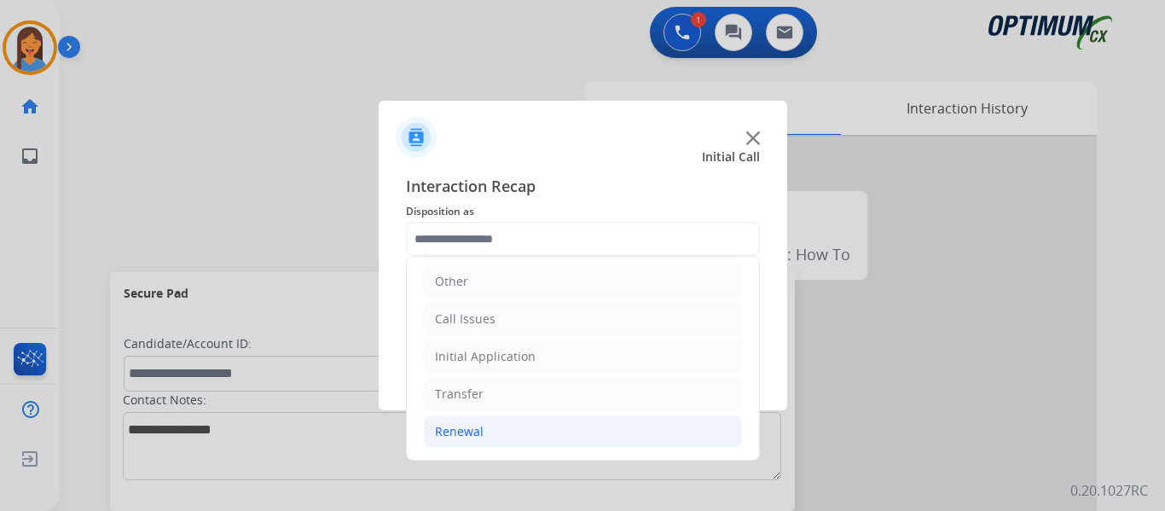
click at [456, 432] on div "Renewal" at bounding box center [459, 431] width 49 height 17
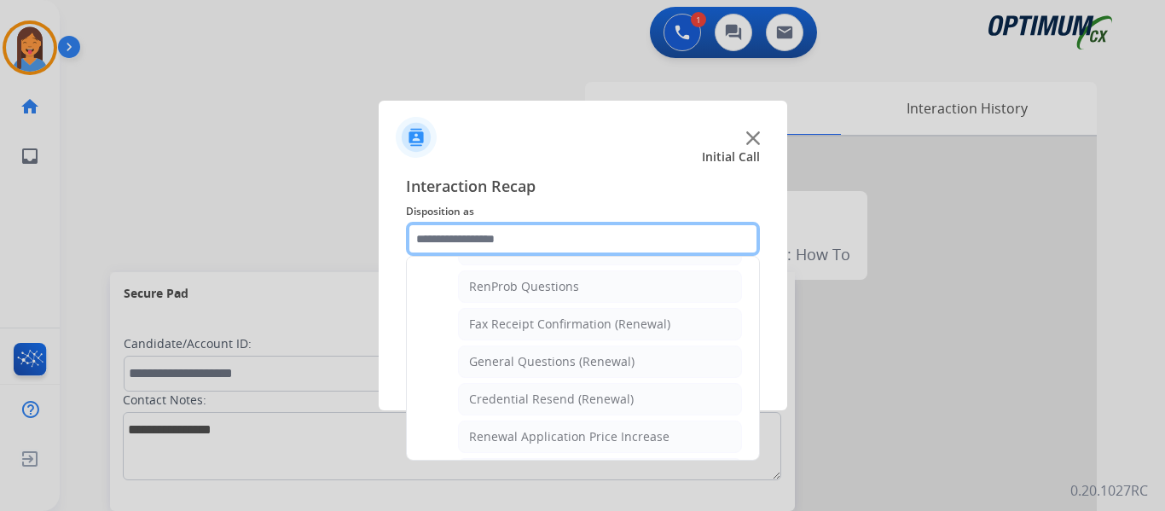
scroll to position [457, 0]
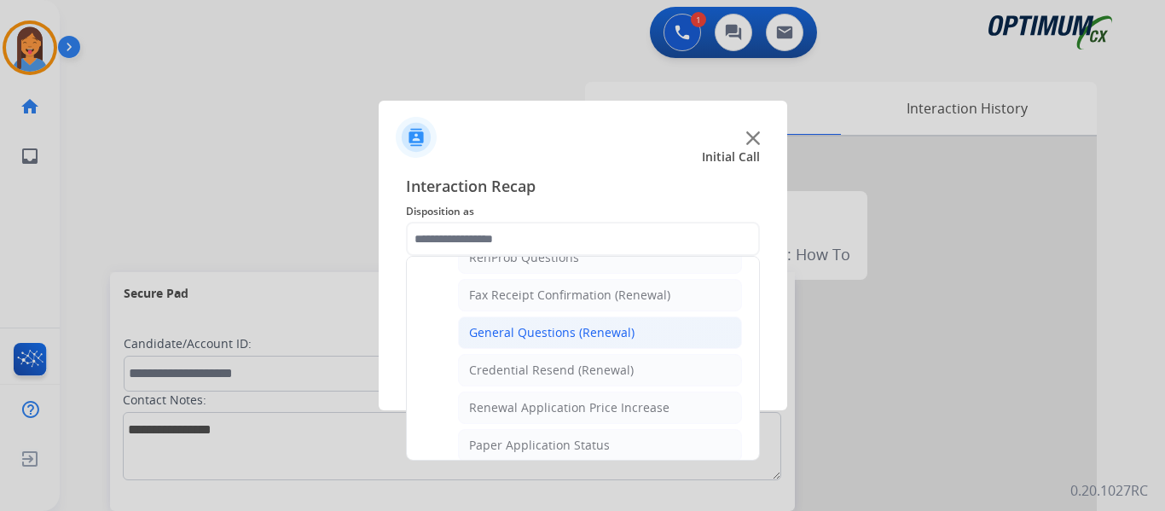
click at [536, 345] on li "General Questions (Renewal)" at bounding box center [600, 332] width 284 height 32
type input "**********"
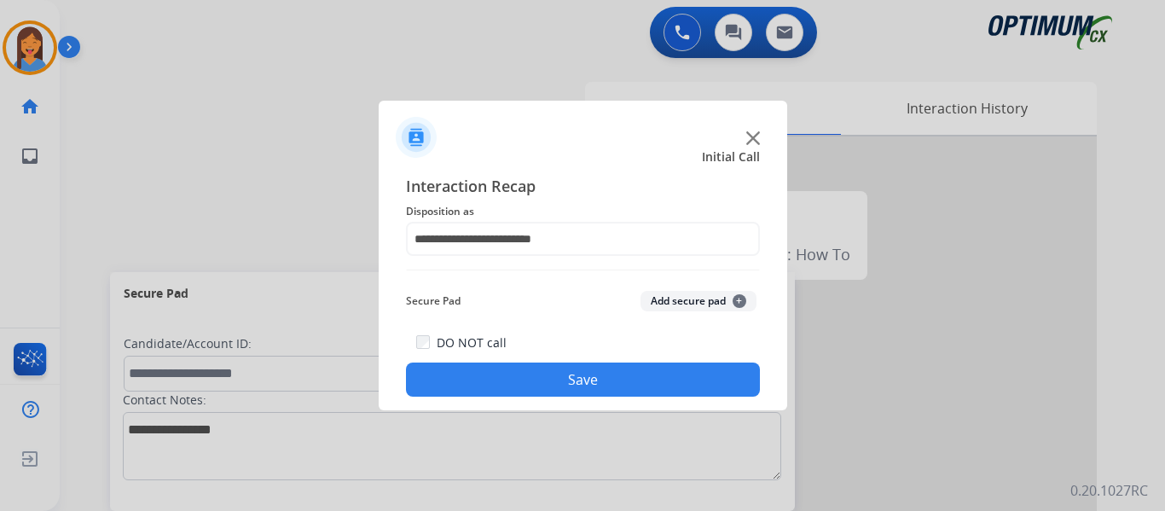
click at [560, 385] on button "Save" at bounding box center [583, 379] width 354 height 34
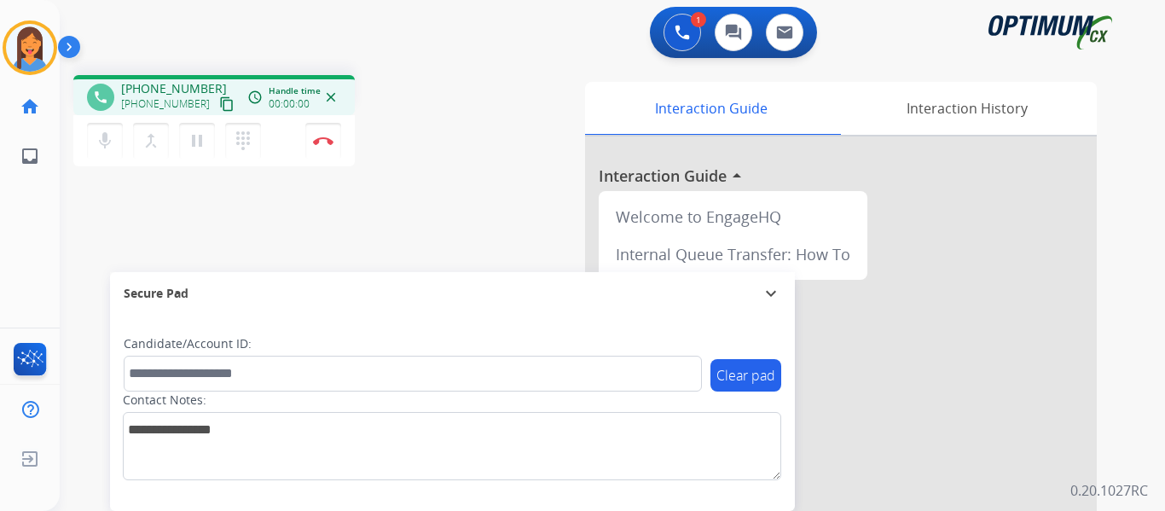
click at [219, 106] on mat-icon "content_copy" at bounding box center [226, 103] width 15 height 15
click at [321, 139] on img at bounding box center [323, 140] width 20 height 9
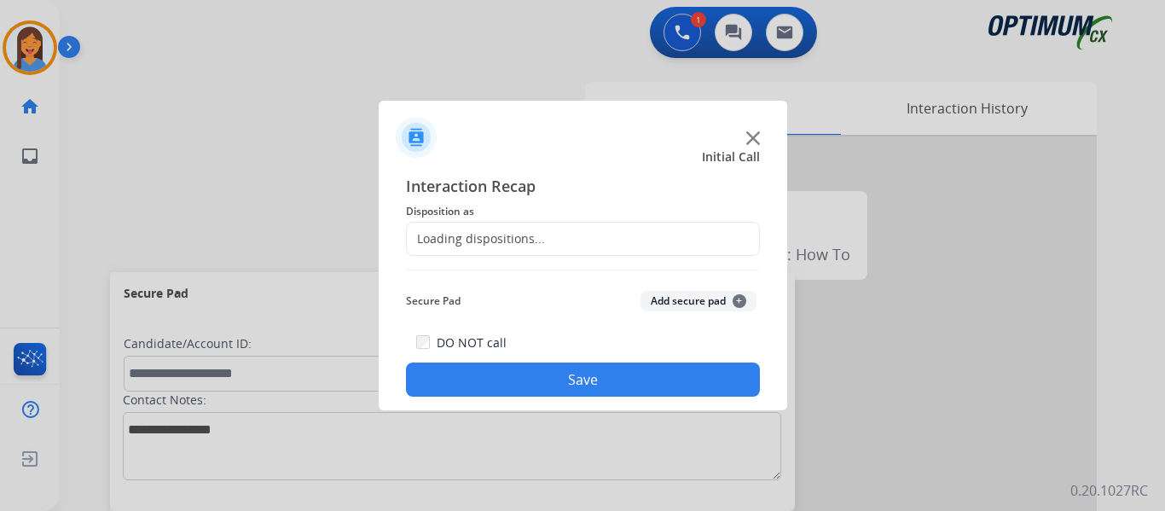
click at [484, 233] on div "Loading dispositions..." at bounding box center [476, 238] width 138 height 17
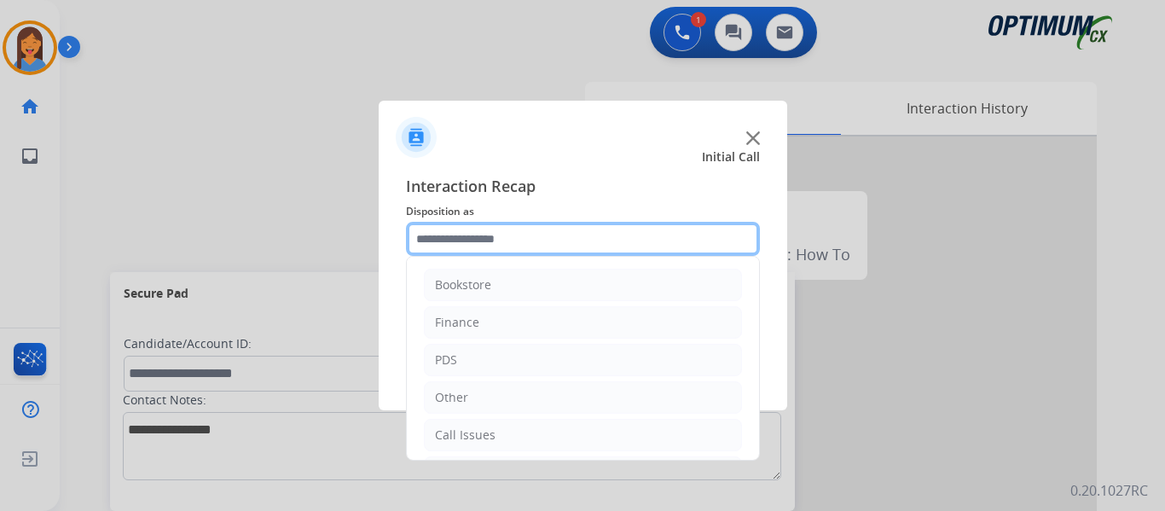
click at [543, 223] on input "text" at bounding box center [583, 239] width 354 height 34
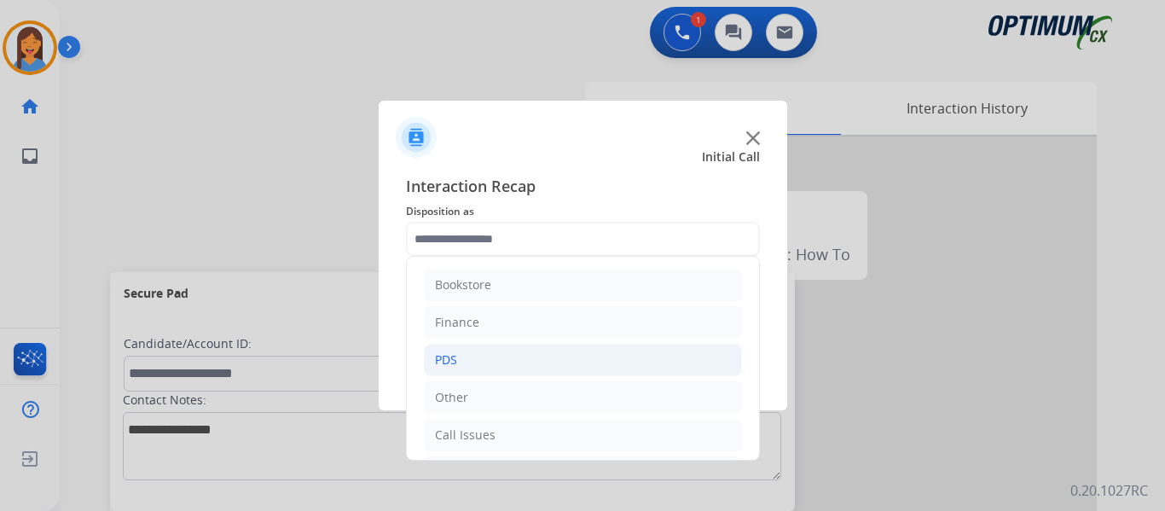
click at [476, 358] on li "PDS" at bounding box center [583, 360] width 318 height 32
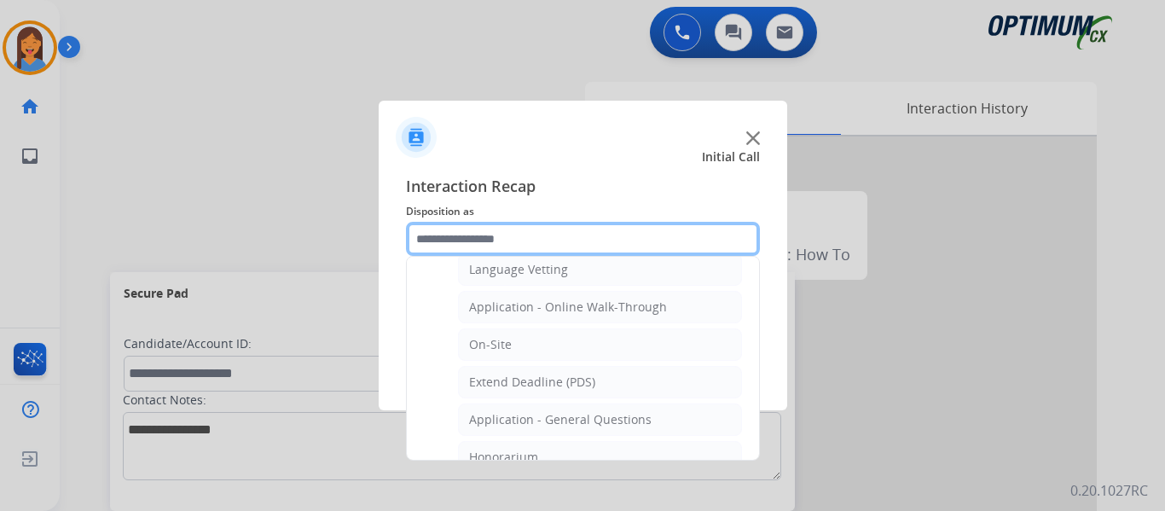
scroll to position [426, 0]
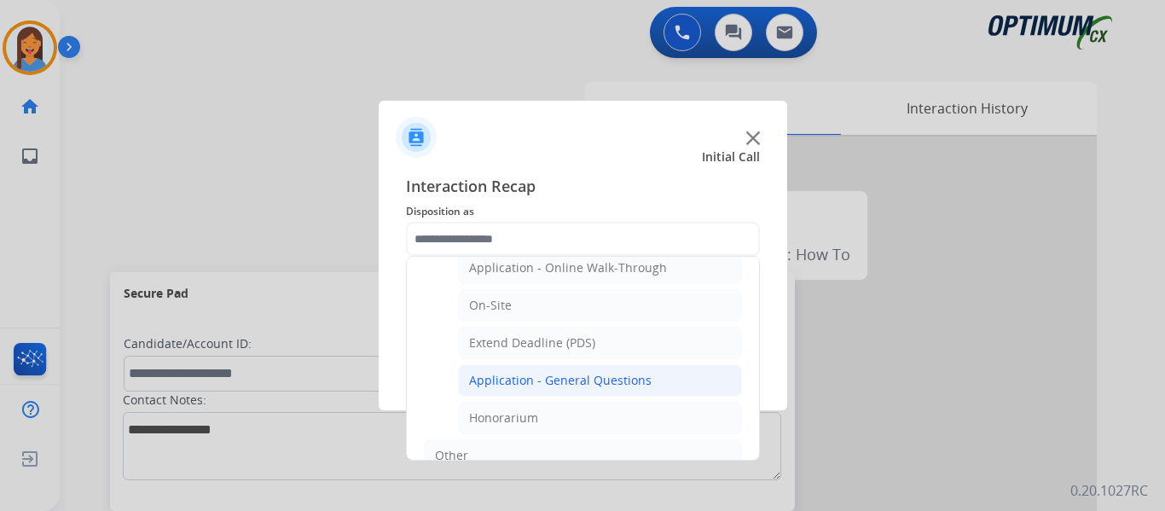
click at [580, 374] on div "Application - General Questions" at bounding box center [560, 380] width 183 height 17
type input "**********"
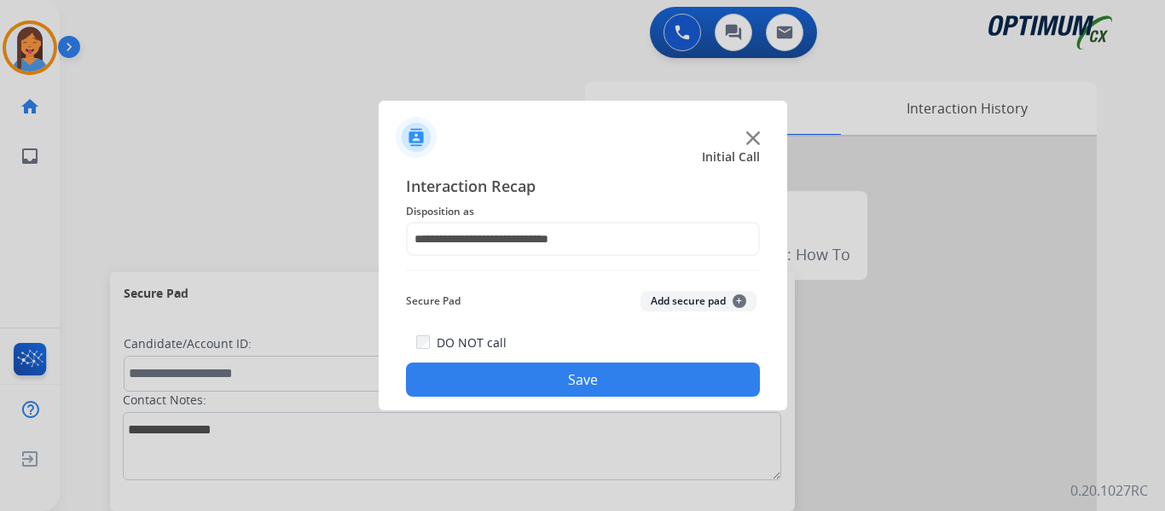
click at [580, 374] on button "Save" at bounding box center [583, 379] width 354 height 34
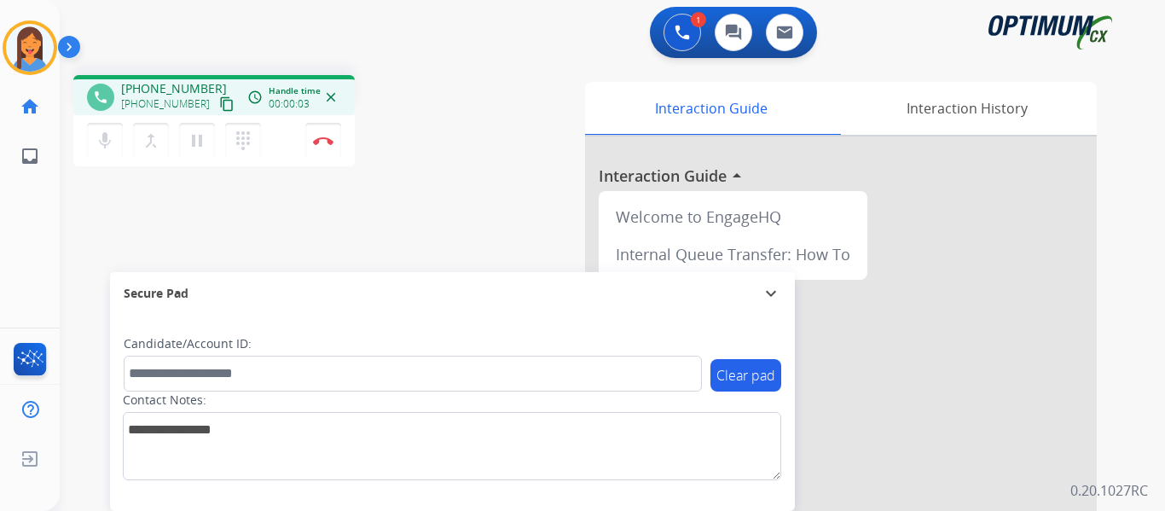
drag, startPoint x: 208, startPoint y: 101, endPoint x: 211, endPoint y: 112, distance: 10.6
click at [219, 101] on mat-icon "content_copy" at bounding box center [226, 103] width 15 height 15
click at [333, 142] on button "Disconnect" at bounding box center [323, 141] width 36 height 36
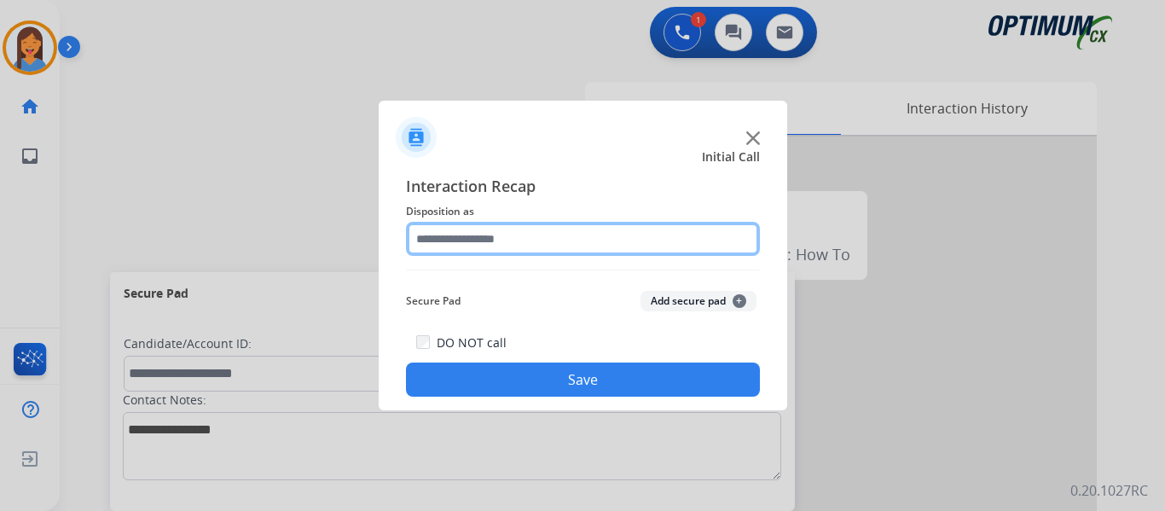
click at [544, 234] on input "text" at bounding box center [583, 239] width 354 height 34
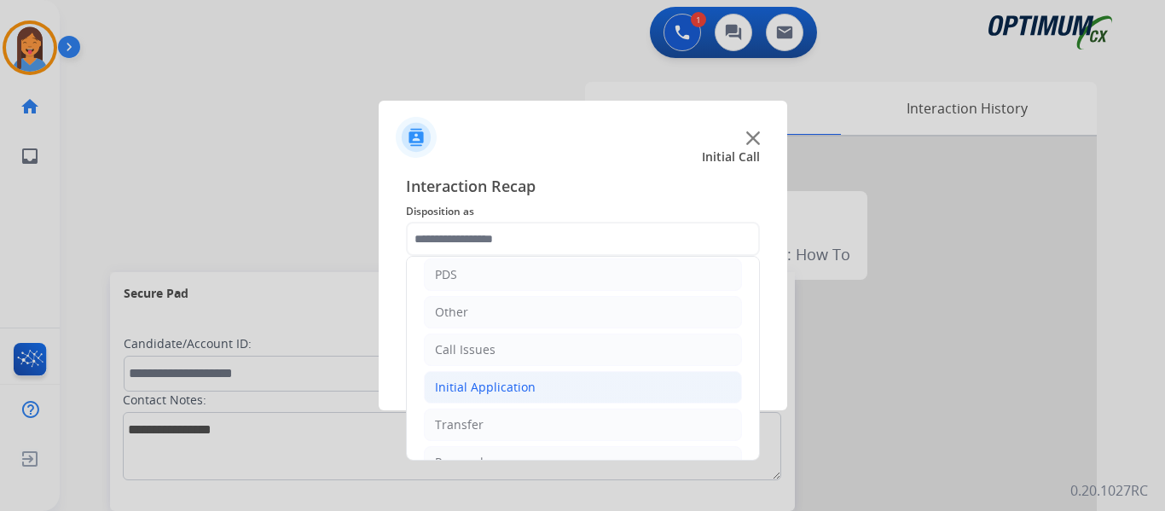
click at [482, 397] on li "Initial Application" at bounding box center [583, 387] width 318 height 32
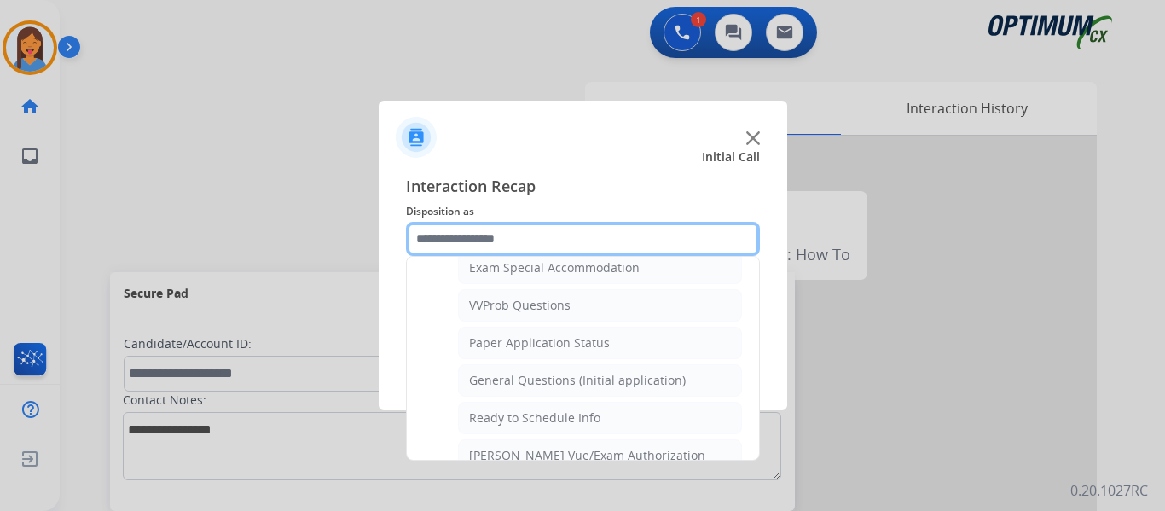
scroll to position [938, 0]
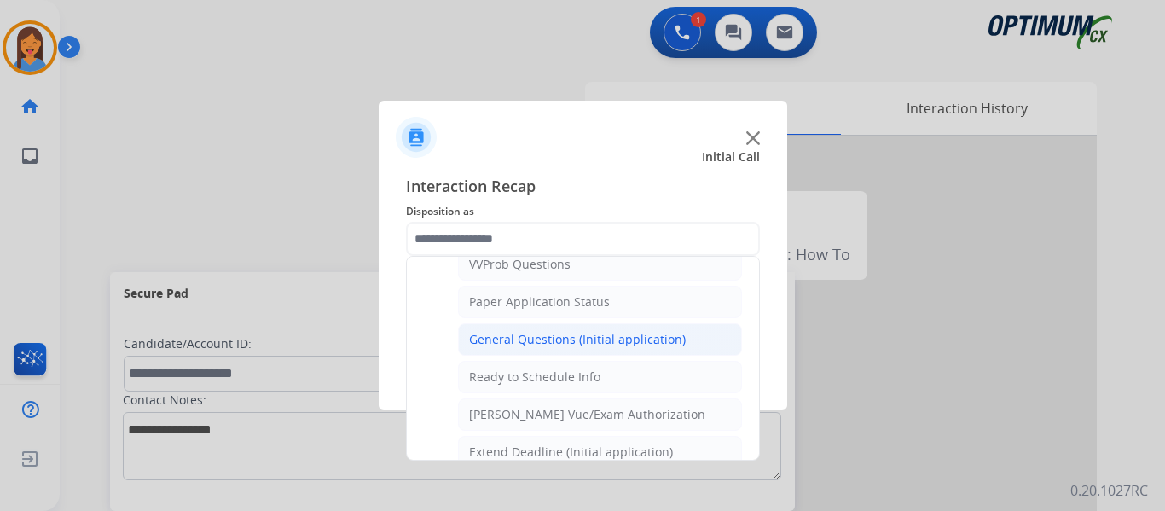
click at [535, 345] on div "General Questions (Initial application)" at bounding box center [577, 339] width 217 height 17
type input "**********"
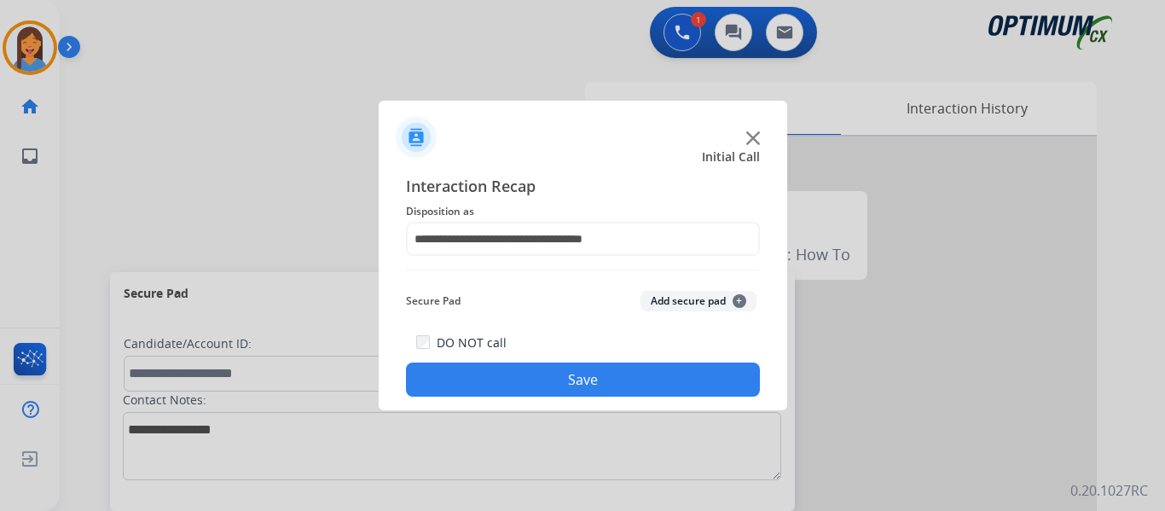
click at [564, 388] on button "Save" at bounding box center [583, 379] width 354 height 34
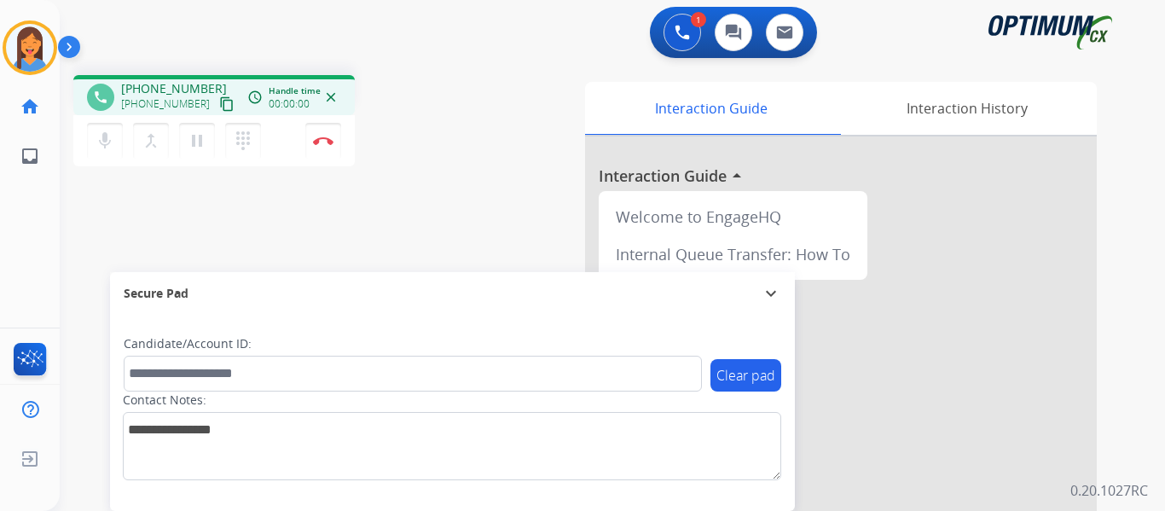
click at [219, 104] on mat-icon "content_copy" at bounding box center [226, 103] width 15 height 15
click at [323, 140] on img at bounding box center [323, 140] width 20 height 9
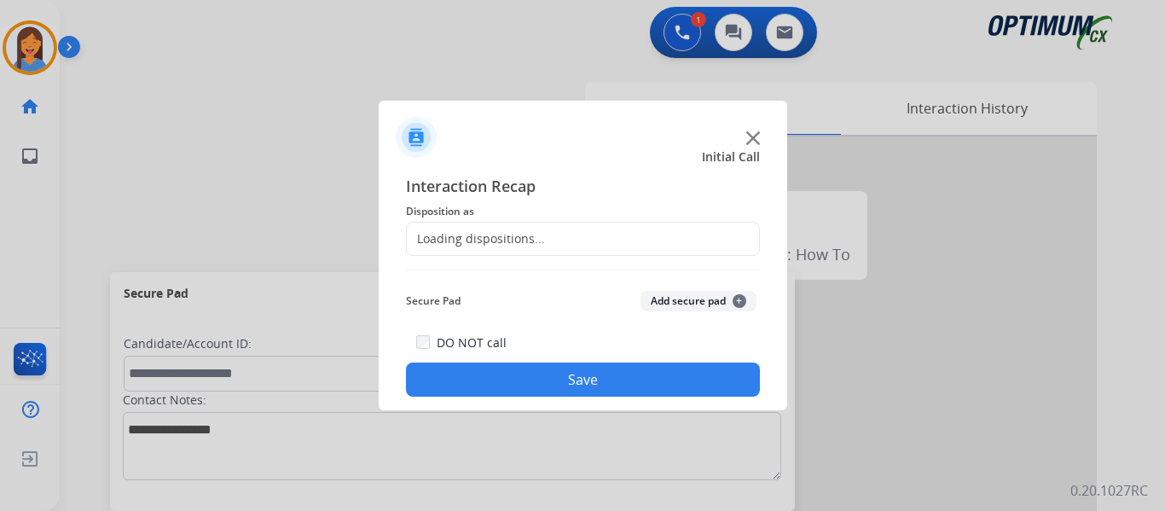
click at [554, 231] on div "Loading dispositions..." at bounding box center [583, 239] width 354 height 34
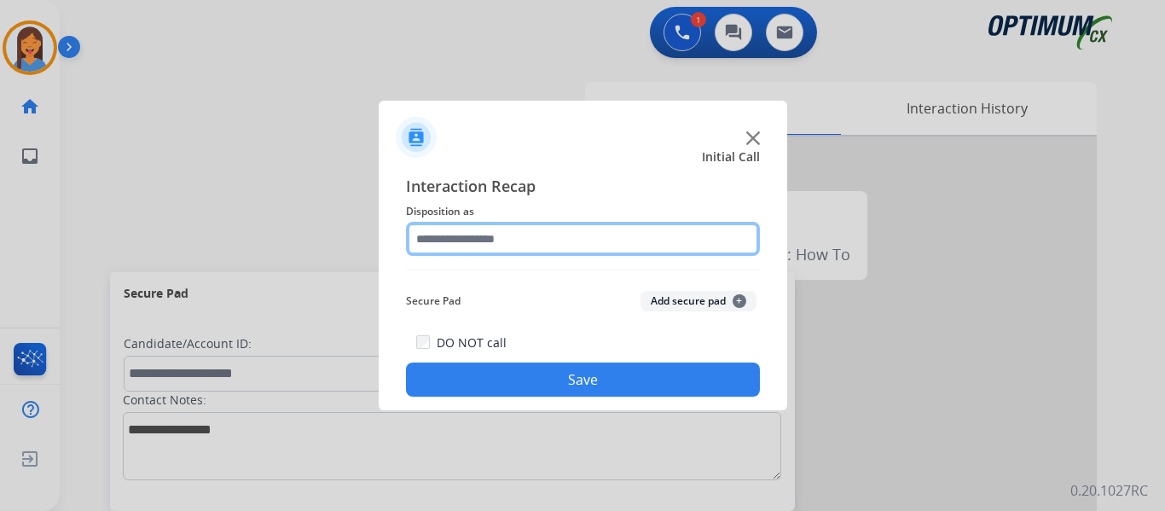
click at [463, 244] on input "text" at bounding box center [583, 239] width 354 height 34
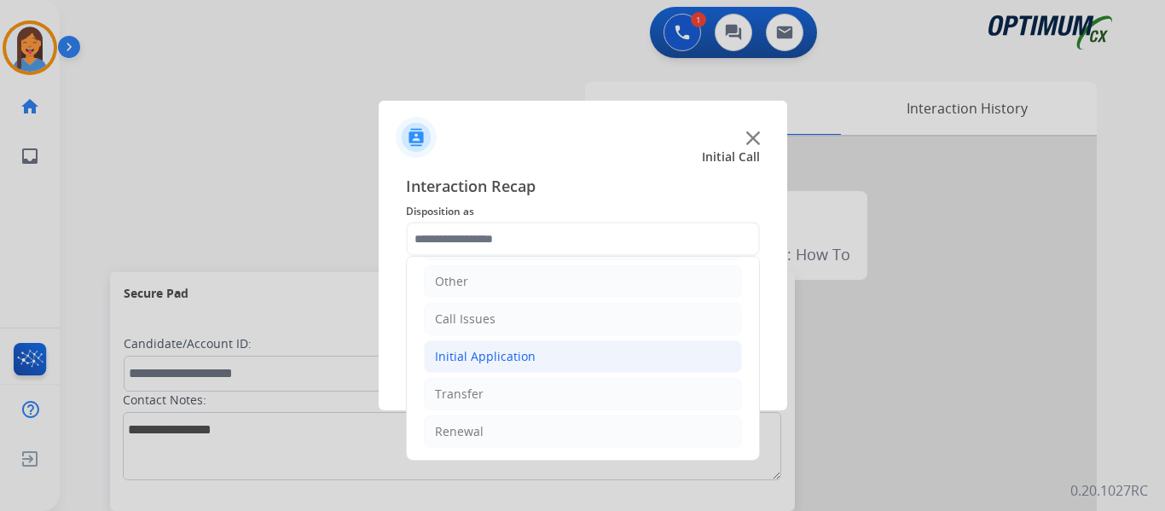
click at [504, 351] on div "Initial Application" at bounding box center [485, 356] width 101 height 17
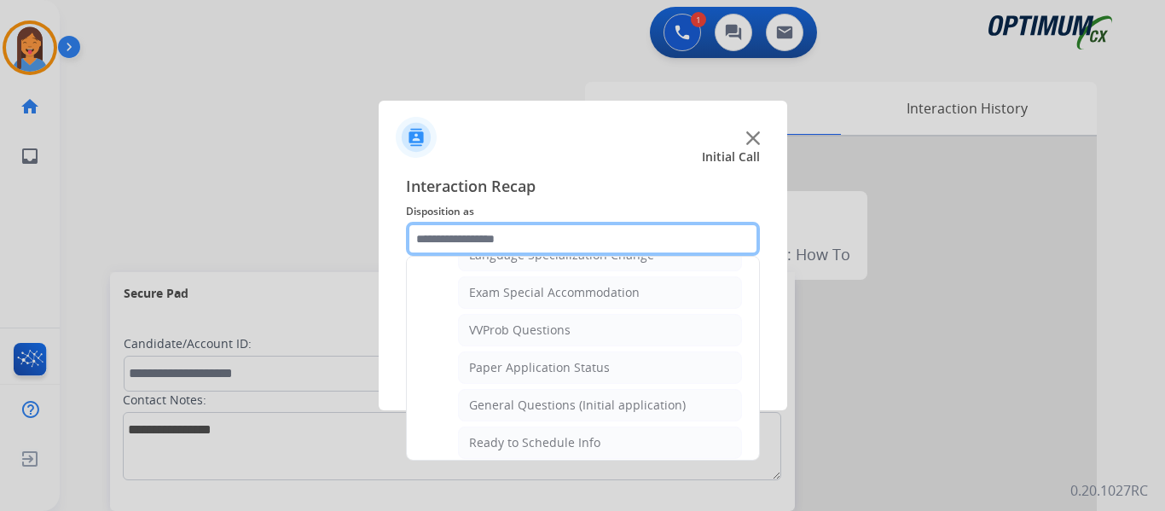
scroll to position [884, 0]
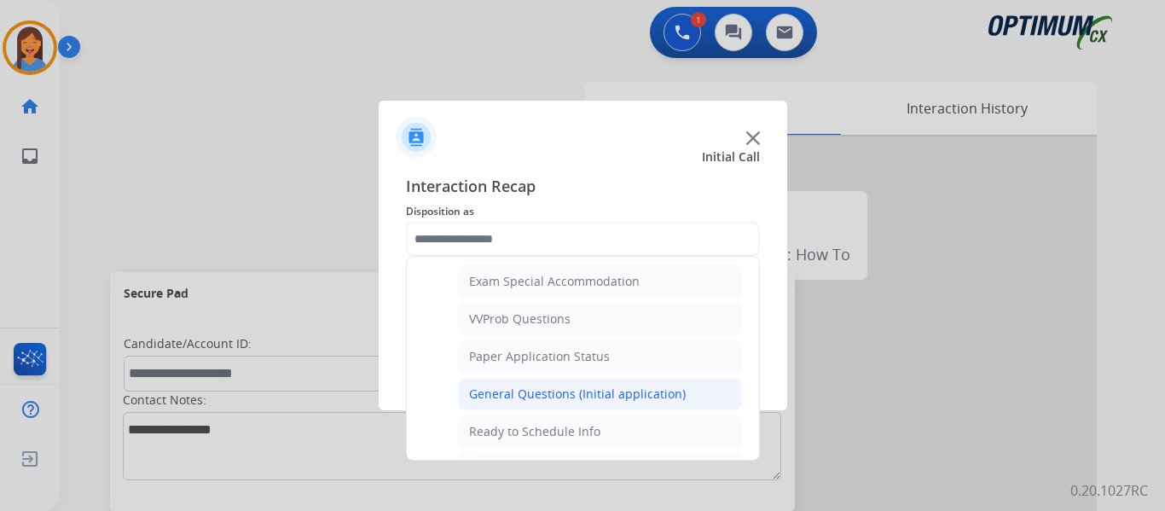
click at [547, 389] on div "General Questions (Initial application)" at bounding box center [577, 394] width 217 height 17
type input "**********"
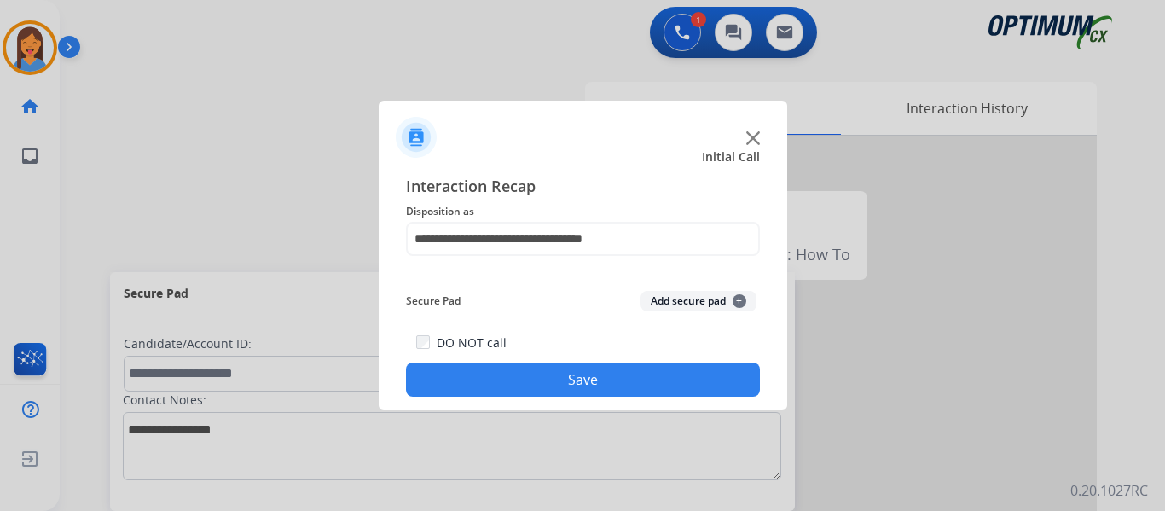
click at [547, 389] on button "Save" at bounding box center [583, 379] width 354 height 34
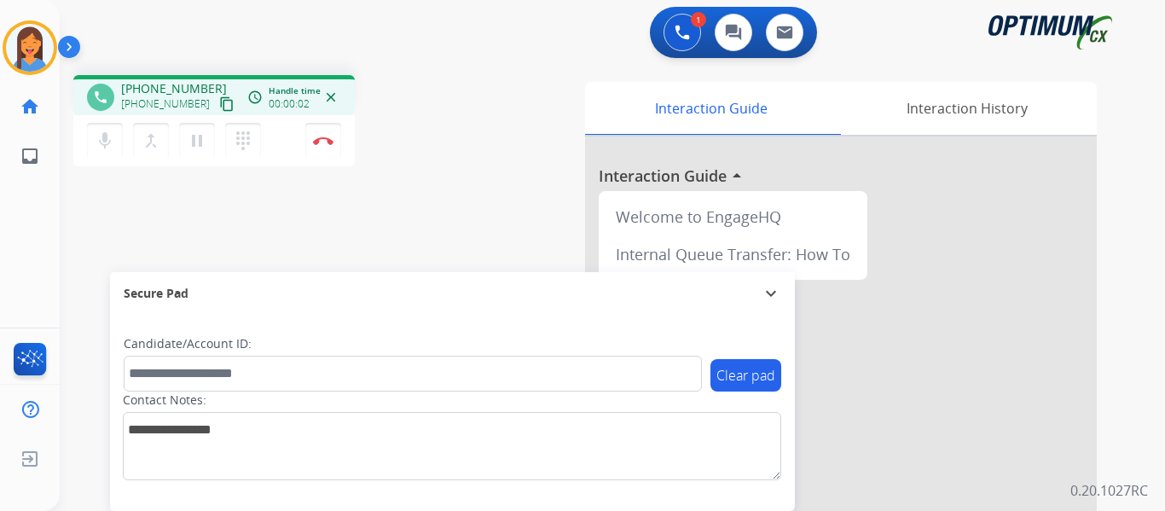
click at [219, 101] on mat-icon "content_copy" at bounding box center [226, 103] width 15 height 15
click at [323, 142] on img at bounding box center [323, 140] width 20 height 9
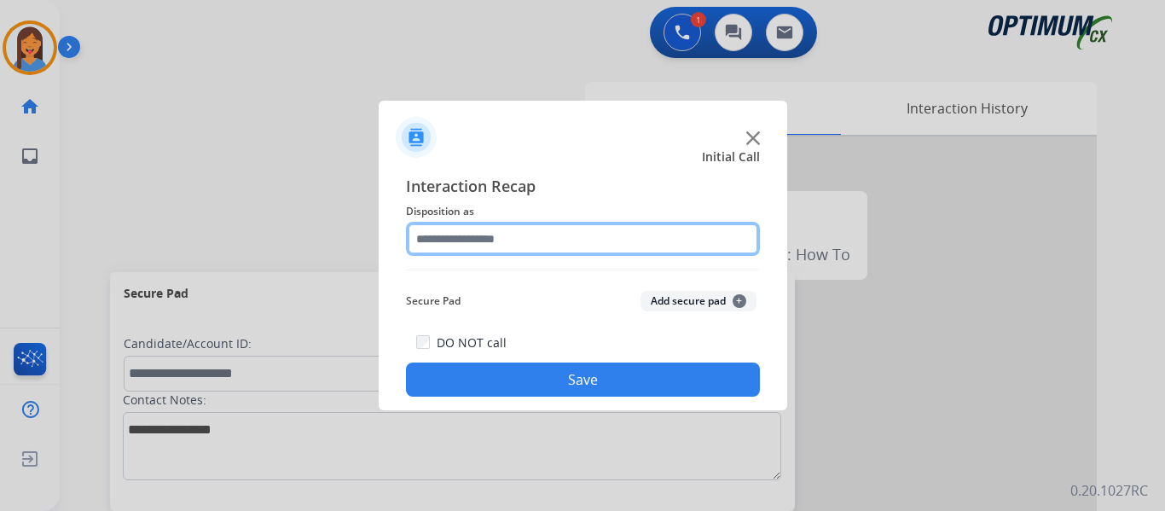
click at [513, 247] on input "text" at bounding box center [583, 239] width 354 height 34
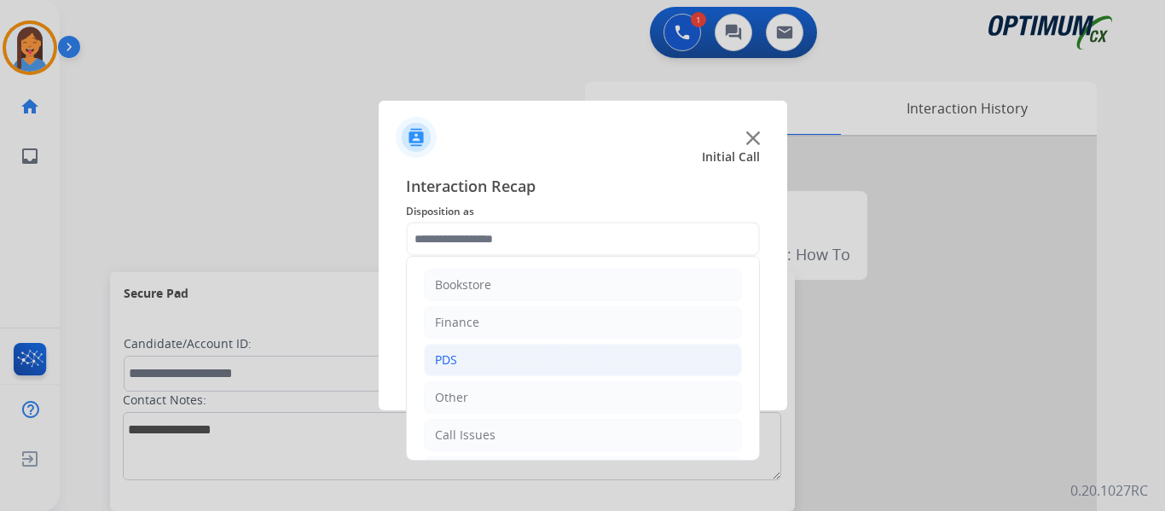
click at [458, 353] on li "PDS" at bounding box center [583, 360] width 318 height 32
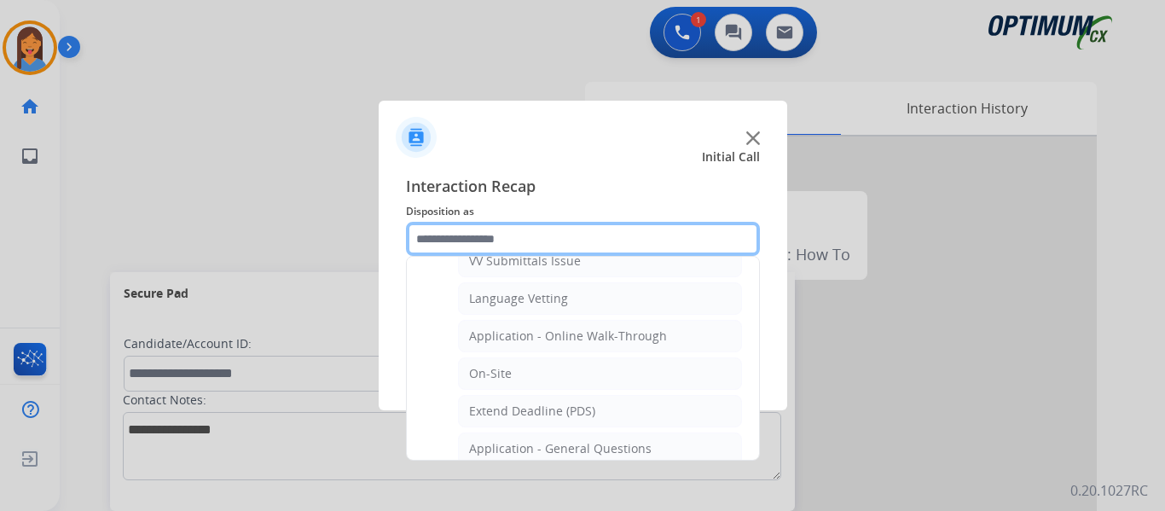
scroll to position [426, 0]
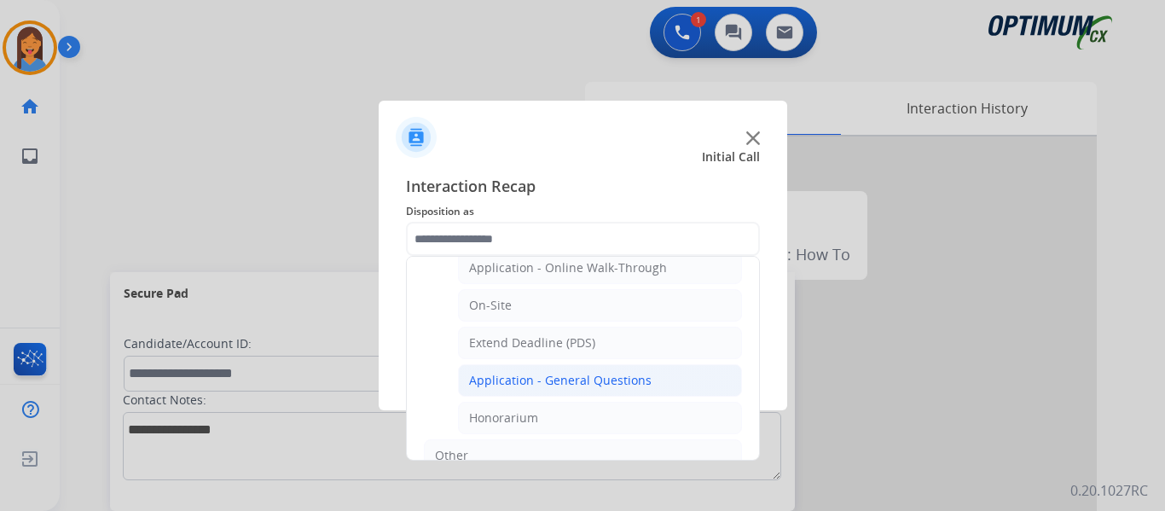
click at [560, 377] on div "Application - General Questions" at bounding box center [560, 380] width 183 height 17
type input "**********"
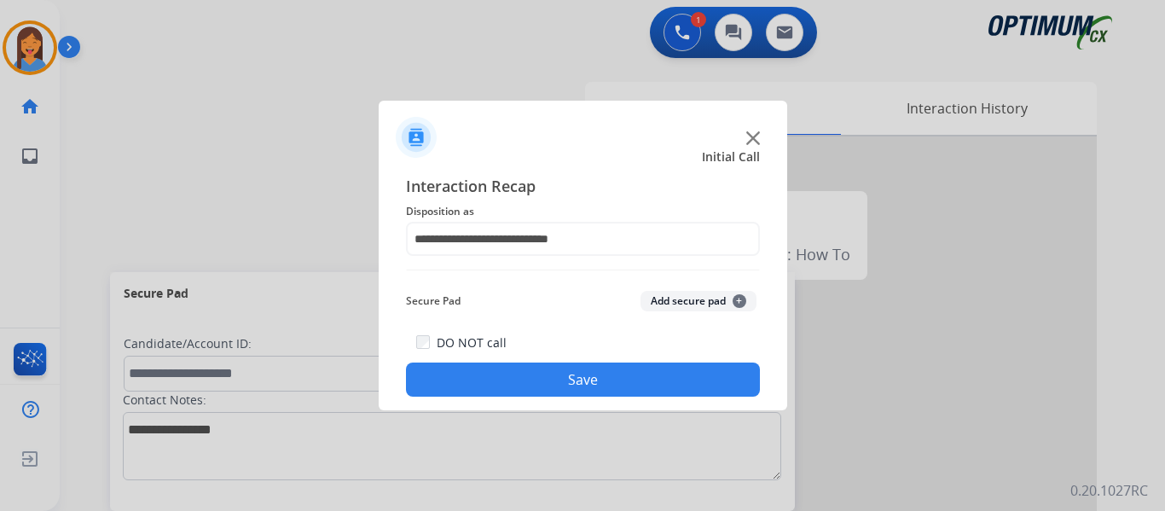
click at [561, 395] on button "Save" at bounding box center [583, 379] width 354 height 34
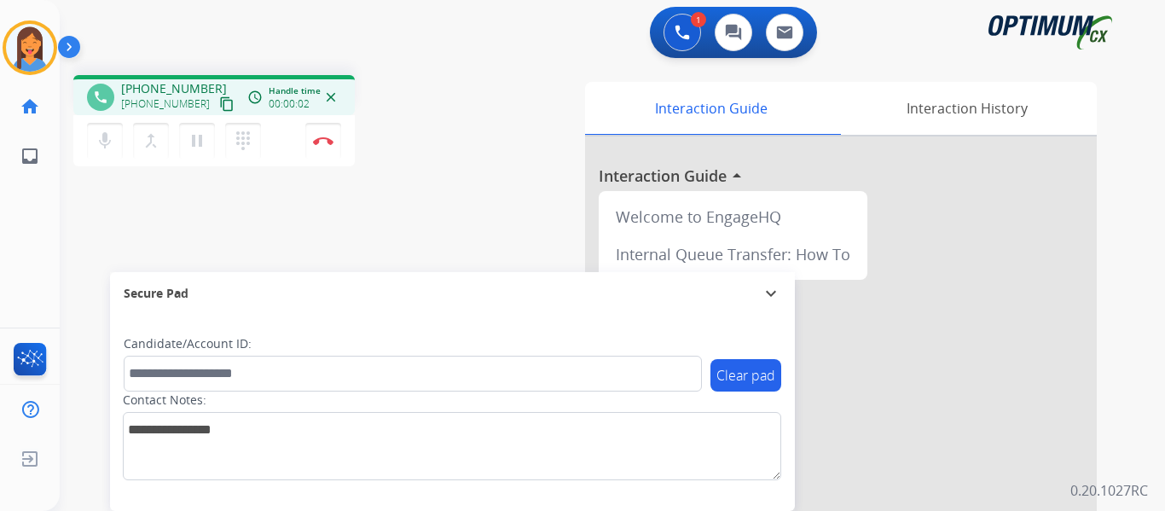
click at [219, 104] on mat-icon "content_copy" at bounding box center [226, 103] width 15 height 15
click at [323, 138] on img at bounding box center [323, 140] width 20 height 9
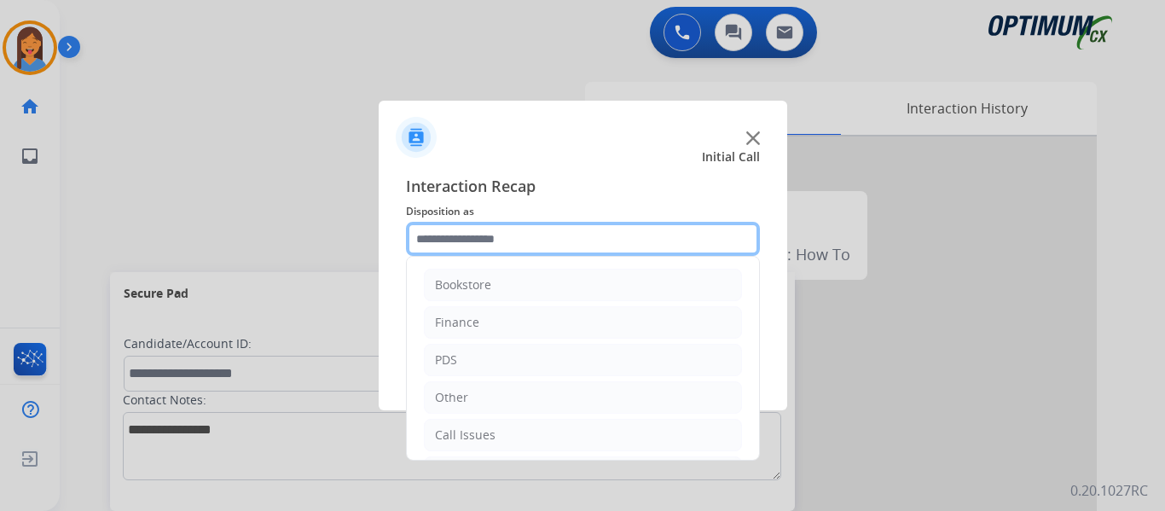
click at [536, 239] on input "text" at bounding box center [583, 239] width 354 height 34
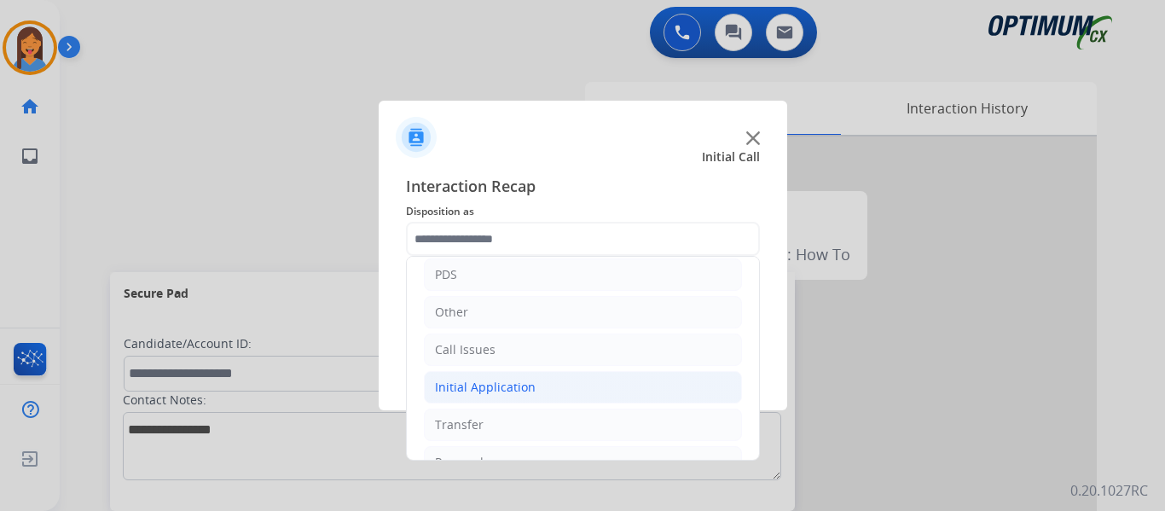
click at [511, 385] on div "Initial Application" at bounding box center [485, 387] width 101 height 17
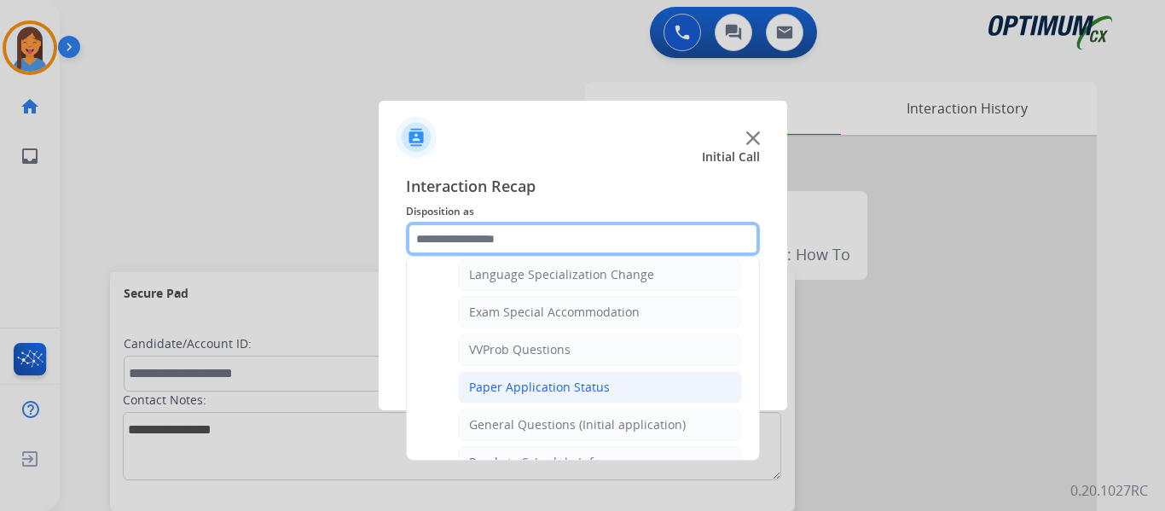
scroll to position [938, 0]
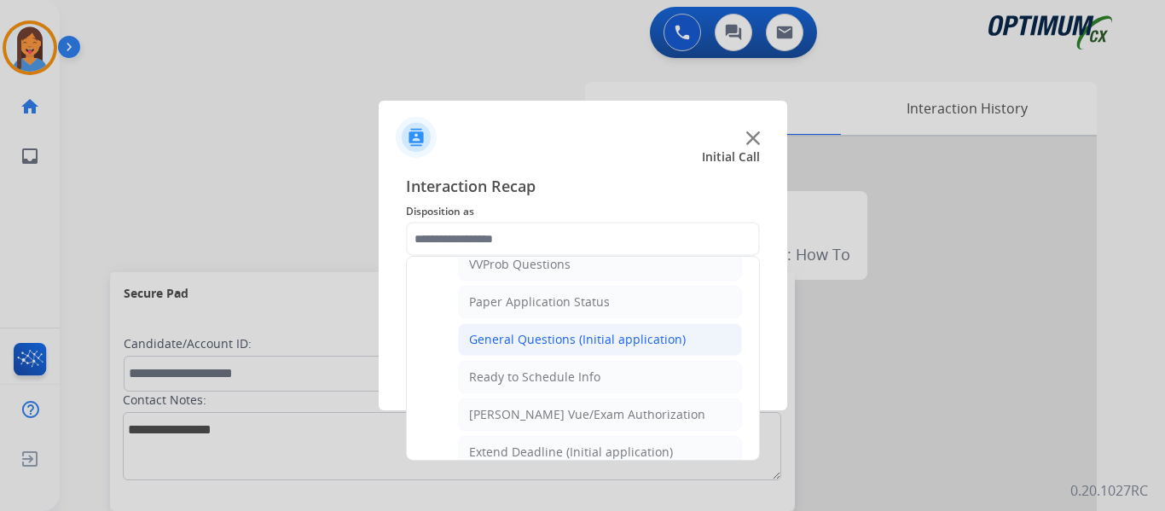
click at [529, 339] on div "General Questions (Initial application)" at bounding box center [577, 339] width 217 height 17
type input "**********"
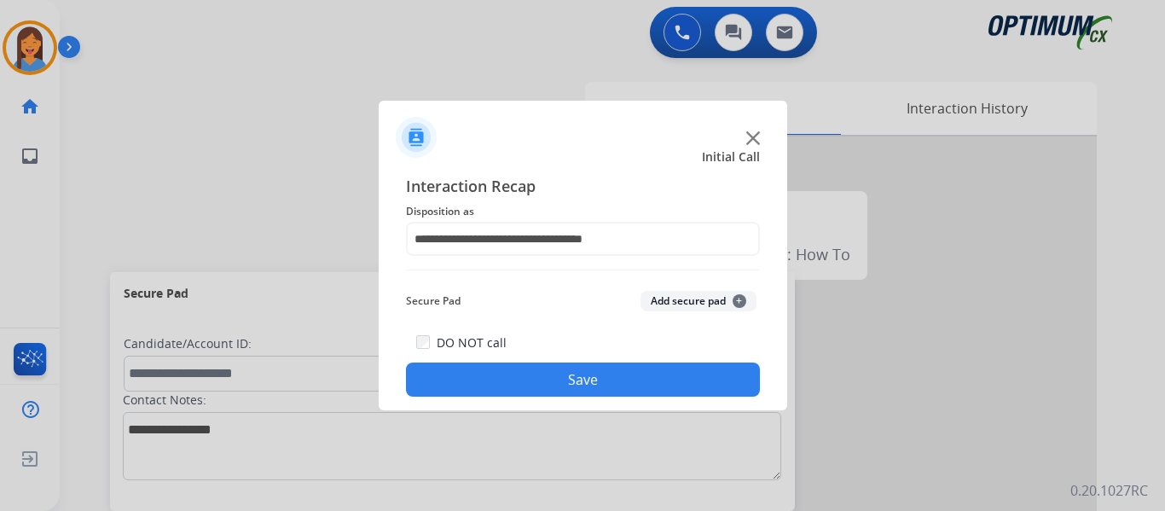
click at [558, 380] on button "Save" at bounding box center [583, 379] width 354 height 34
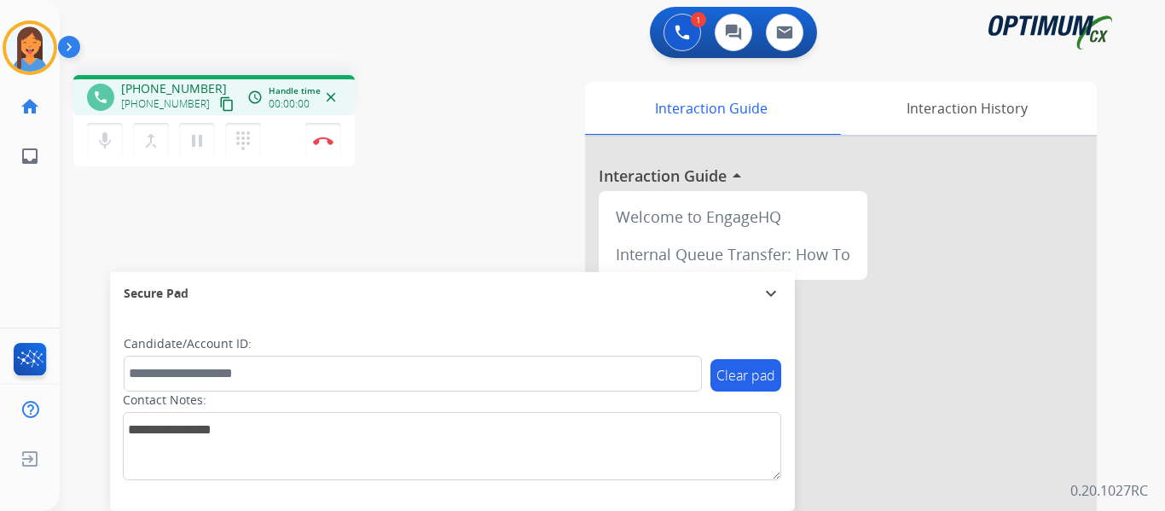
click at [219, 109] on mat-icon "content_copy" at bounding box center [226, 103] width 15 height 15
click at [317, 143] on img at bounding box center [323, 140] width 20 height 9
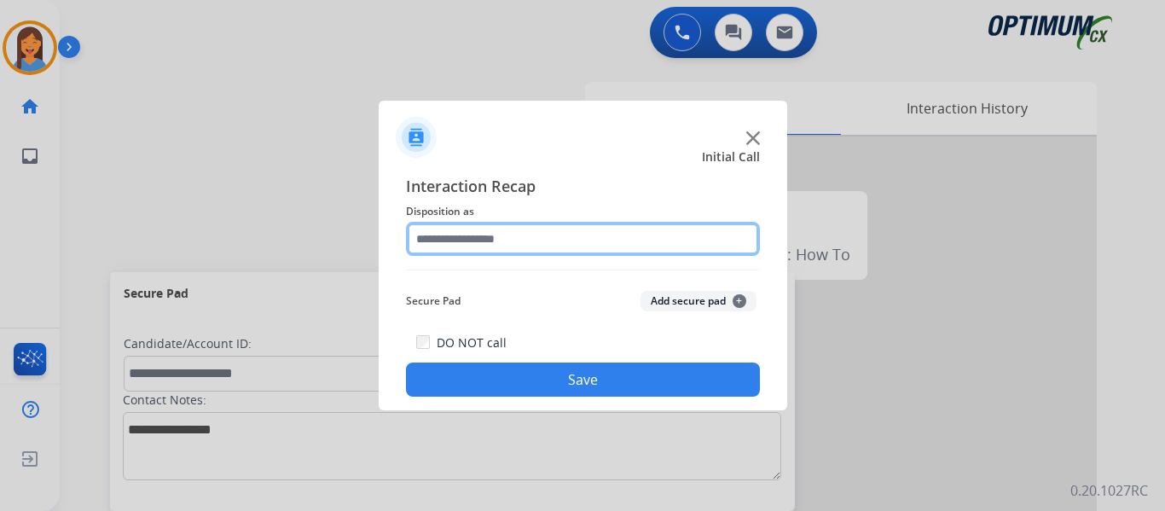
click at [486, 238] on input "text" at bounding box center [583, 239] width 354 height 34
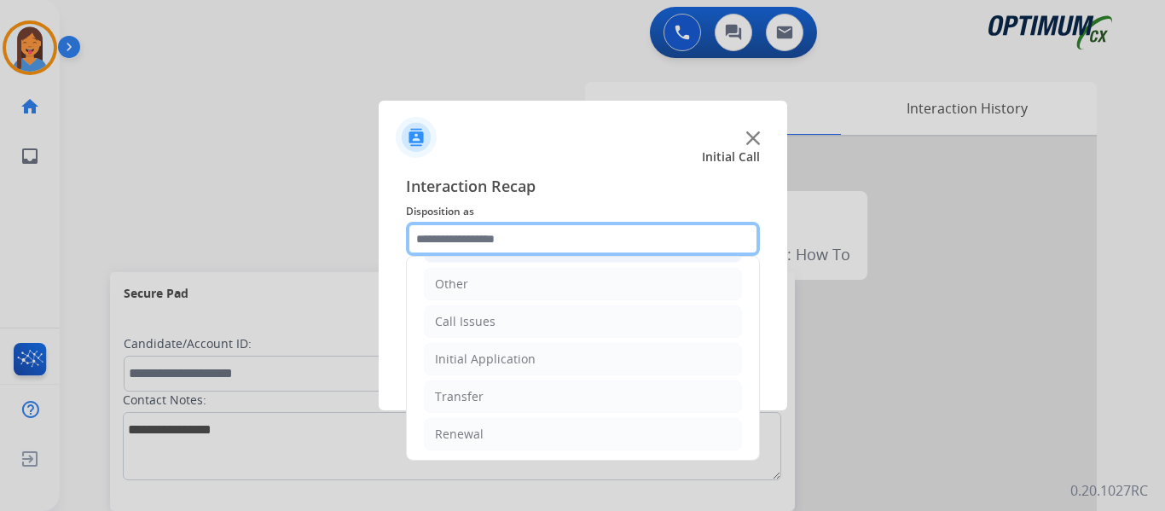
scroll to position [116, 0]
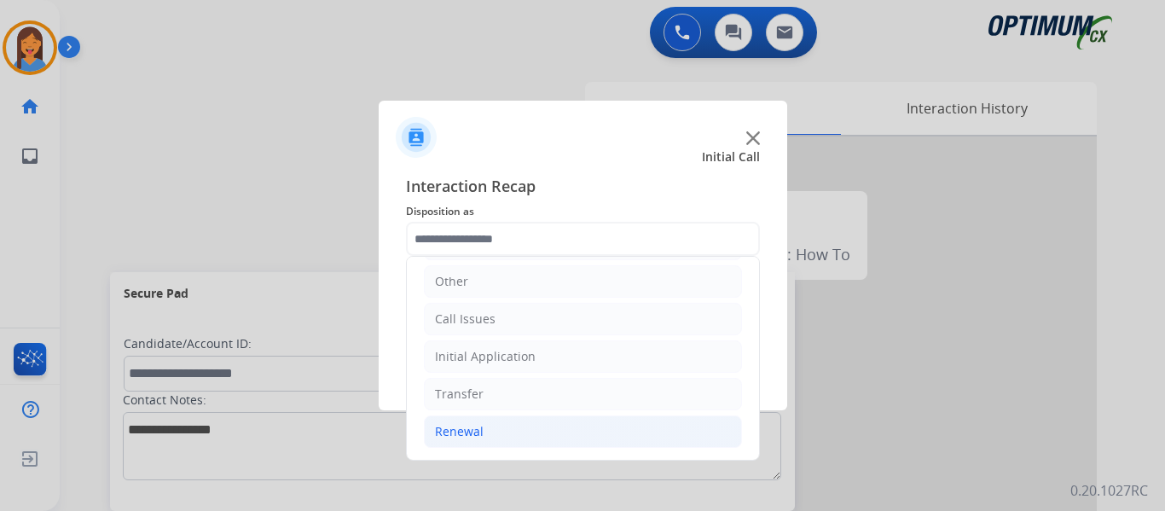
click at [490, 434] on li "Renewal" at bounding box center [583, 431] width 318 height 32
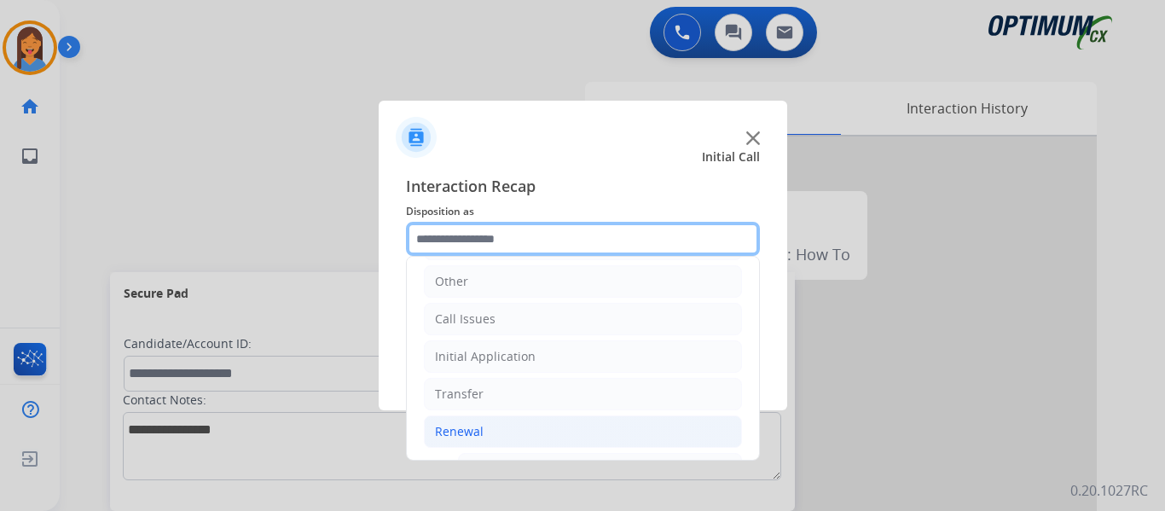
scroll to position [457, 0]
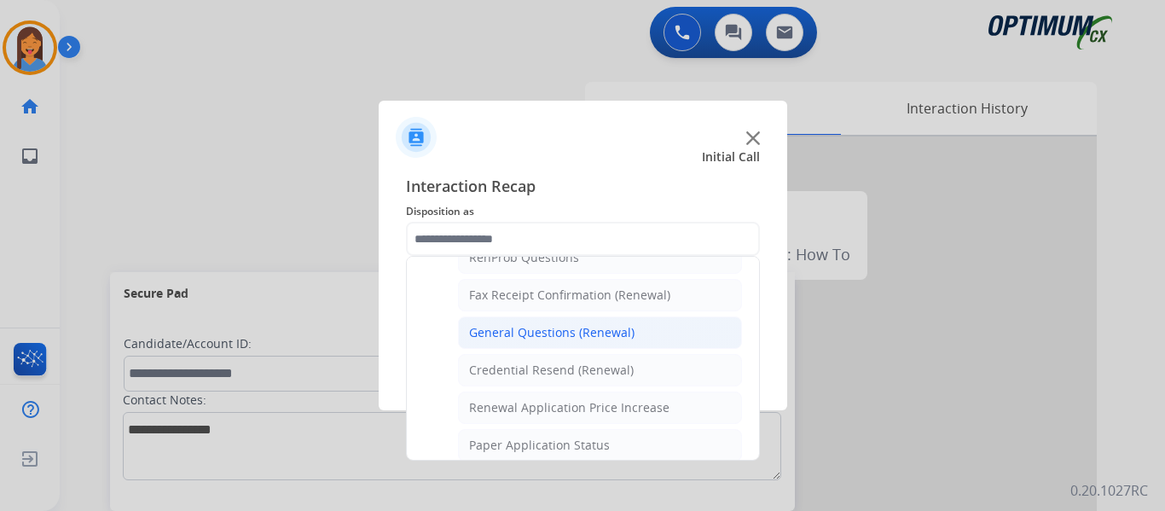
click at [517, 329] on div "General Questions (Renewal)" at bounding box center [551, 332] width 165 height 17
type input "**********"
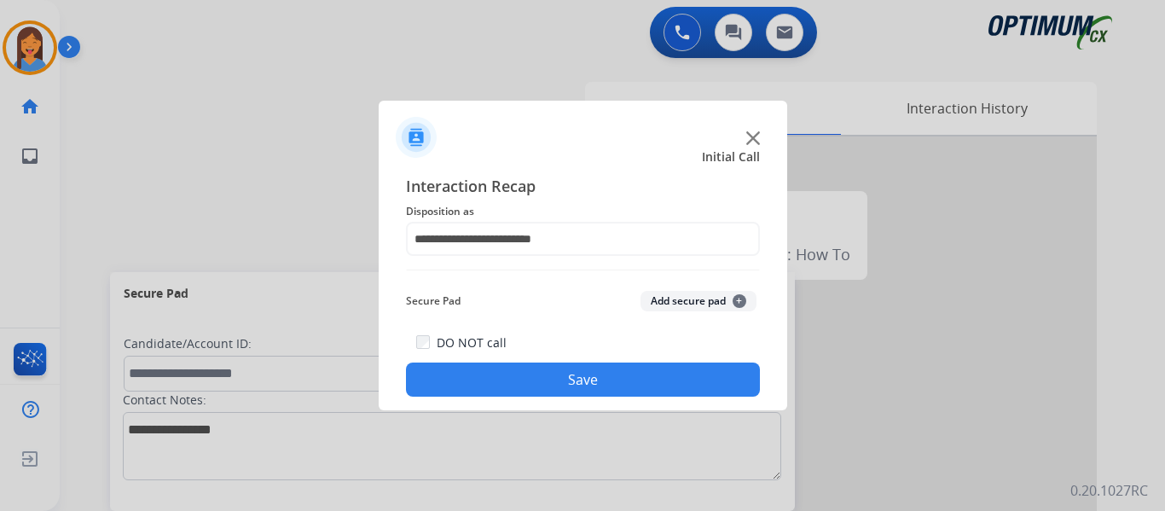
click at [541, 363] on button "Save" at bounding box center [583, 379] width 354 height 34
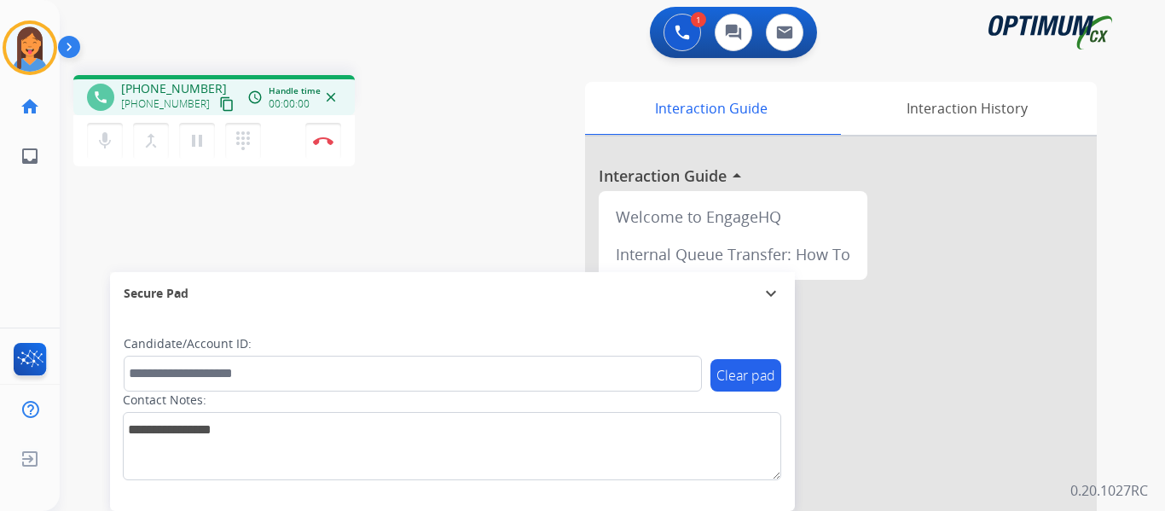
click at [219, 105] on mat-icon "content_copy" at bounding box center [226, 103] width 15 height 15
click at [330, 135] on button "Disconnect" at bounding box center [323, 141] width 36 height 36
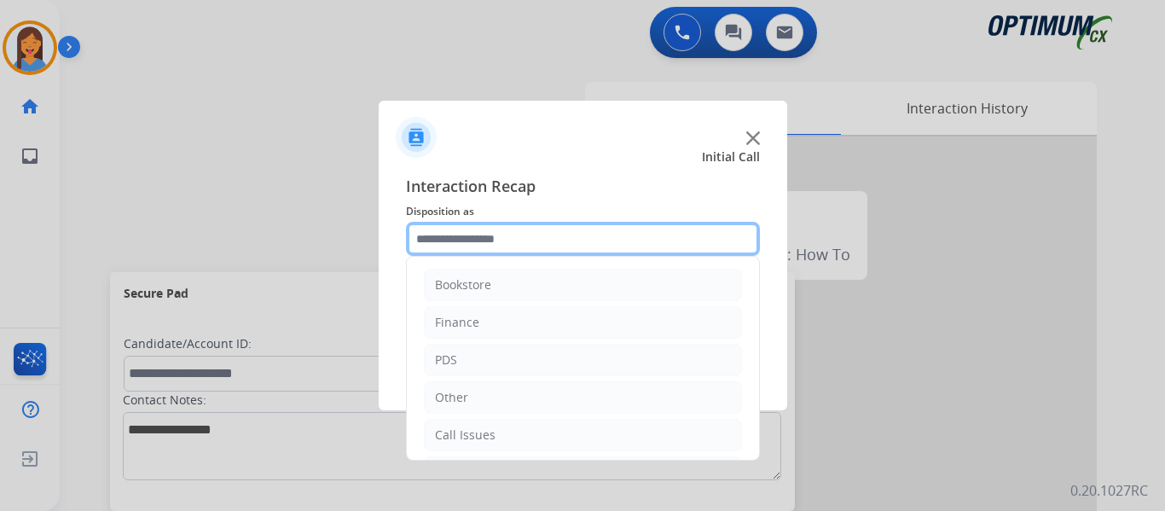
click at [510, 230] on input "text" at bounding box center [583, 239] width 354 height 34
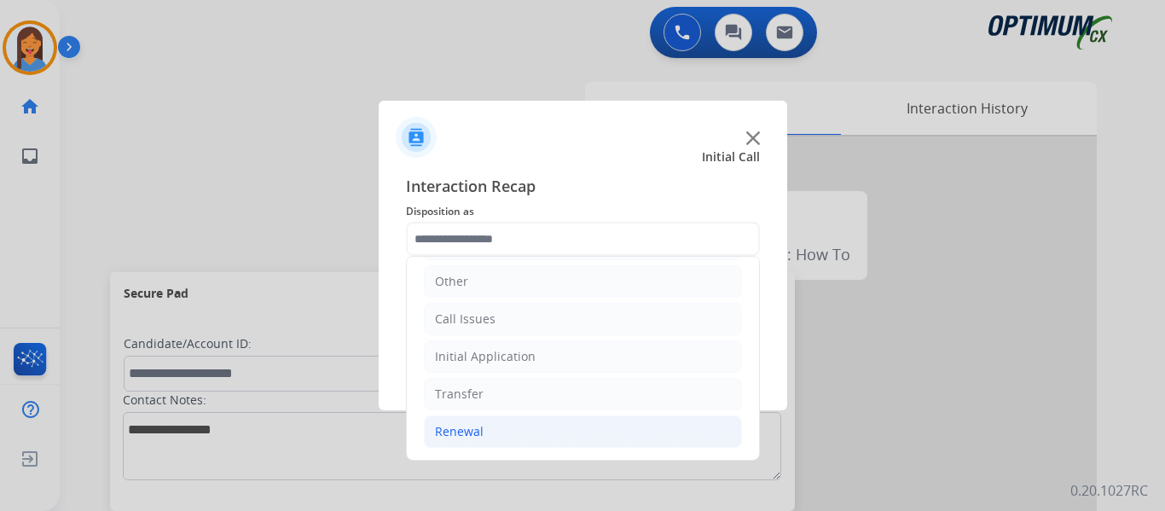
click at [469, 433] on div "Renewal" at bounding box center [459, 431] width 49 height 17
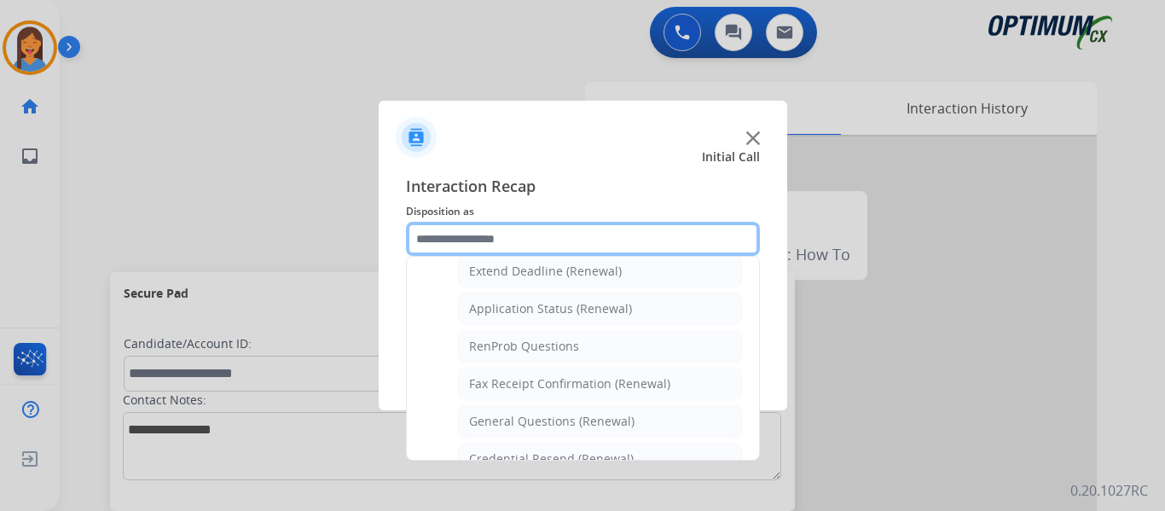
scroll to position [542, 0]
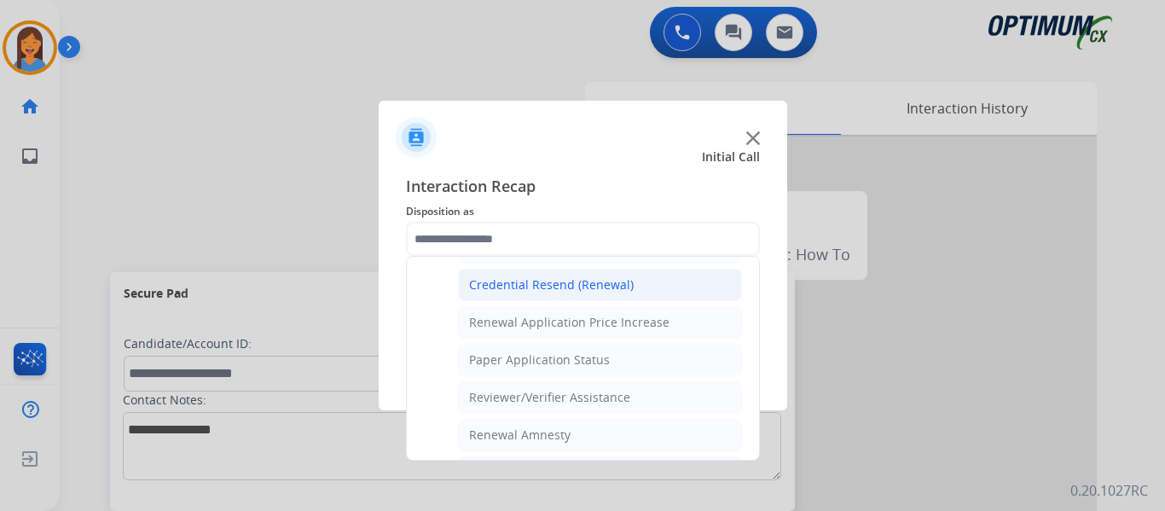
click at [548, 291] on div "Credential Resend (Renewal)" at bounding box center [551, 284] width 165 height 17
type input "**********"
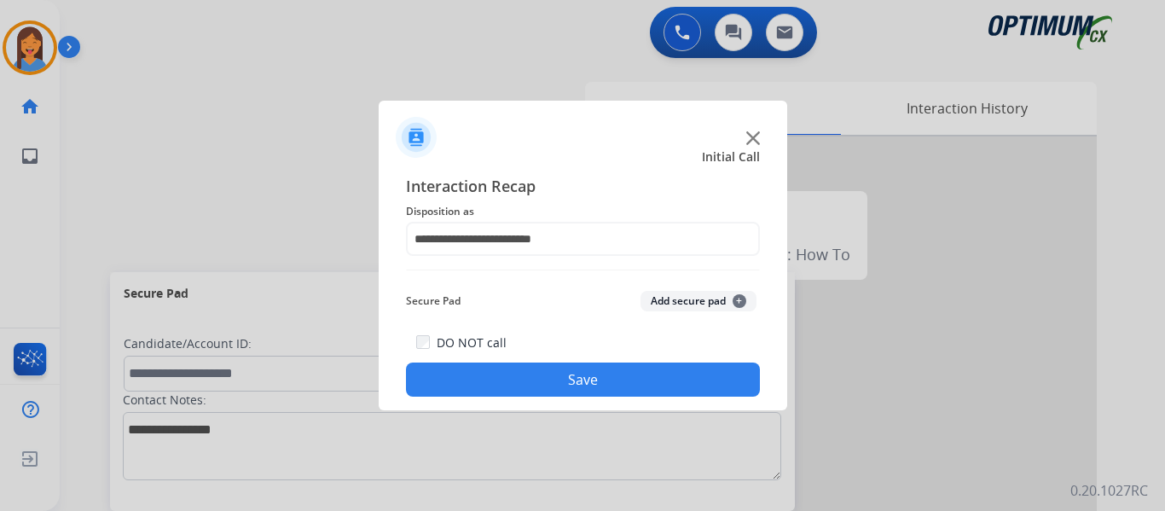
click at [596, 386] on button "Save" at bounding box center [583, 379] width 354 height 34
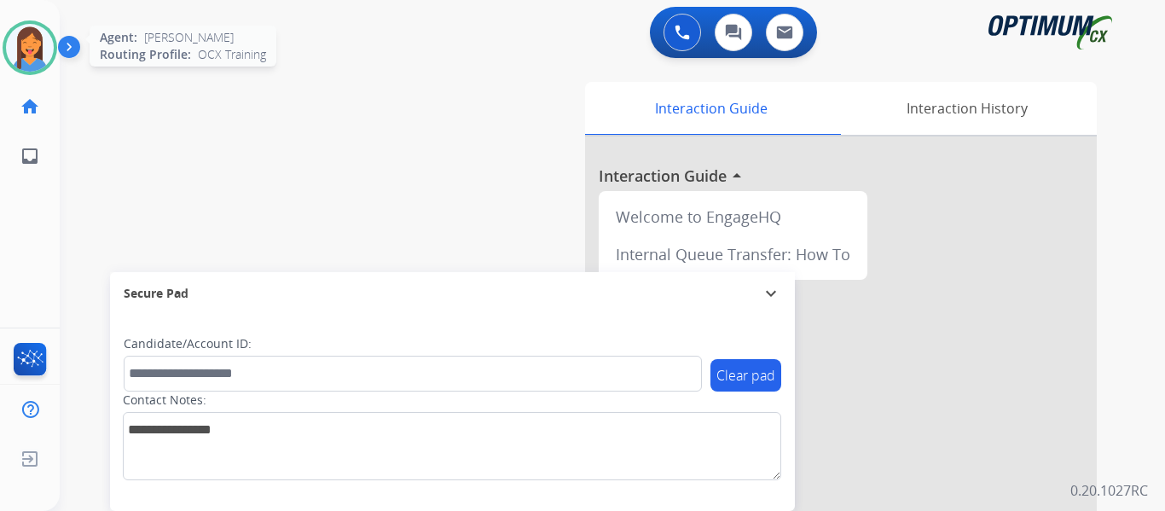
click at [47, 65] on div at bounding box center [30, 47] width 55 height 55
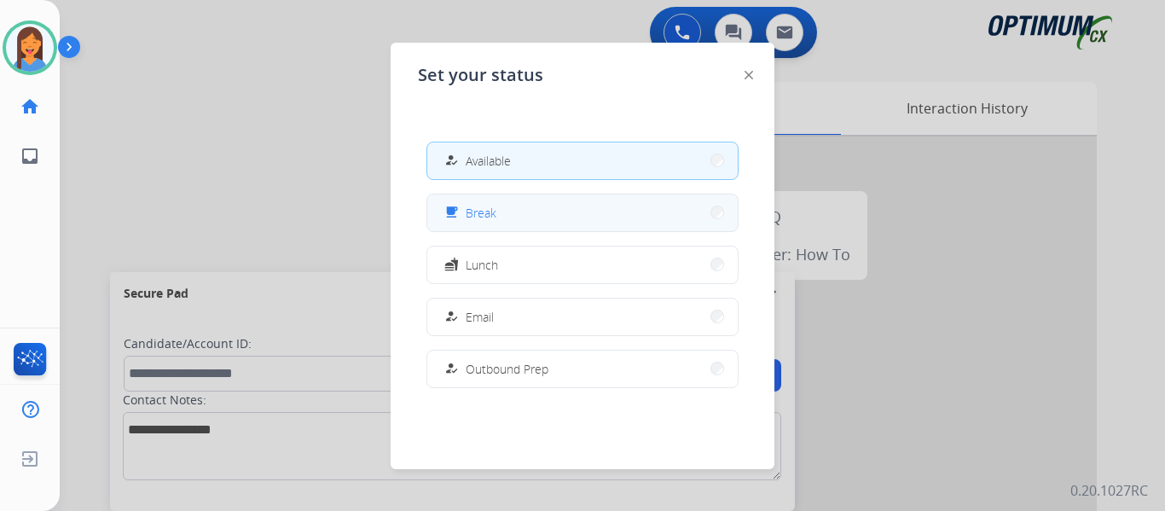
click at [455, 224] on button "free_breakfast Break" at bounding box center [582, 212] width 310 height 37
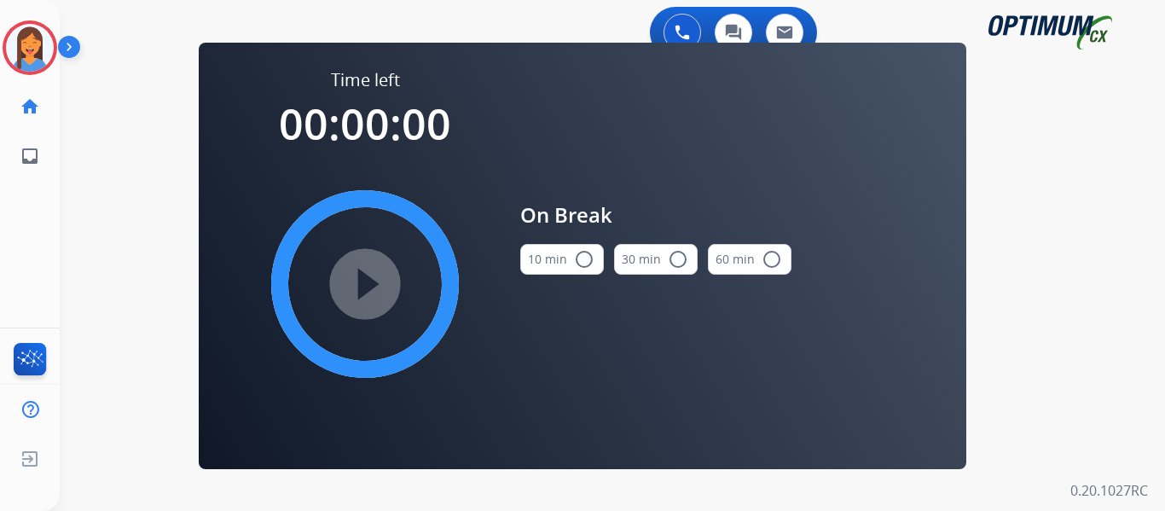
click at [555, 270] on button "10 min radio_button_unchecked" at bounding box center [562, 259] width 84 height 31
click at [366, 283] on mat-icon "play_circle_filled" at bounding box center [365, 284] width 20 height 20
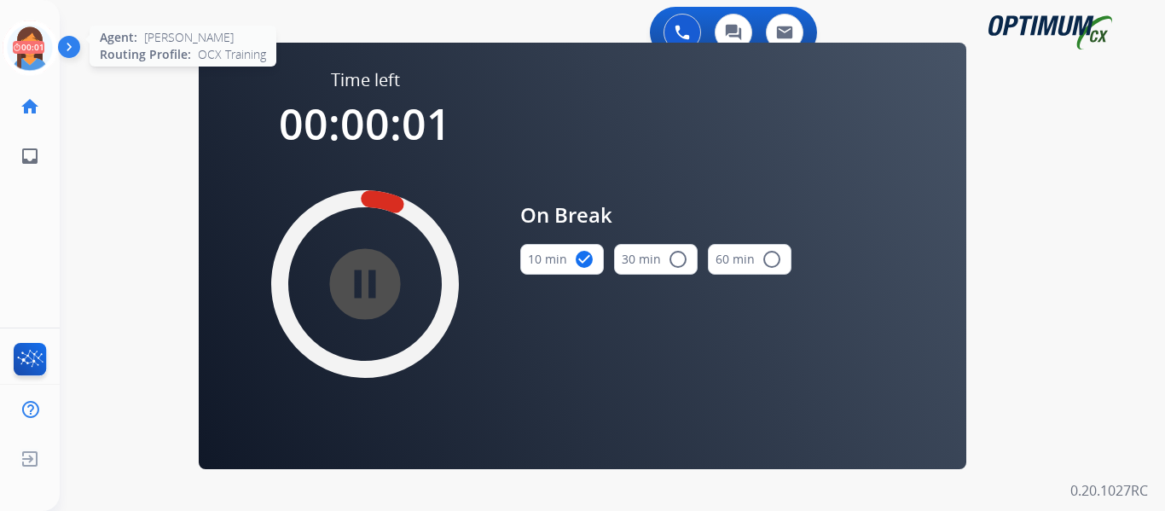
click at [20, 40] on icon at bounding box center [30, 47] width 55 height 55
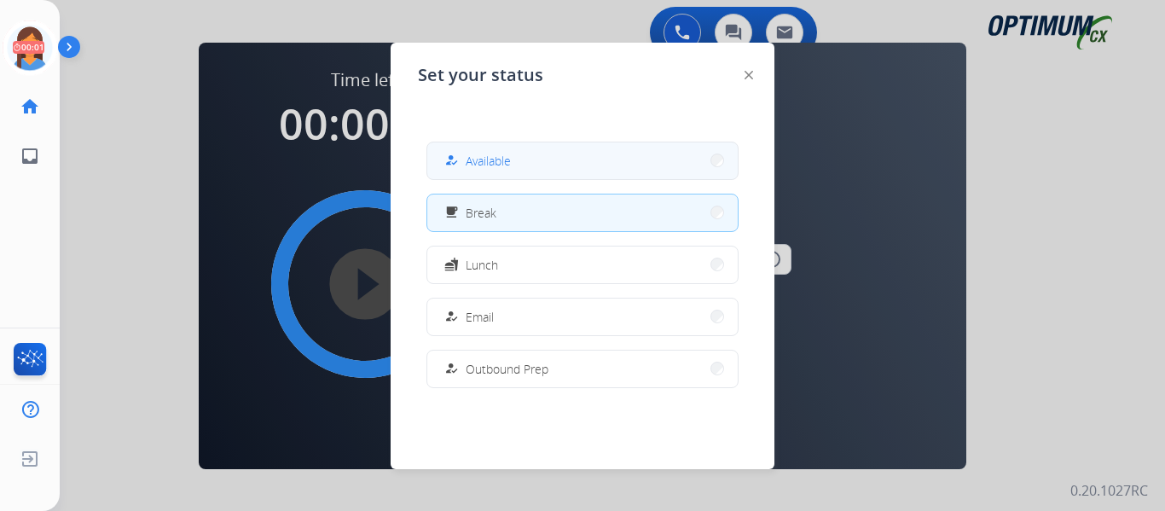
click at [473, 166] on span "Available" at bounding box center [488, 161] width 45 height 18
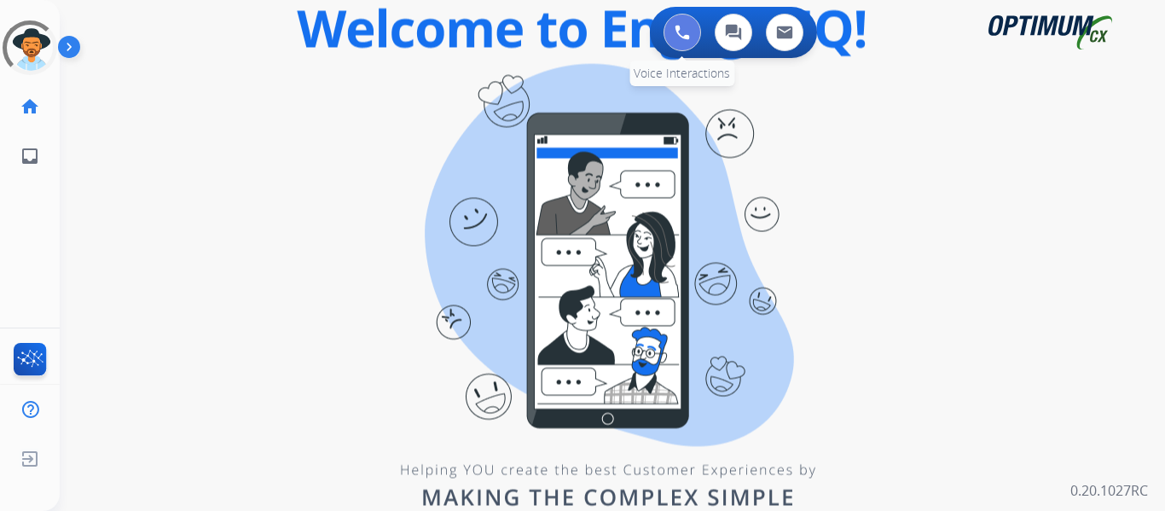
click at [684, 38] on img at bounding box center [682, 32] width 15 height 15
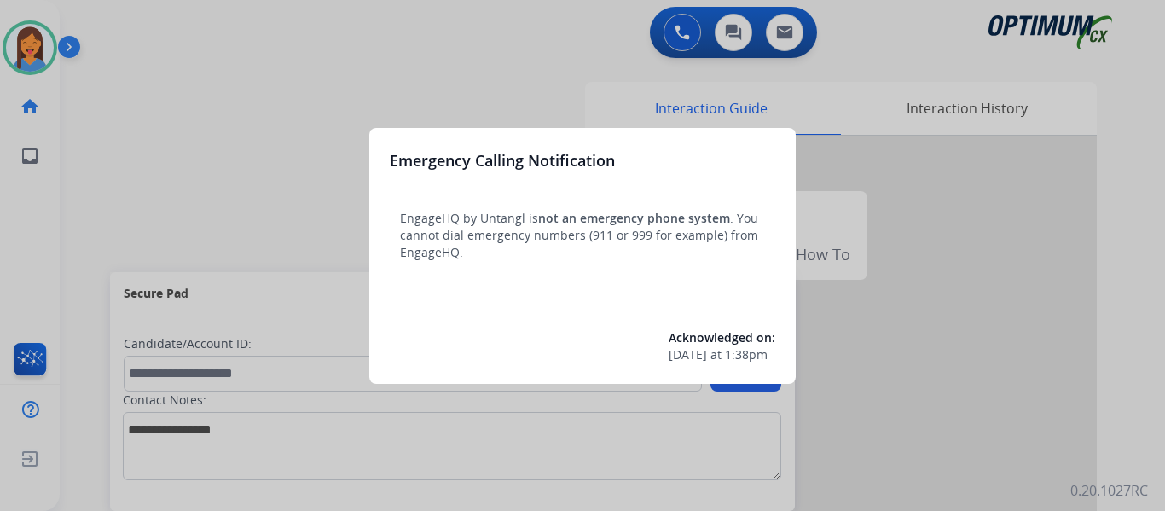
click at [93, 180] on div at bounding box center [582, 255] width 1165 height 511
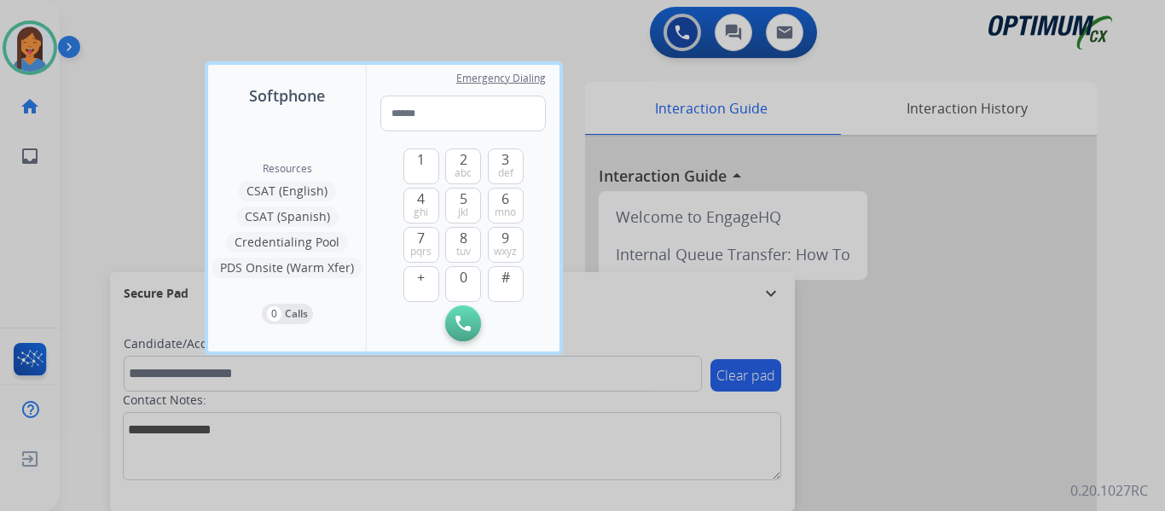
click at [93, 180] on div at bounding box center [582, 255] width 1165 height 511
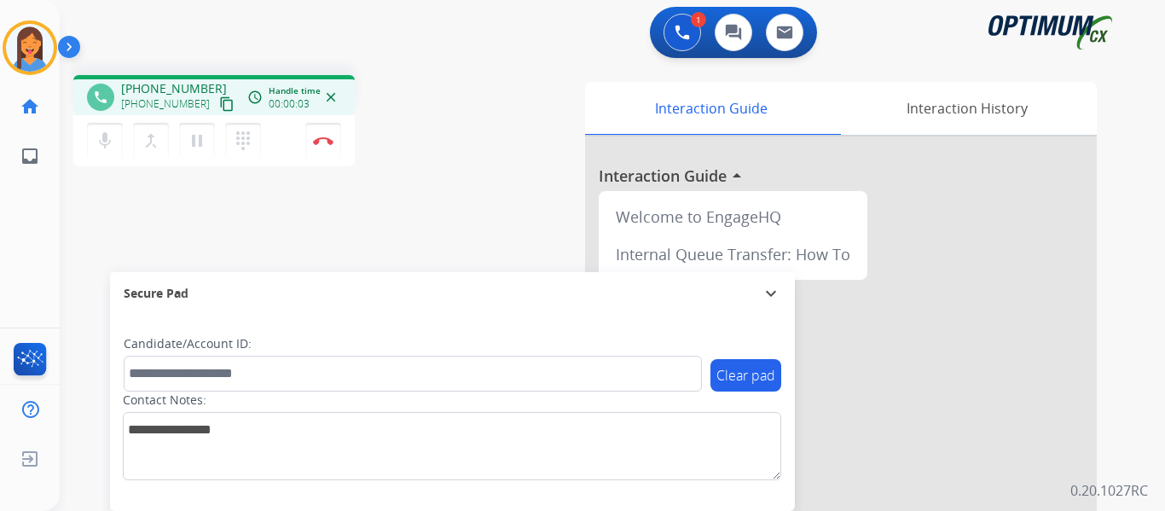
drag, startPoint x: 210, startPoint y: 103, endPoint x: 220, endPoint y: 107, distance: 11.1
click at [219, 103] on mat-icon "content_copy" at bounding box center [226, 103] width 15 height 15
click at [332, 147] on button "Disconnect" at bounding box center [323, 141] width 36 height 36
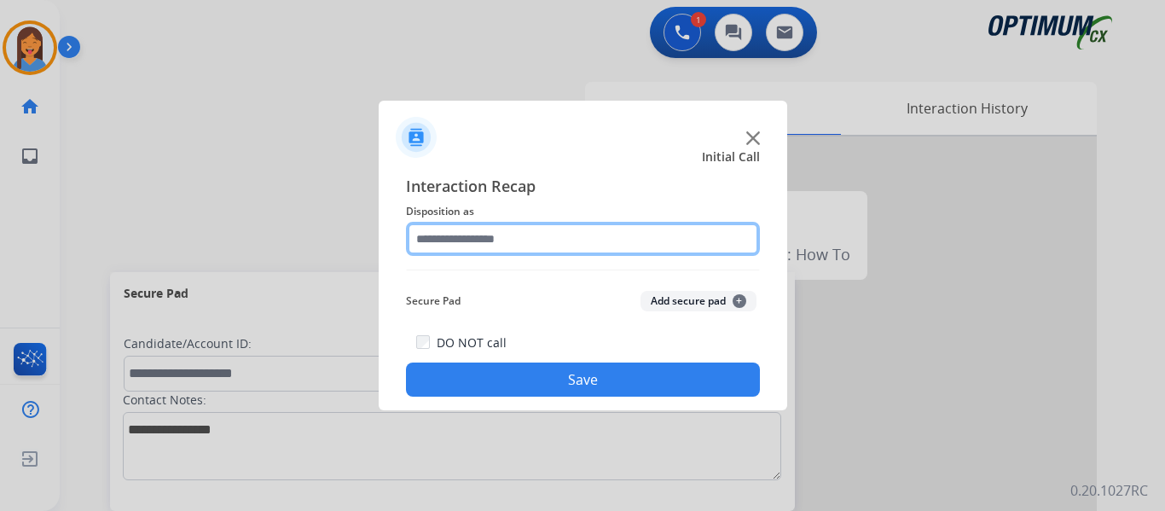
click at [519, 228] on input "text" at bounding box center [583, 239] width 354 height 34
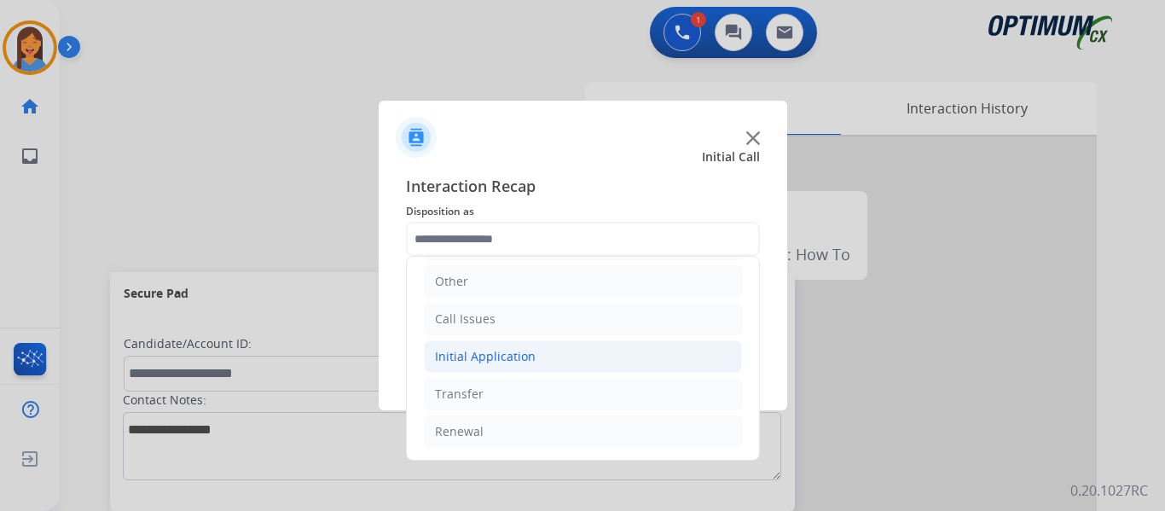
click at [511, 357] on div "Initial Application" at bounding box center [485, 356] width 101 height 17
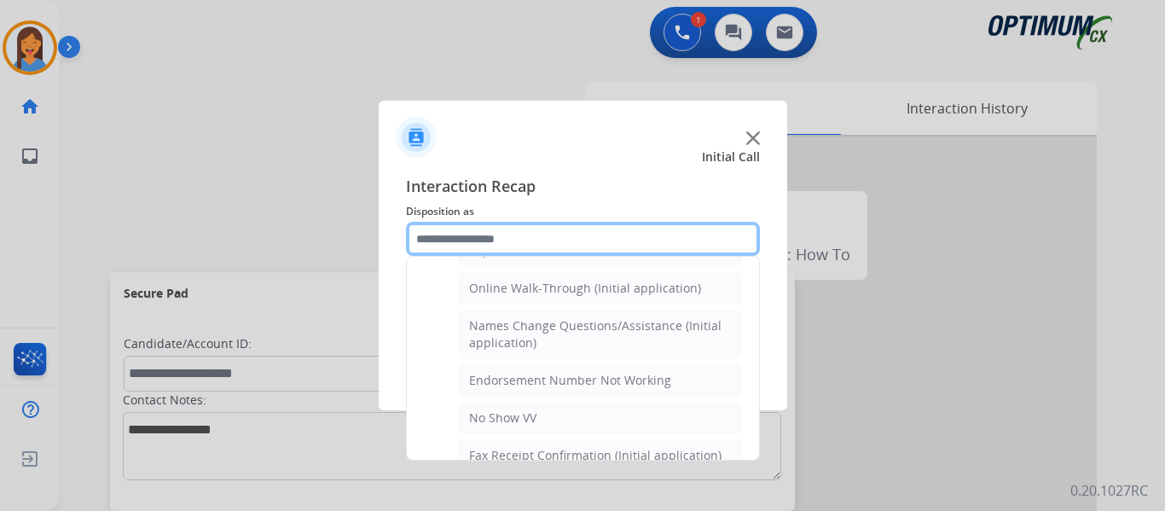
scroll to position [287, 0]
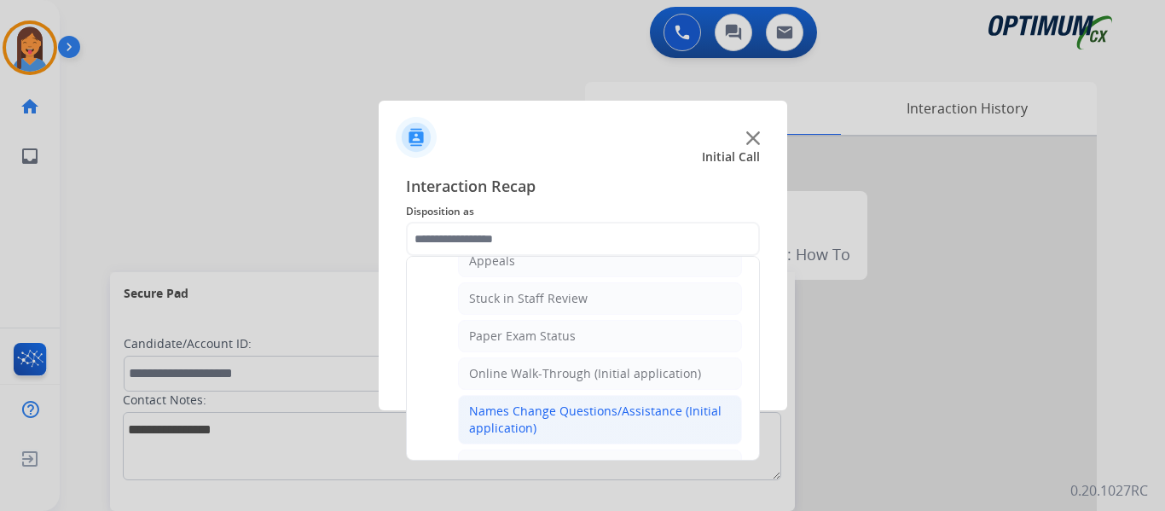
click at [545, 423] on div "Names Change Questions/Assistance (Initial application)" at bounding box center [600, 420] width 262 height 34
type input "**********"
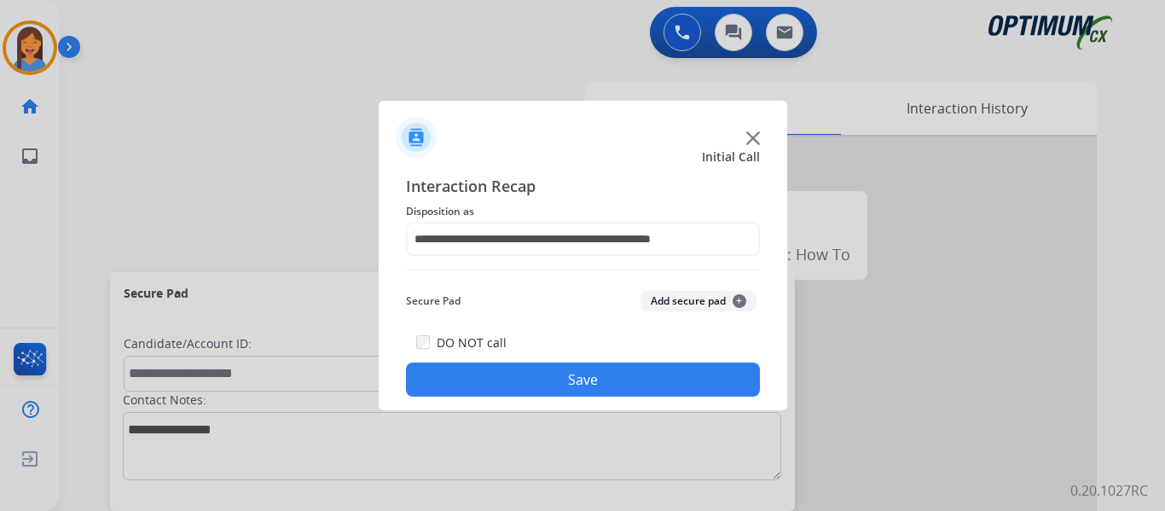
click at [602, 388] on button "Save" at bounding box center [583, 379] width 354 height 34
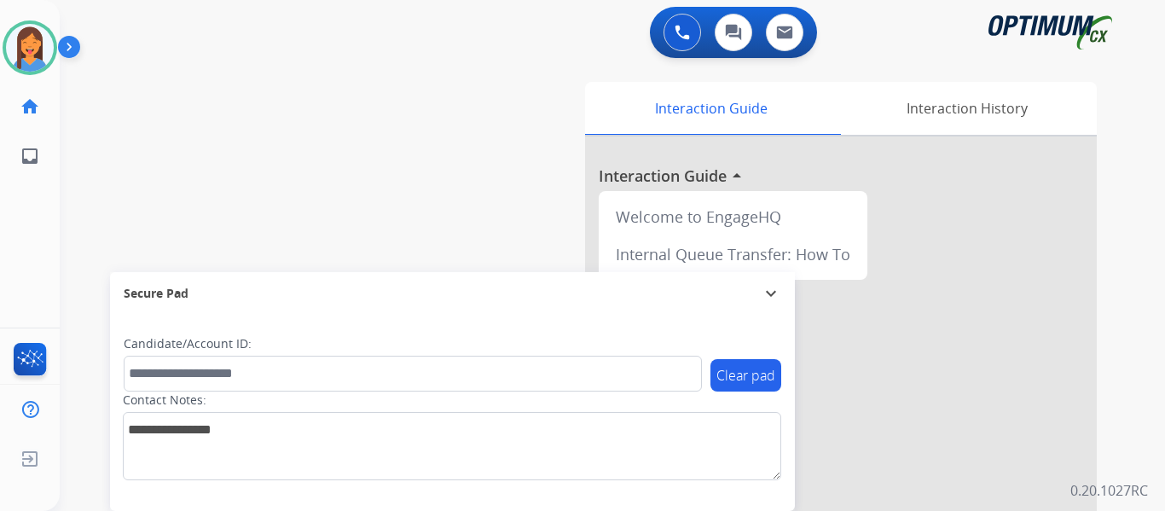
drag, startPoint x: 36, startPoint y: 50, endPoint x: 70, endPoint y: 53, distance: 34.2
click at [36, 50] on img at bounding box center [30, 48] width 48 height 48
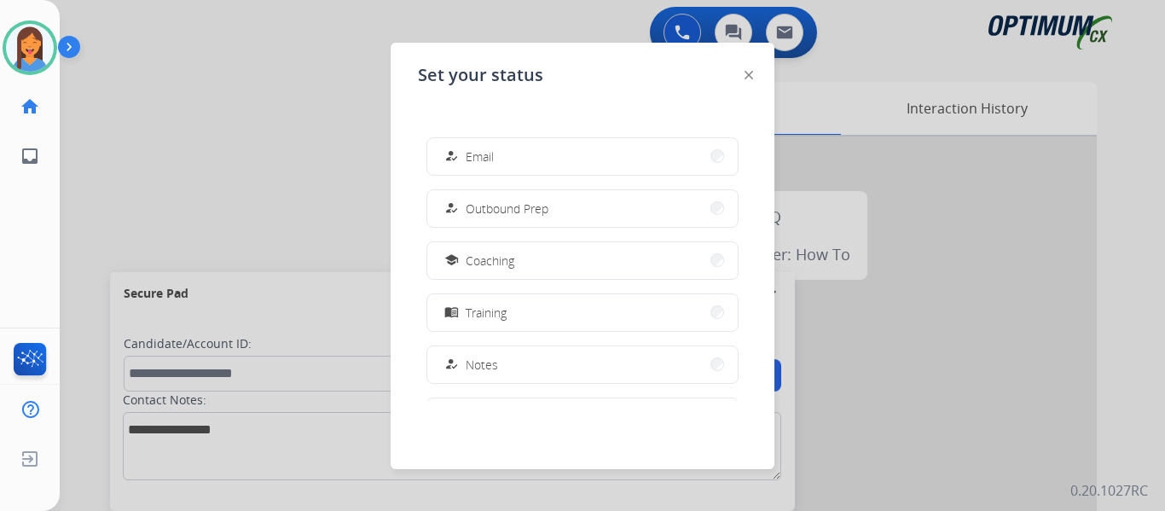
scroll to position [171, 0]
click at [524, 272] on div "how_to_reg Available free_breakfast Break fastfood Lunch how_to_reg Email how_t…" at bounding box center [582, 264] width 329 height 273
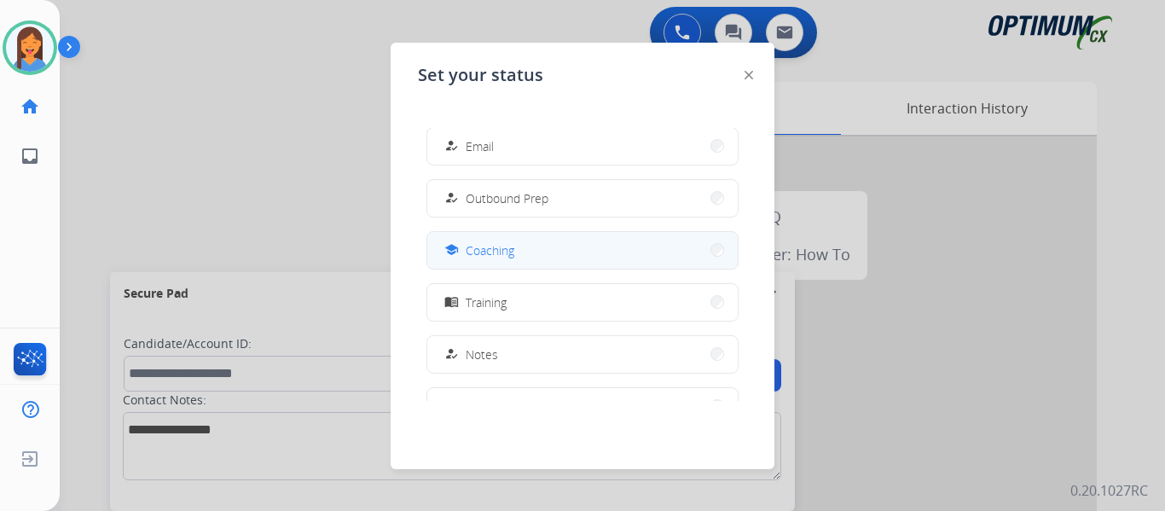
click at [519, 262] on button "school Coaching" at bounding box center [582, 250] width 310 height 37
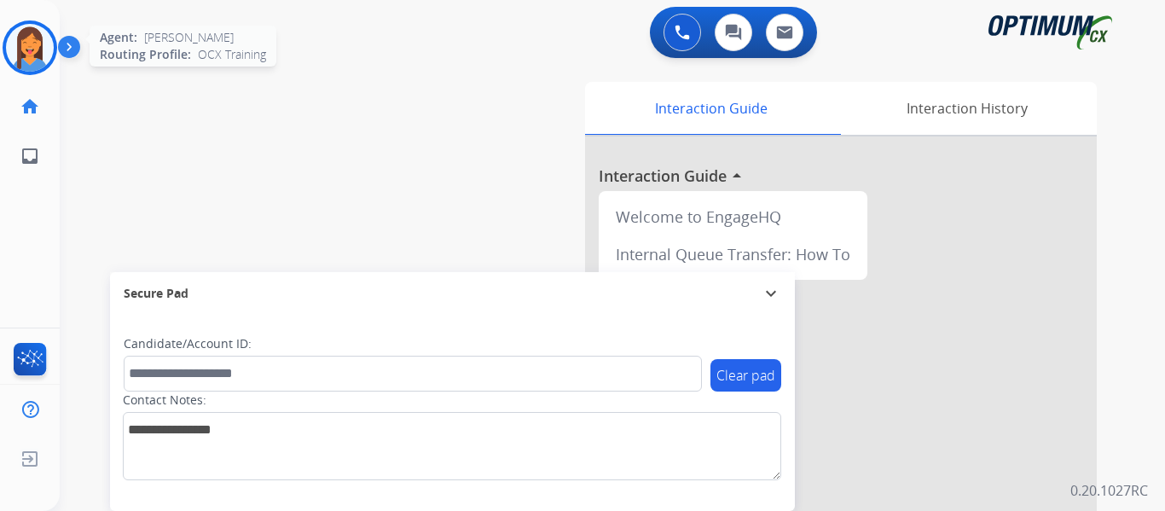
click at [56, 45] on div at bounding box center [30, 47] width 55 height 55
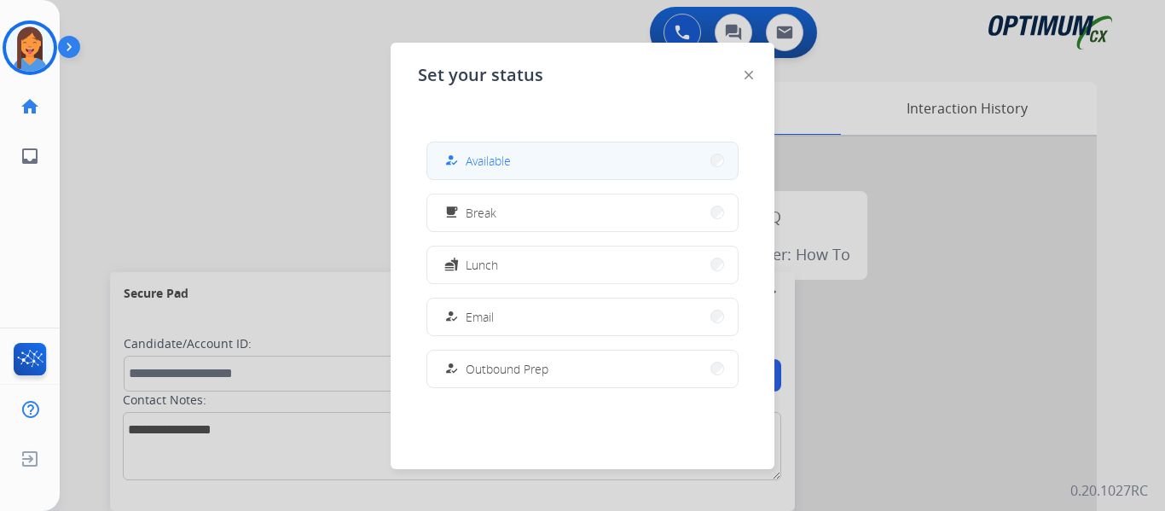
click at [522, 159] on button "how_to_reg Available" at bounding box center [582, 160] width 310 height 37
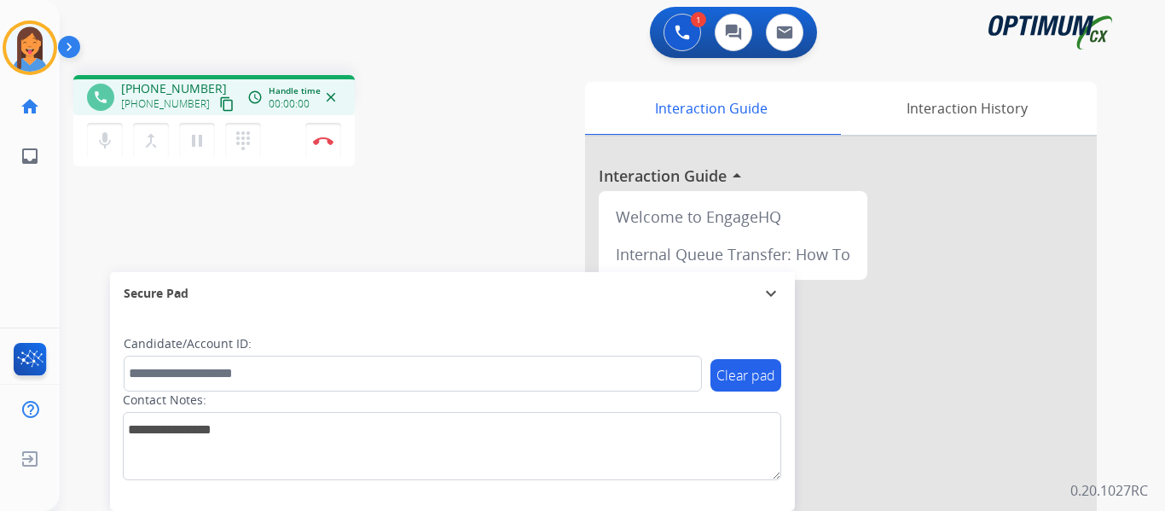
click at [219, 105] on mat-icon "content_copy" at bounding box center [226, 103] width 15 height 15
click at [320, 145] on button "Disconnect" at bounding box center [323, 141] width 36 height 36
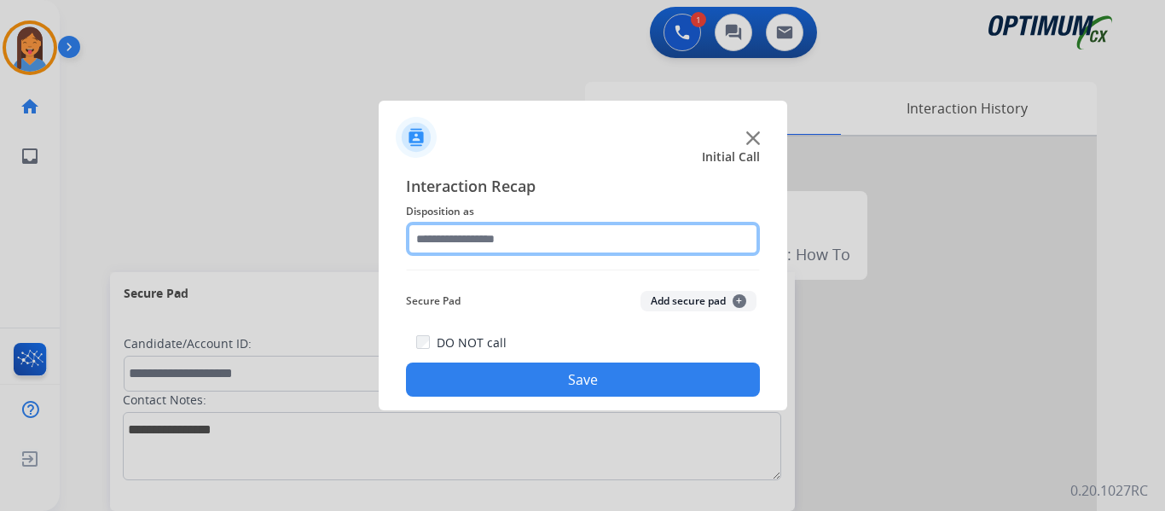
click at [531, 236] on input "text" at bounding box center [583, 239] width 354 height 34
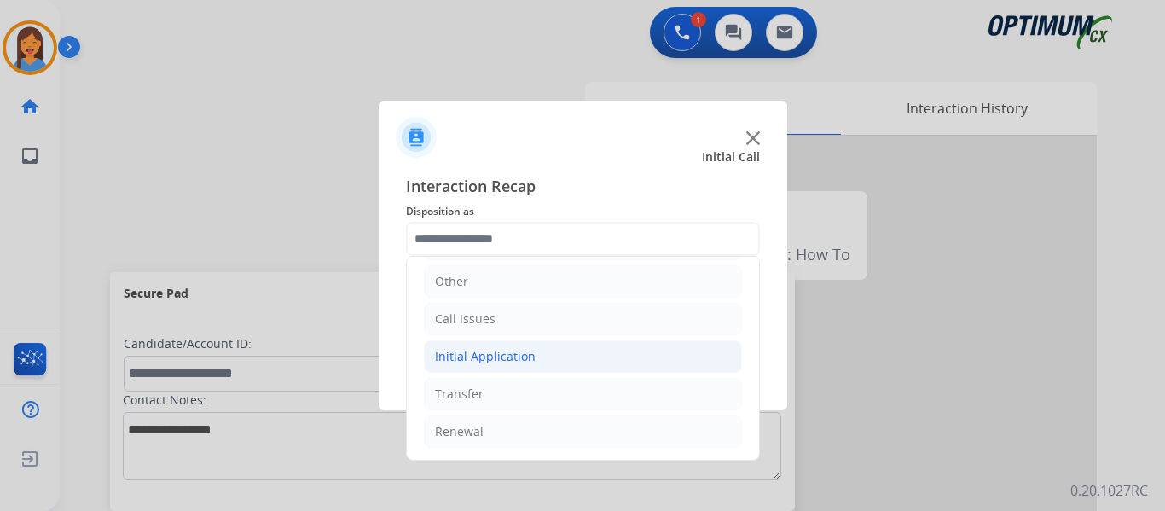
click at [490, 357] on div "Initial Application" at bounding box center [485, 356] width 101 height 17
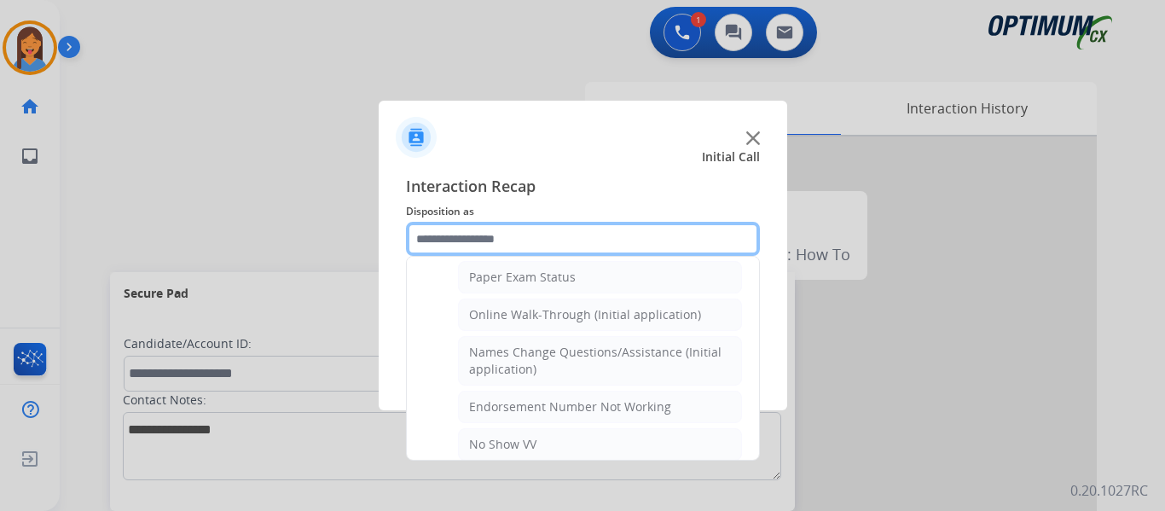
scroll to position [266, 0]
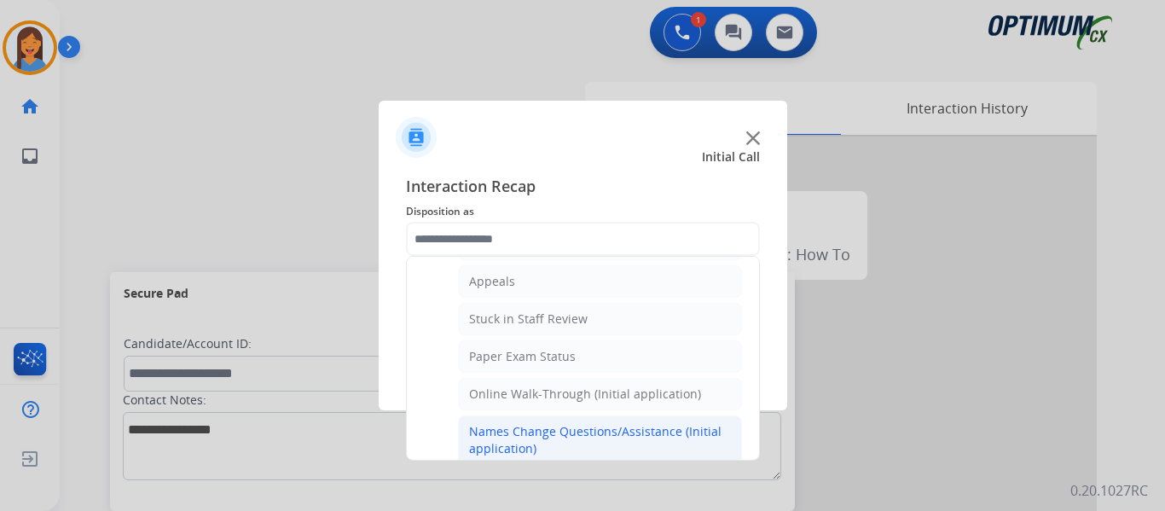
click at [564, 426] on div "Names Change Questions/Assistance (Initial application)" at bounding box center [600, 440] width 262 height 34
type input "**********"
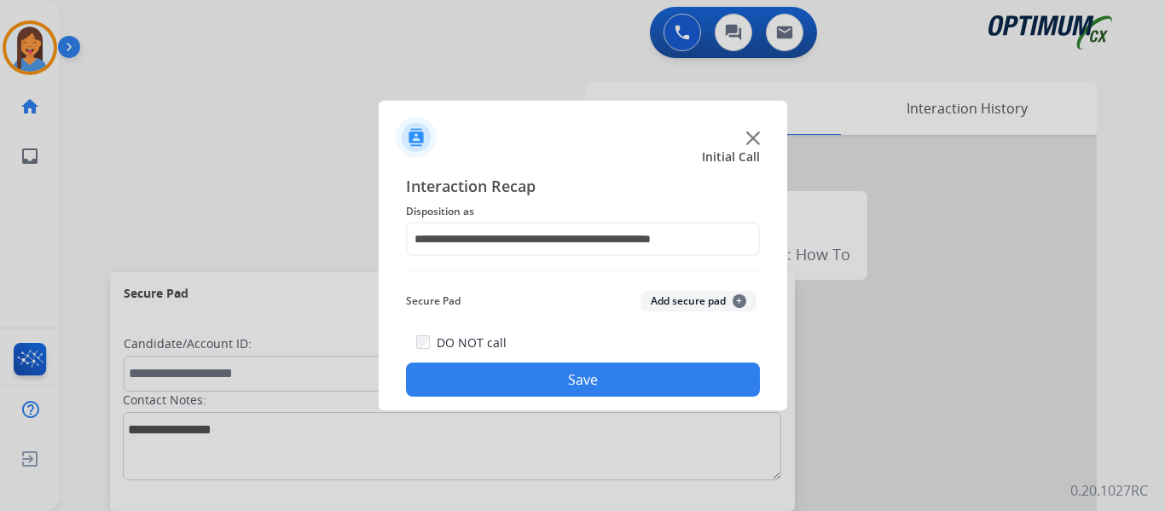
click at [566, 374] on button "Save" at bounding box center [583, 379] width 354 height 34
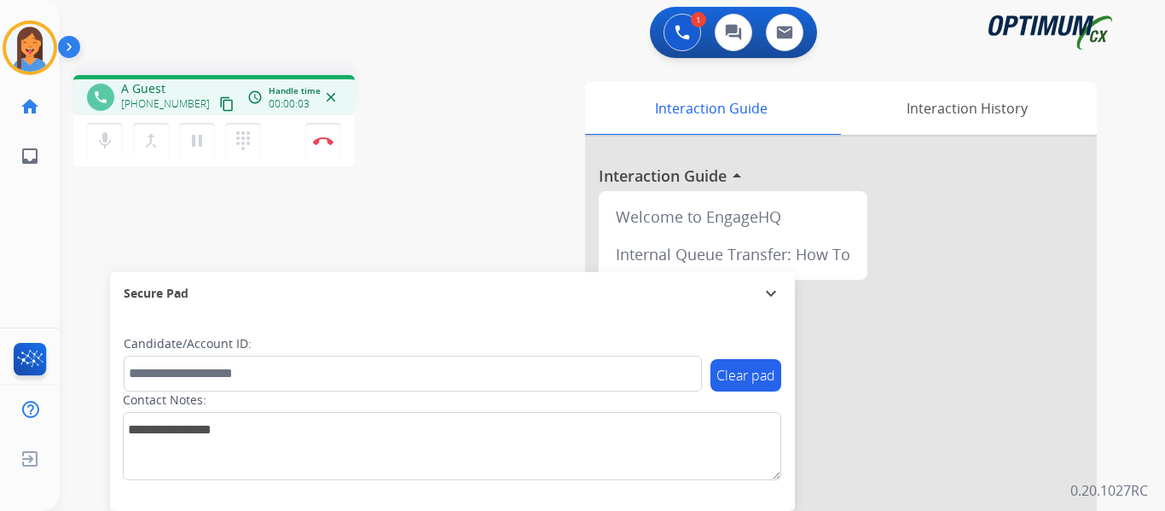
click at [219, 104] on mat-icon "content_copy" at bounding box center [226, 103] width 15 height 15
click at [316, 144] on img at bounding box center [323, 140] width 20 height 9
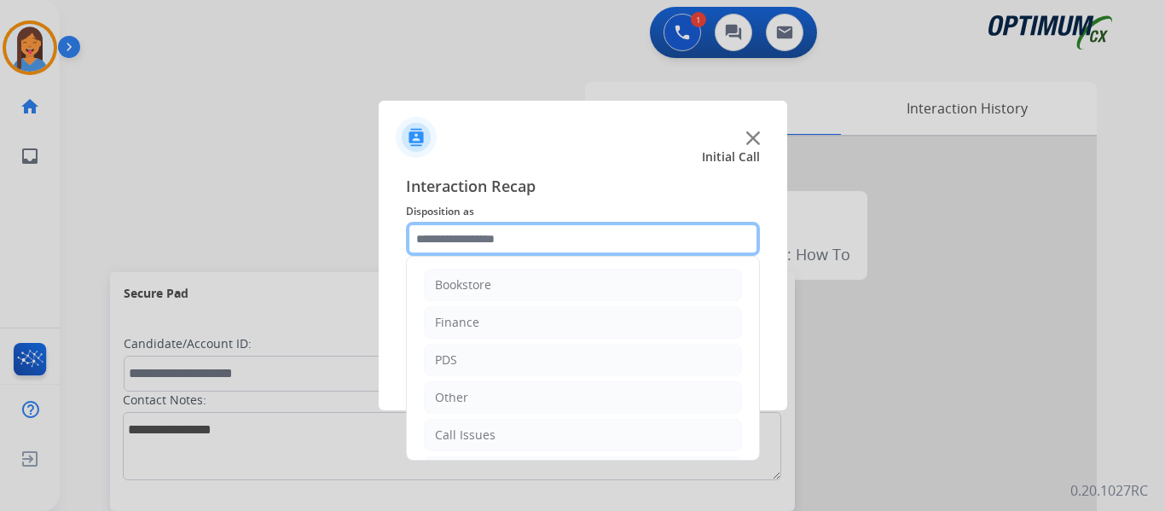
click at [513, 233] on input "text" at bounding box center [583, 239] width 354 height 34
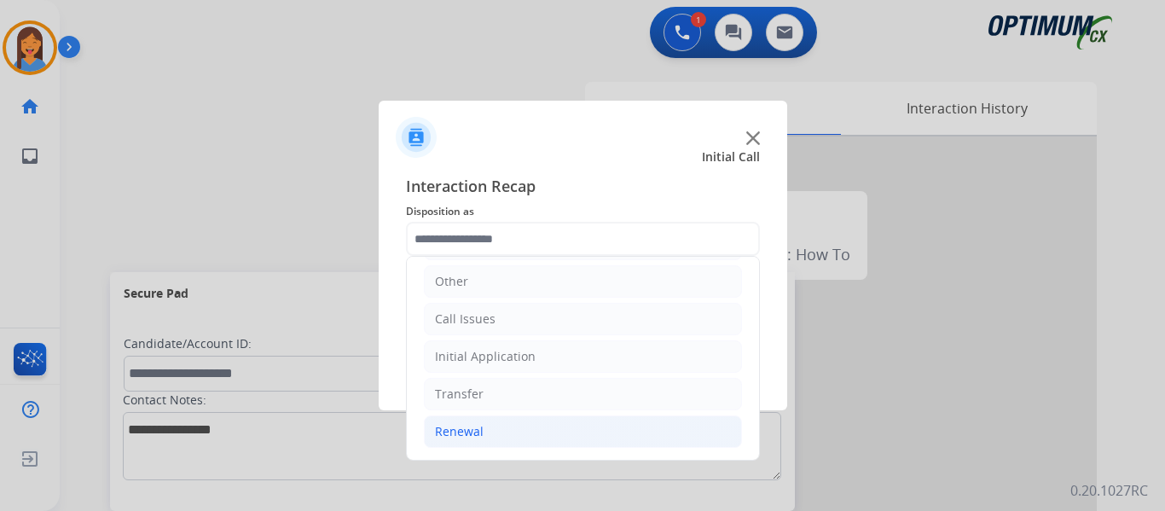
click at [482, 437] on li "Renewal" at bounding box center [583, 431] width 318 height 32
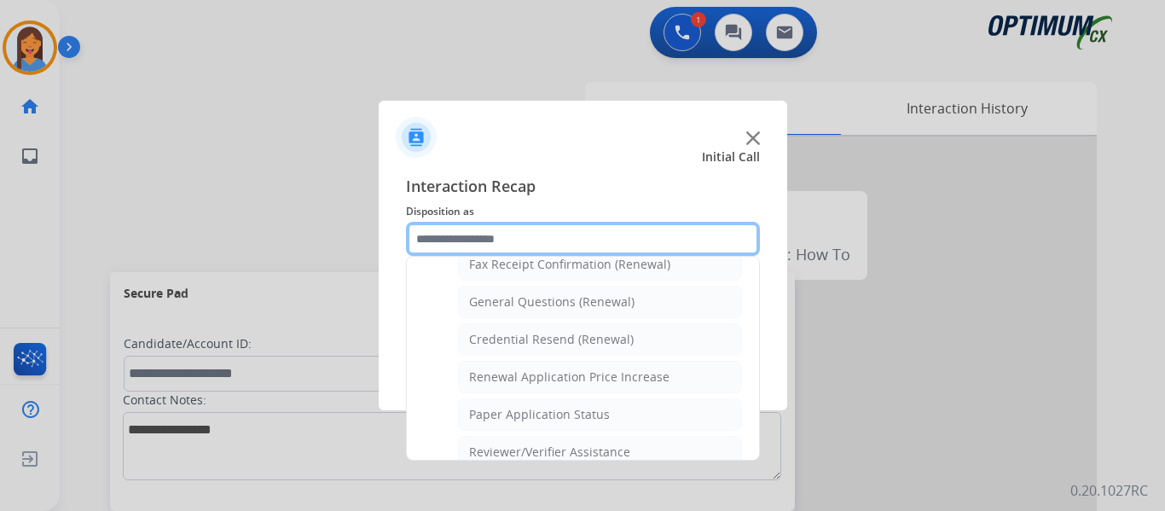
scroll to position [403, 0]
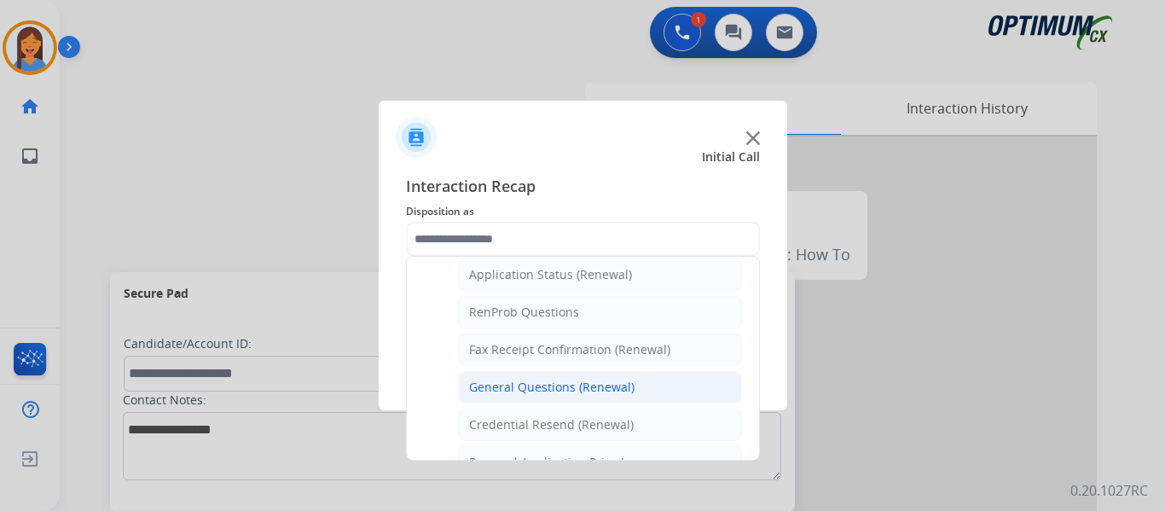
click at [531, 392] on div "General Questions (Renewal)" at bounding box center [551, 387] width 165 height 17
type input "**********"
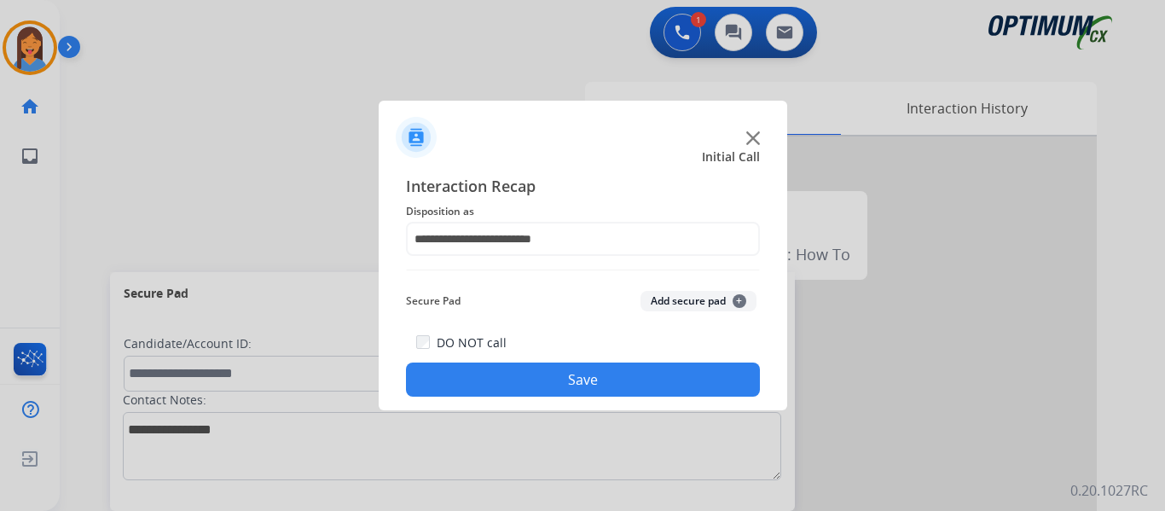
click at [534, 402] on div "**********" at bounding box center [583, 285] width 409 height 250
click at [540, 382] on button "Save" at bounding box center [583, 379] width 354 height 34
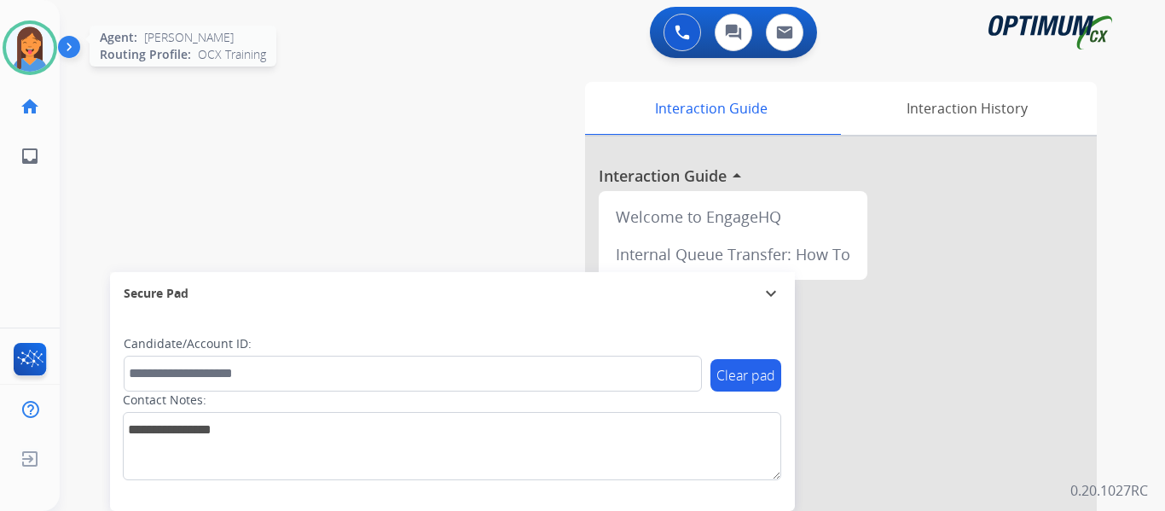
click at [18, 48] on img at bounding box center [30, 48] width 48 height 48
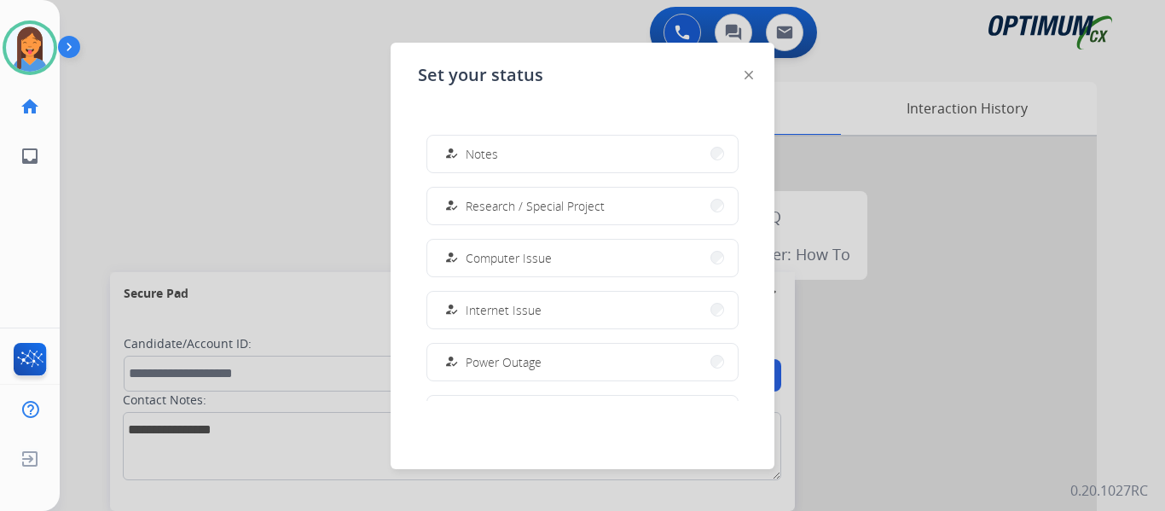
scroll to position [426, 0]
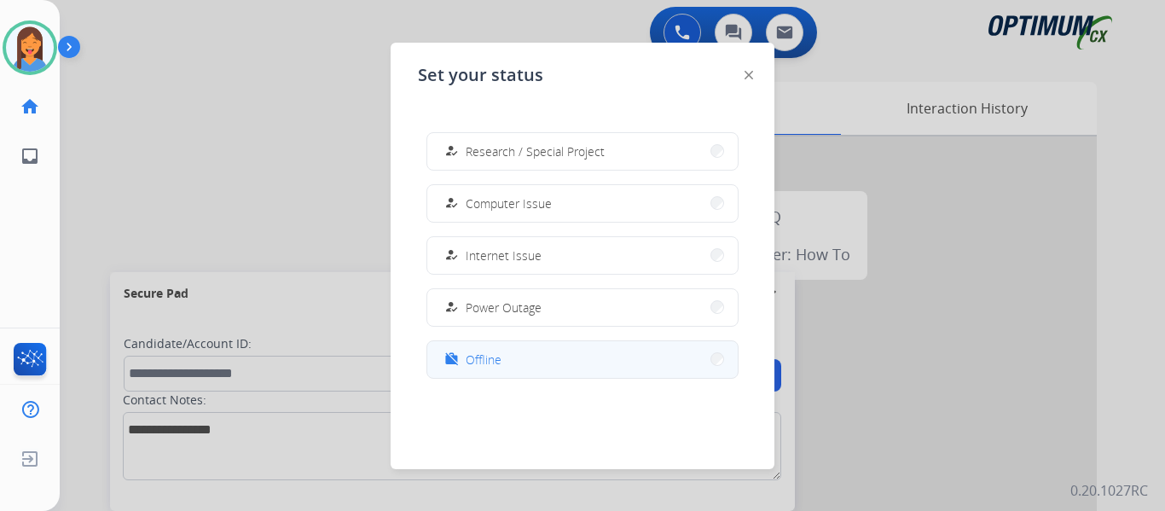
click at [513, 357] on button "work_off Offline" at bounding box center [582, 359] width 310 height 37
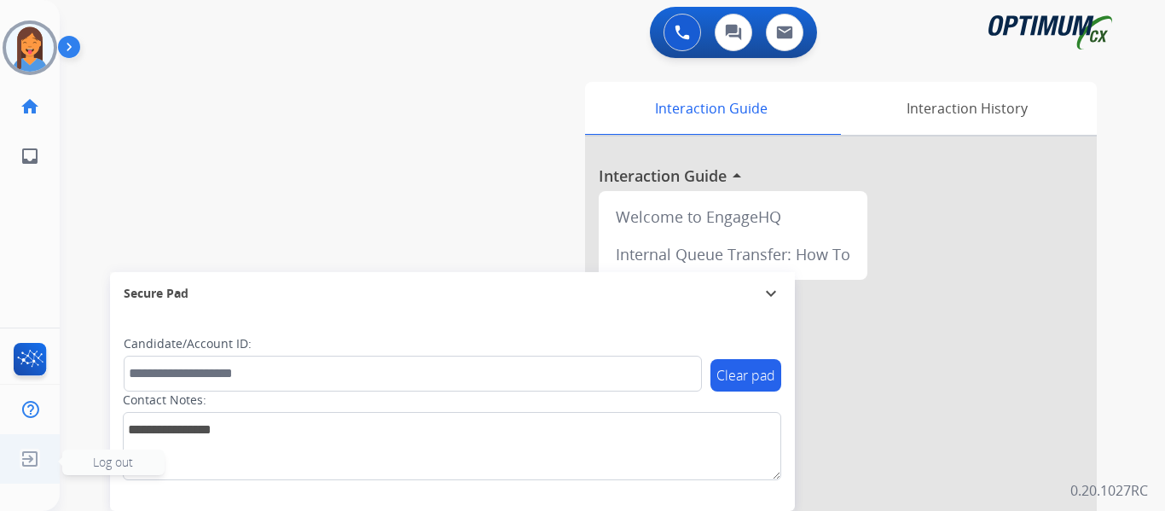
click at [30, 464] on img at bounding box center [29, 459] width 31 height 32
